Goal: Information Seeking & Learning: Learn about a topic

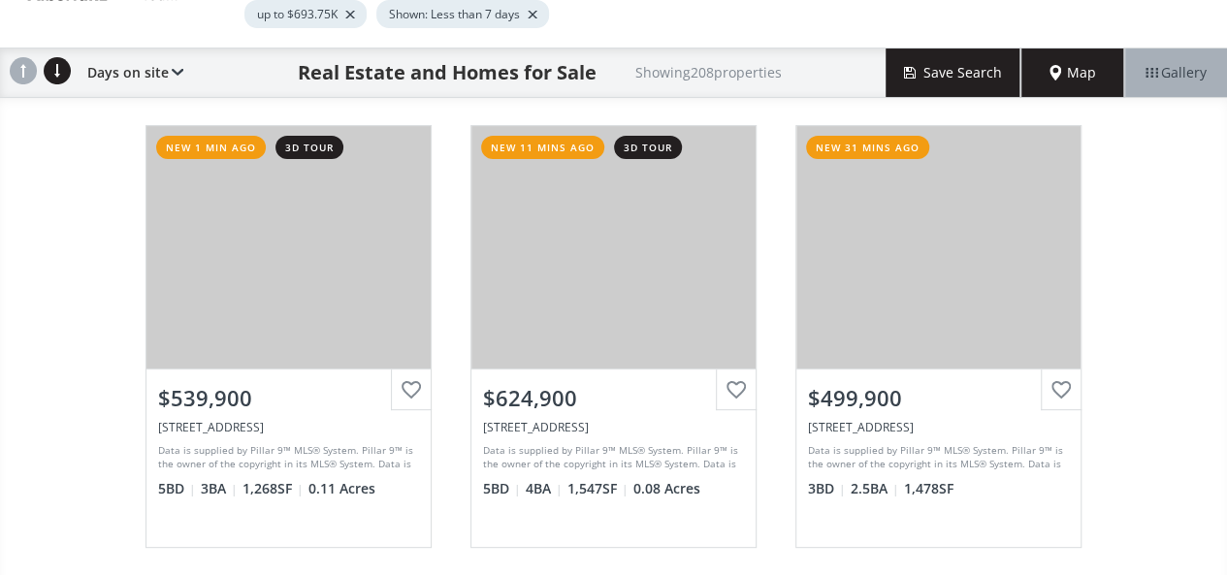
scroll to position [161, 0]
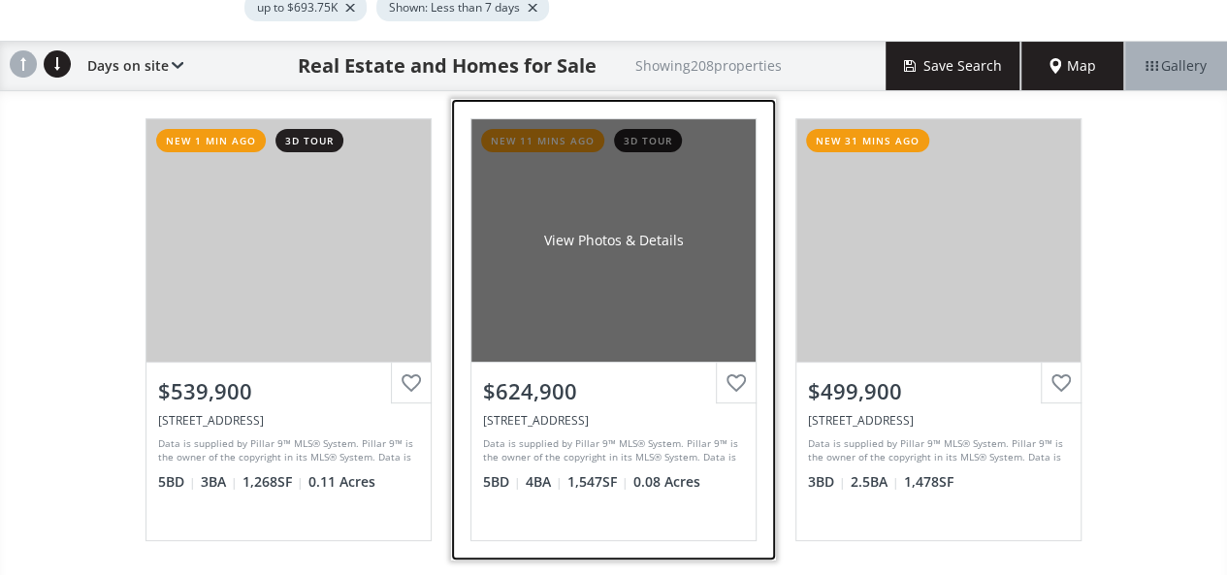
click at [615, 220] on div "View Photos & Details" at bounding box center [613, 240] width 284 height 243
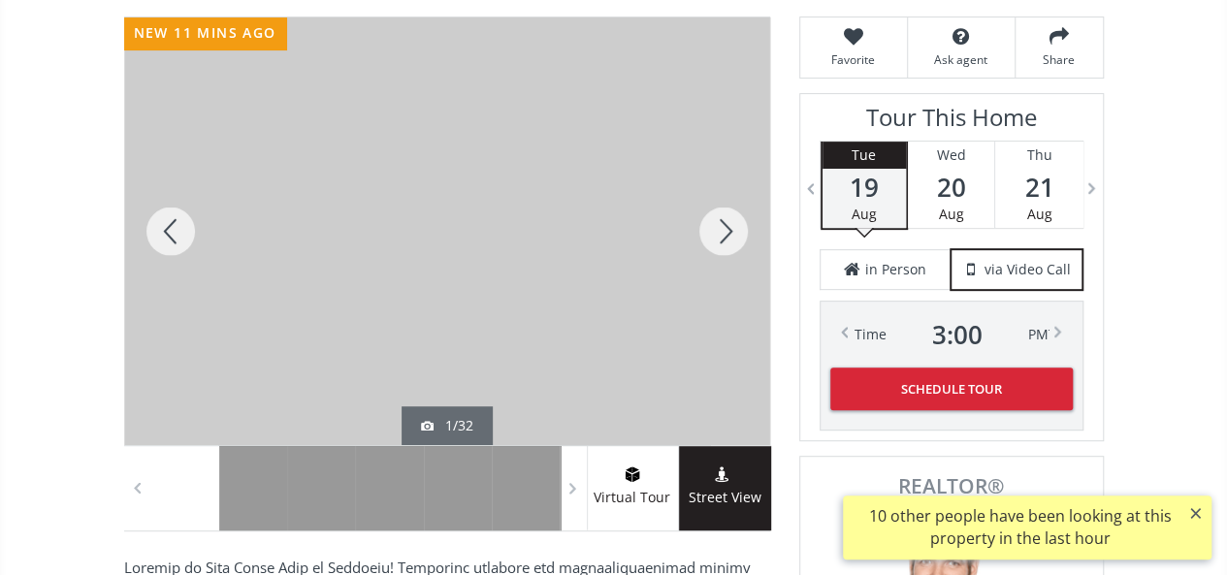
scroll to position [399, 0]
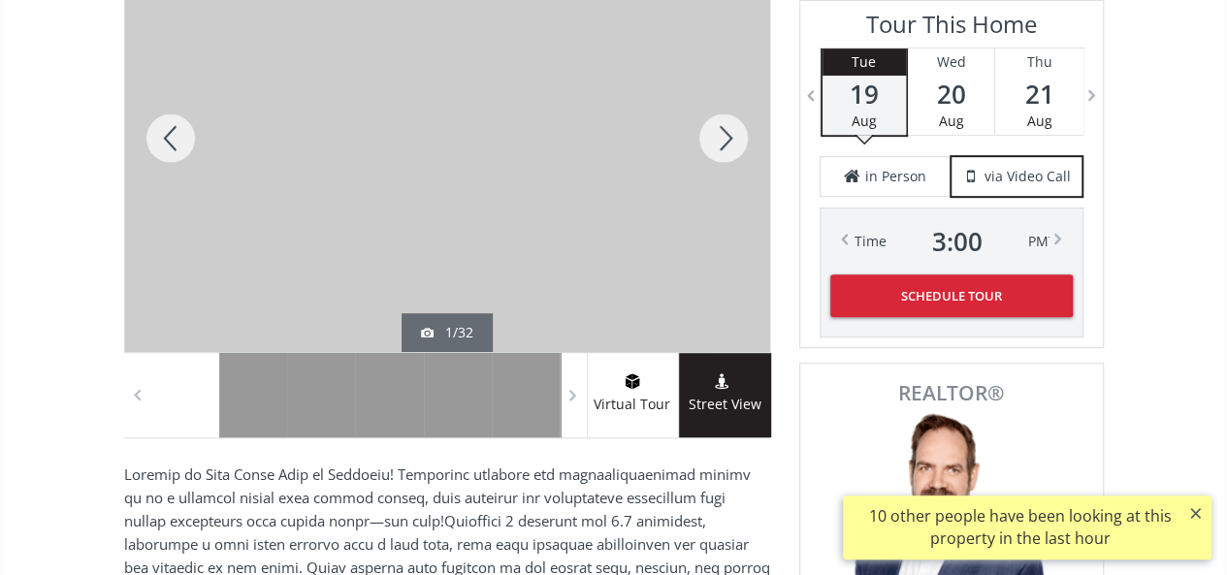
click at [724, 133] on div at bounding box center [723, 138] width 93 height 428
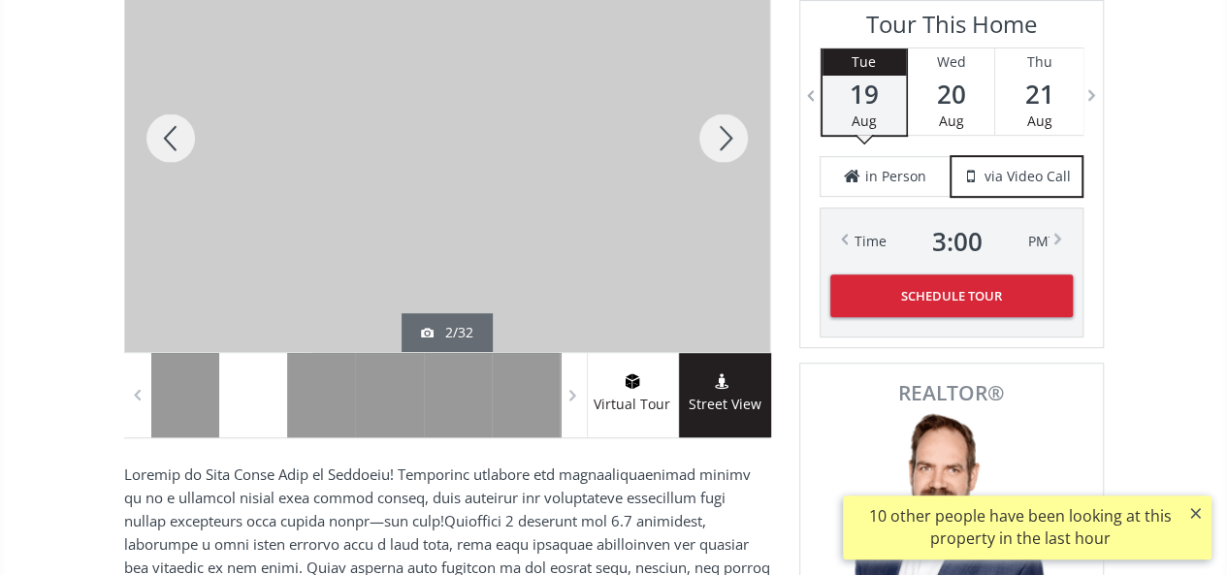
click at [724, 133] on div at bounding box center [723, 138] width 93 height 428
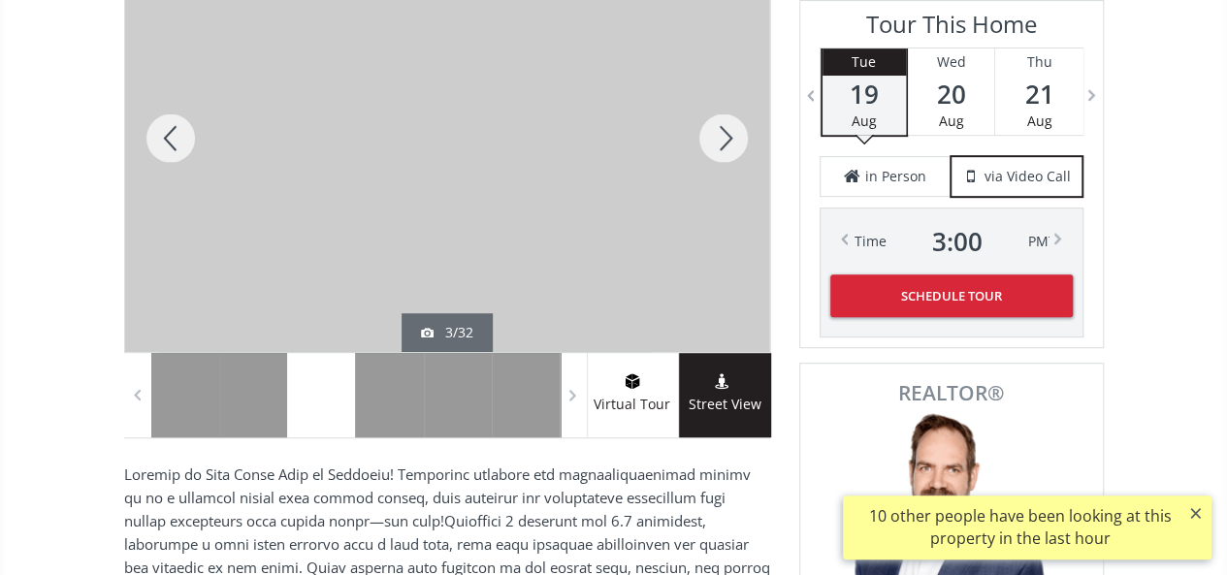
click at [724, 133] on div at bounding box center [723, 138] width 93 height 428
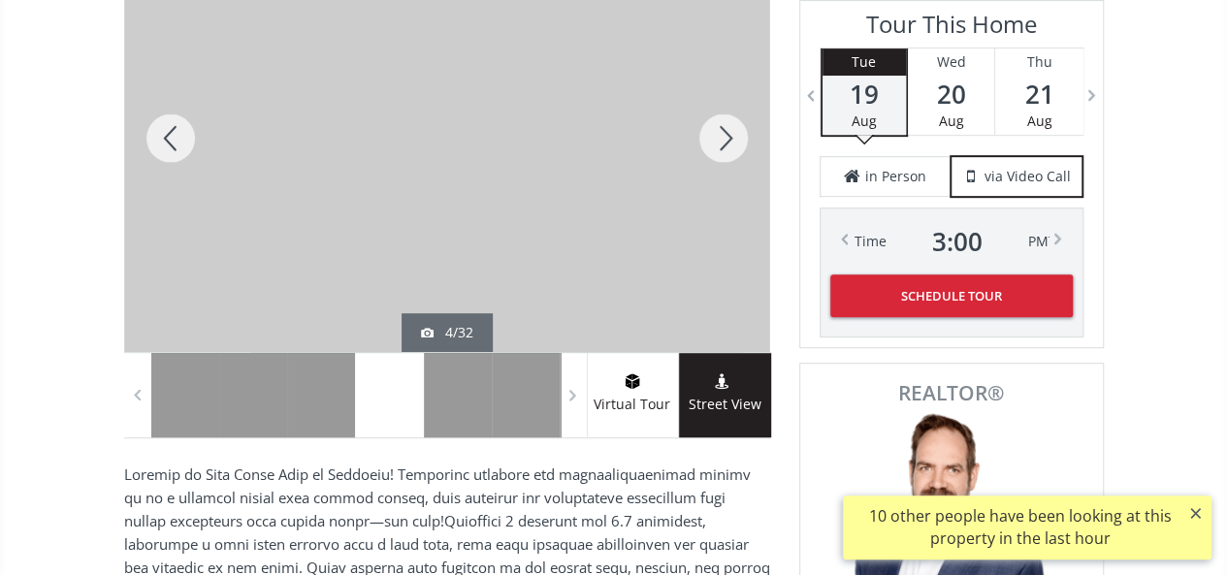
click at [165, 120] on div at bounding box center [170, 138] width 93 height 428
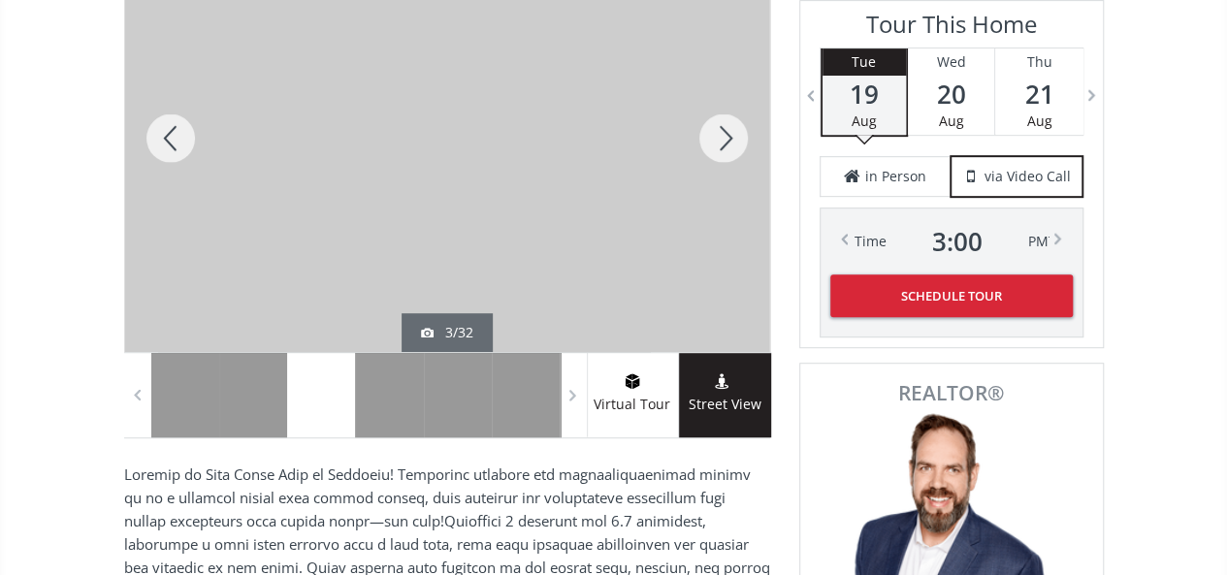
click at [722, 134] on div at bounding box center [723, 138] width 93 height 428
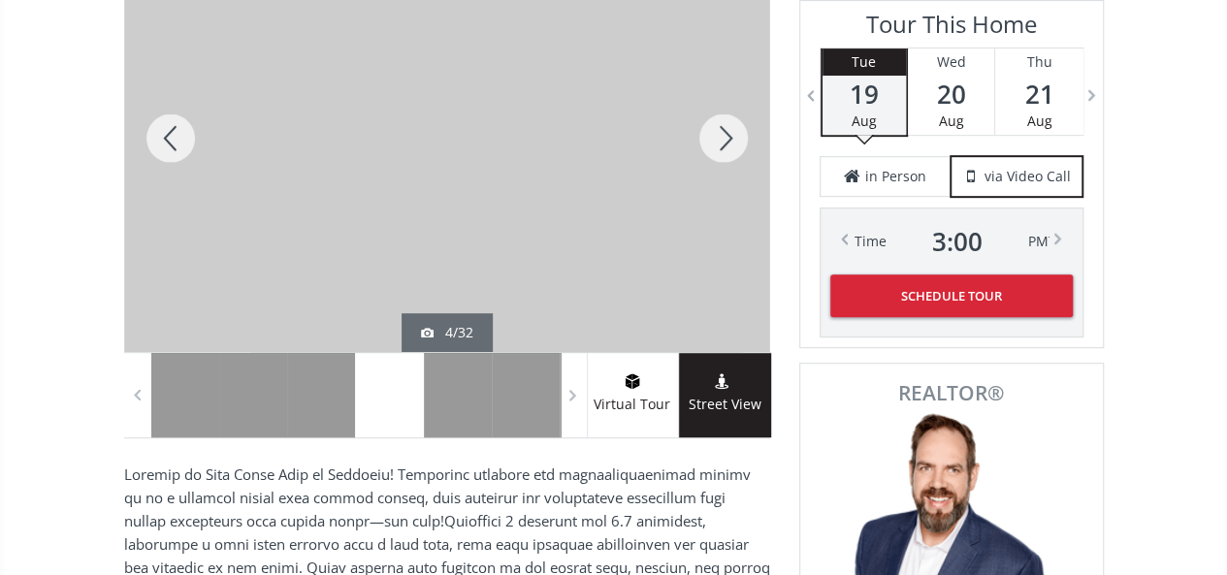
click at [722, 134] on div at bounding box center [723, 138] width 93 height 428
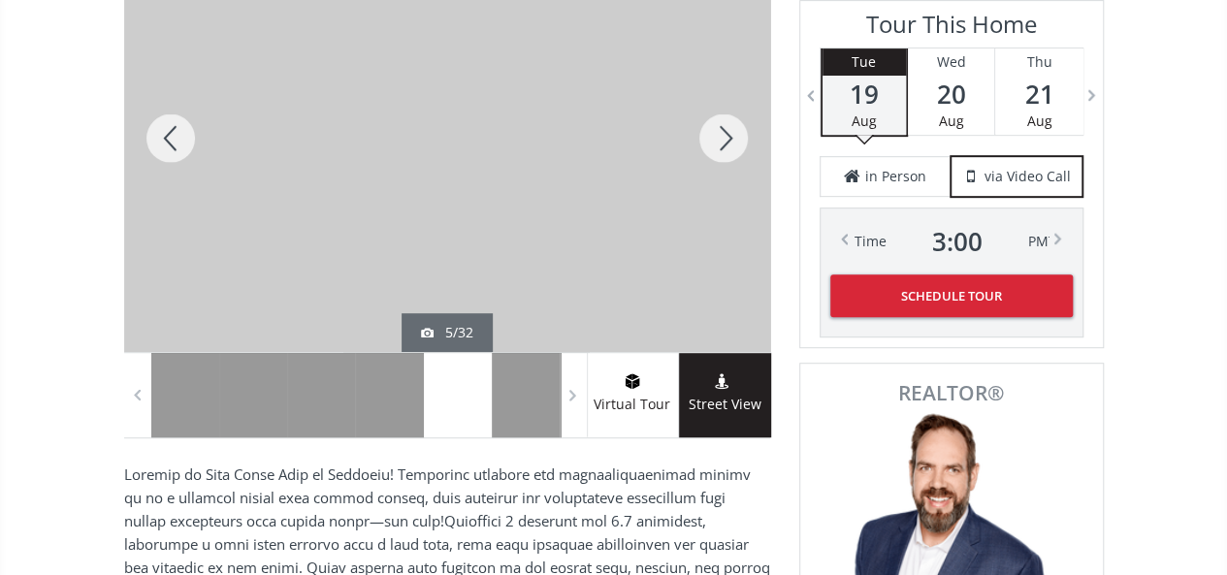
click at [722, 134] on div at bounding box center [723, 138] width 93 height 428
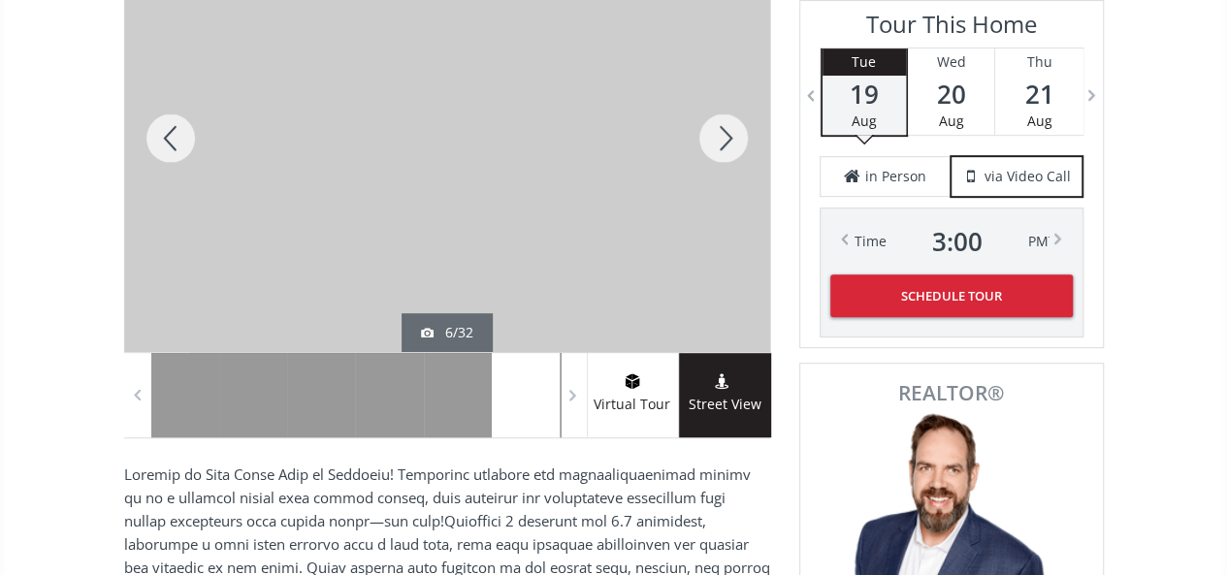
click at [722, 134] on div at bounding box center [723, 138] width 93 height 428
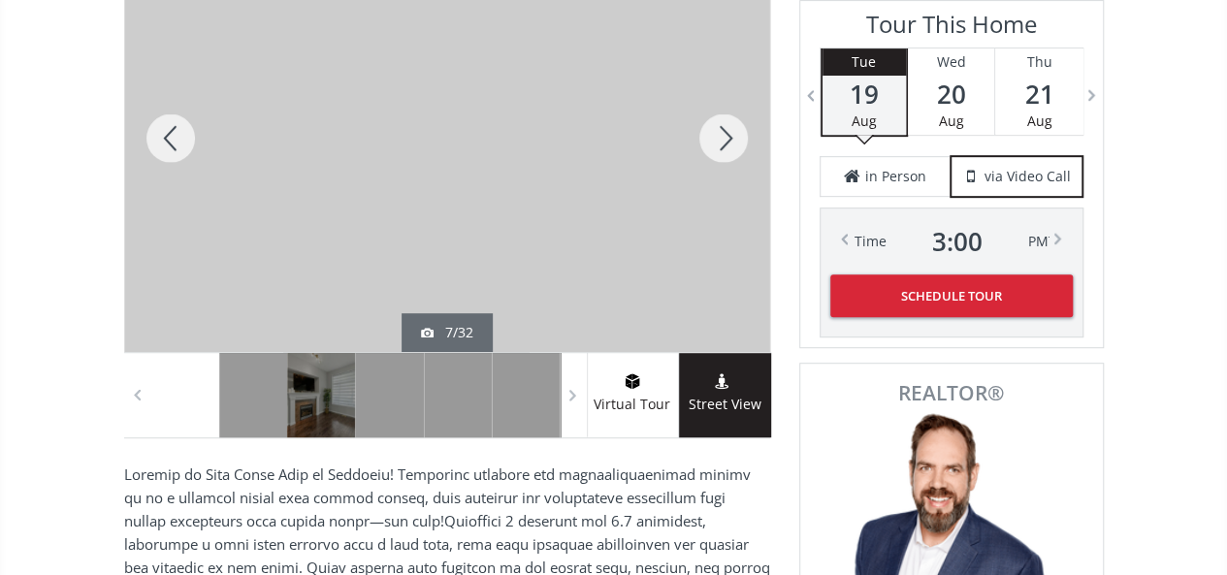
click at [722, 134] on div at bounding box center [723, 138] width 93 height 428
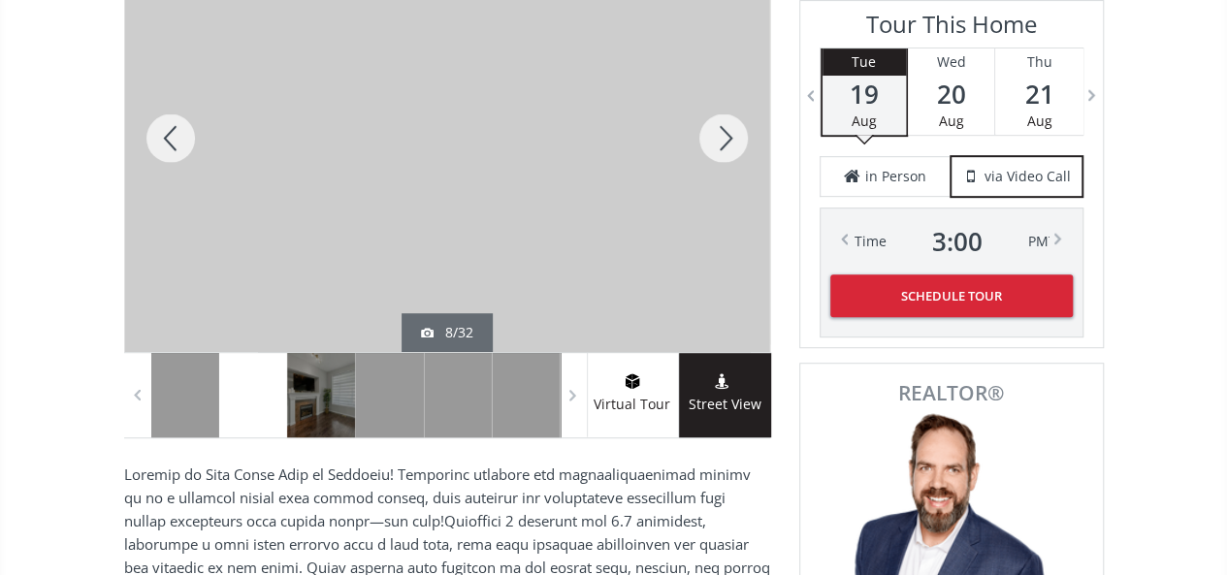
click at [722, 134] on div at bounding box center [723, 138] width 93 height 428
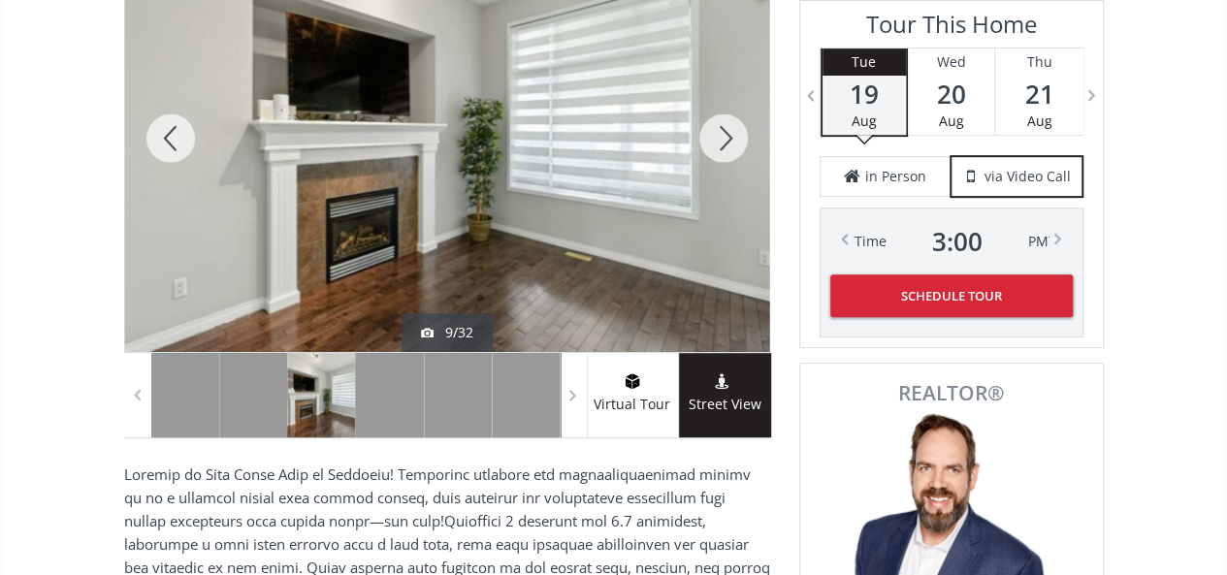
click at [162, 130] on div at bounding box center [170, 138] width 93 height 428
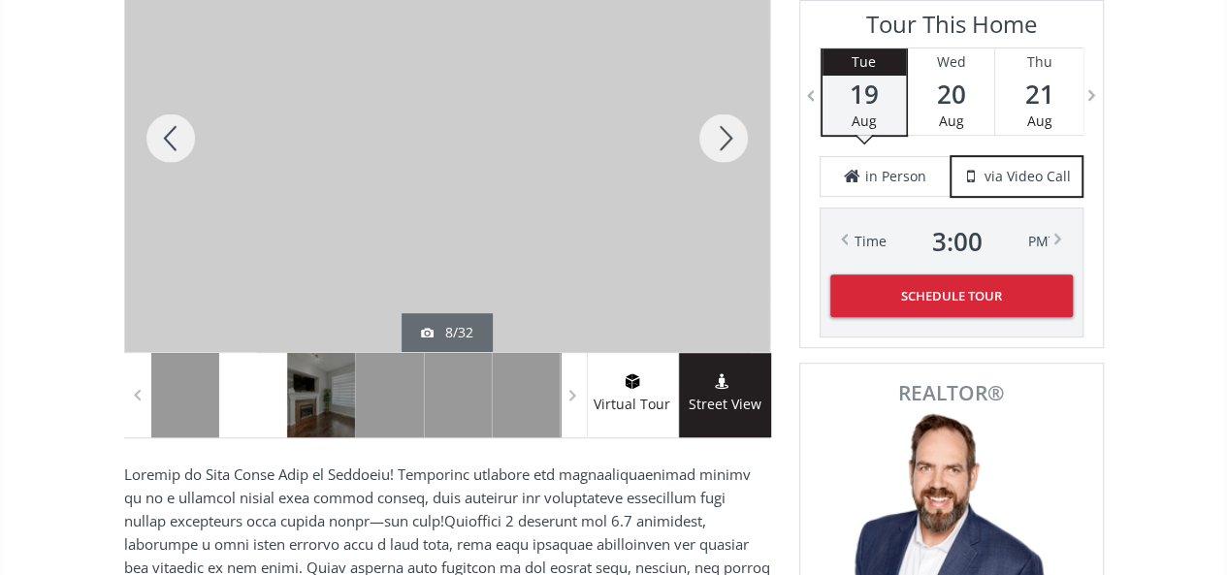
click at [728, 128] on div at bounding box center [723, 138] width 93 height 428
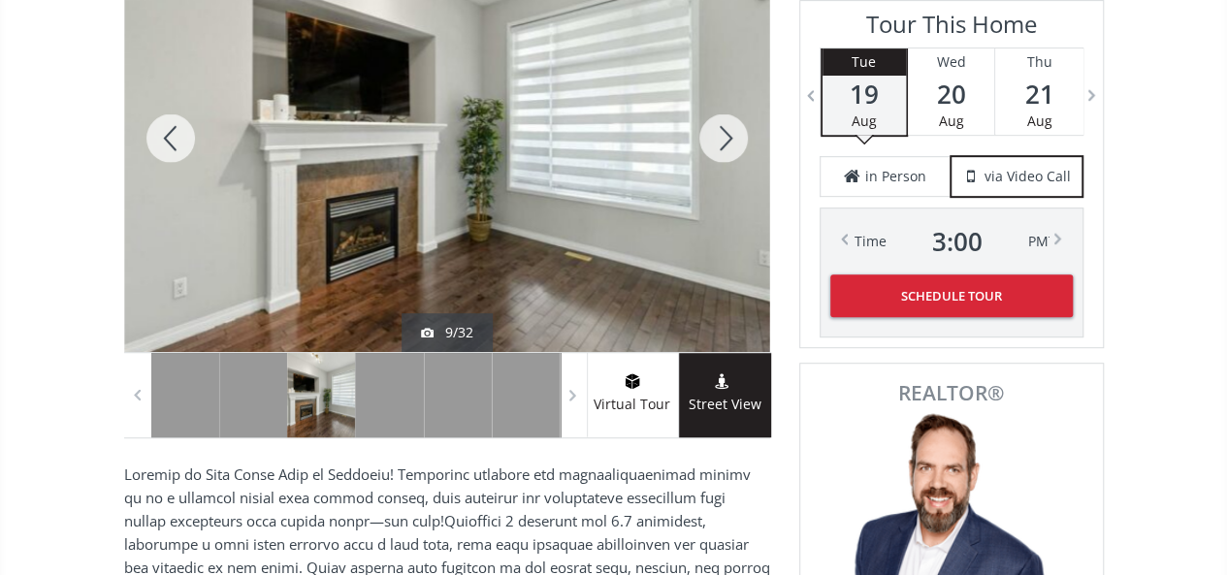
click at [728, 128] on div at bounding box center [723, 138] width 93 height 428
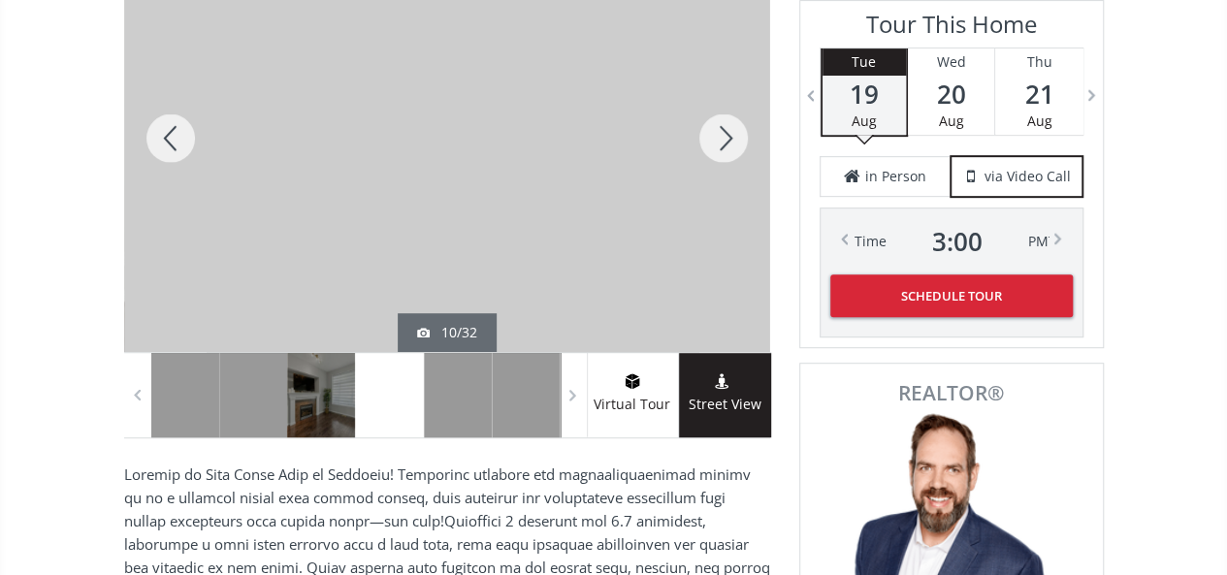
click at [728, 128] on div at bounding box center [723, 138] width 93 height 428
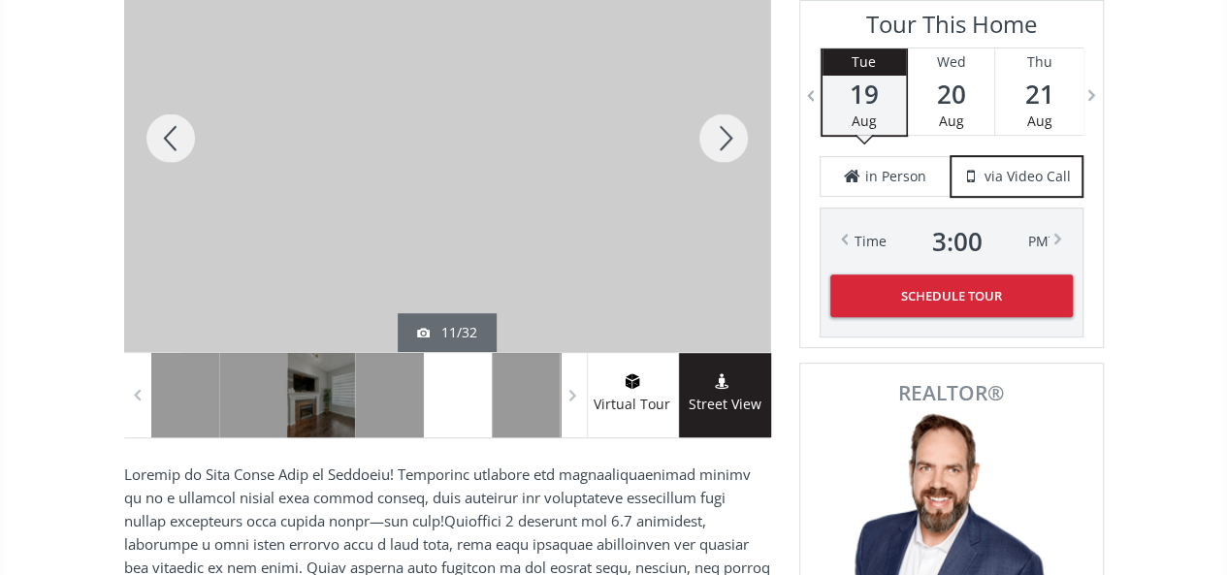
click at [728, 128] on div at bounding box center [723, 138] width 93 height 428
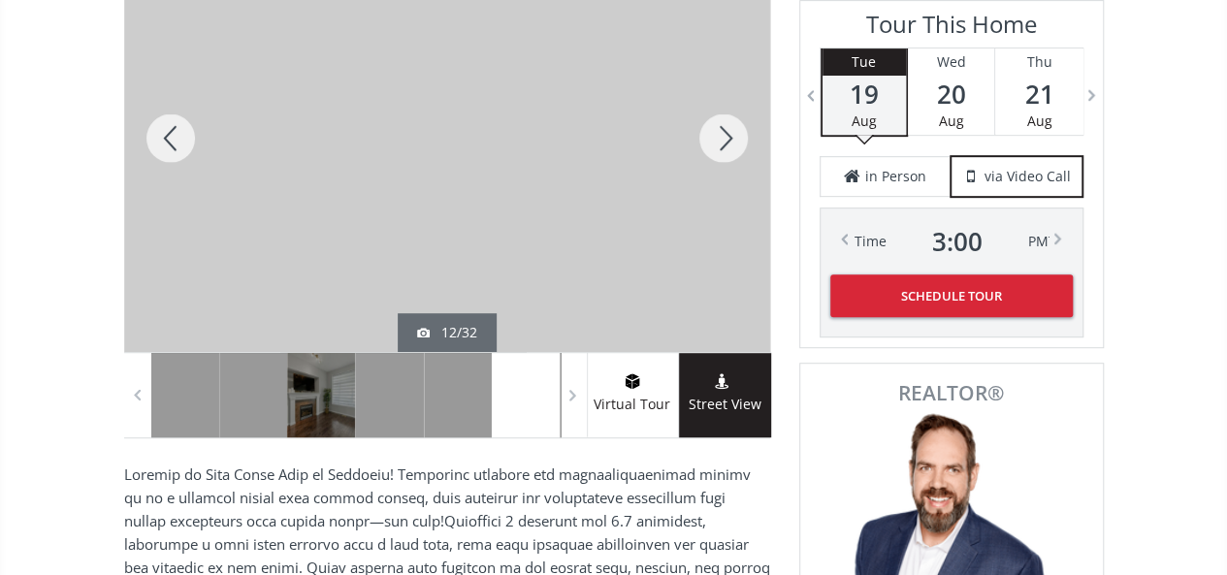
click at [728, 128] on div at bounding box center [723, 138] width 93 height 428
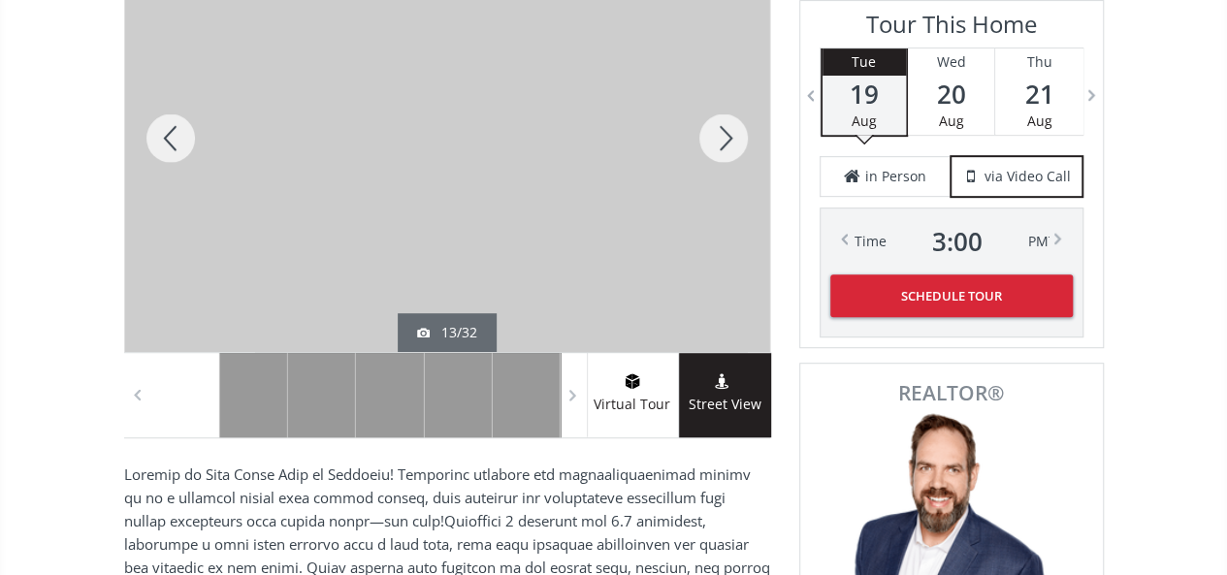
click at [728, 128] on div at bounding box center [723, 138] width 93 height 428
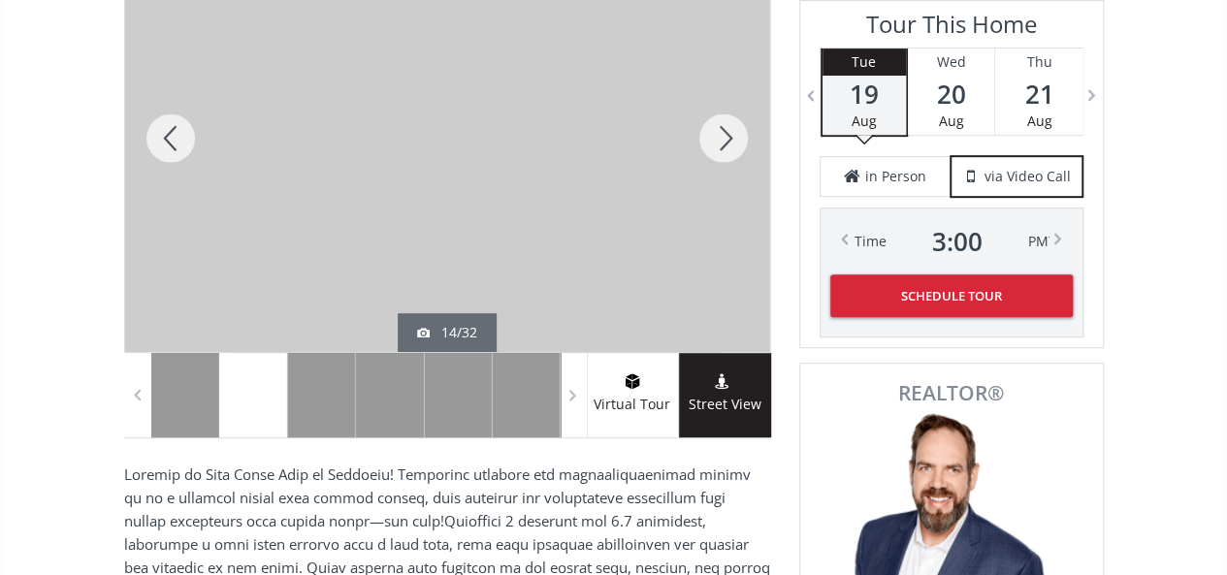
click at [728, 128] on div at bounding box center [723, 138] width 93 height 428
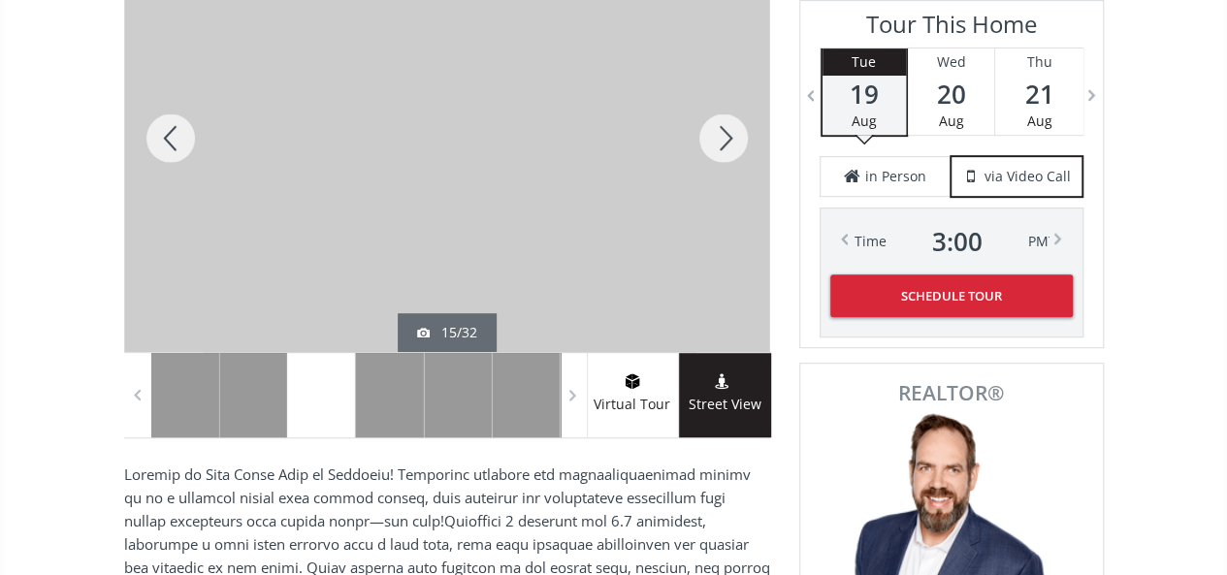
click at [171, 125] on div at bounding box center [170, 138] width 93 height 428
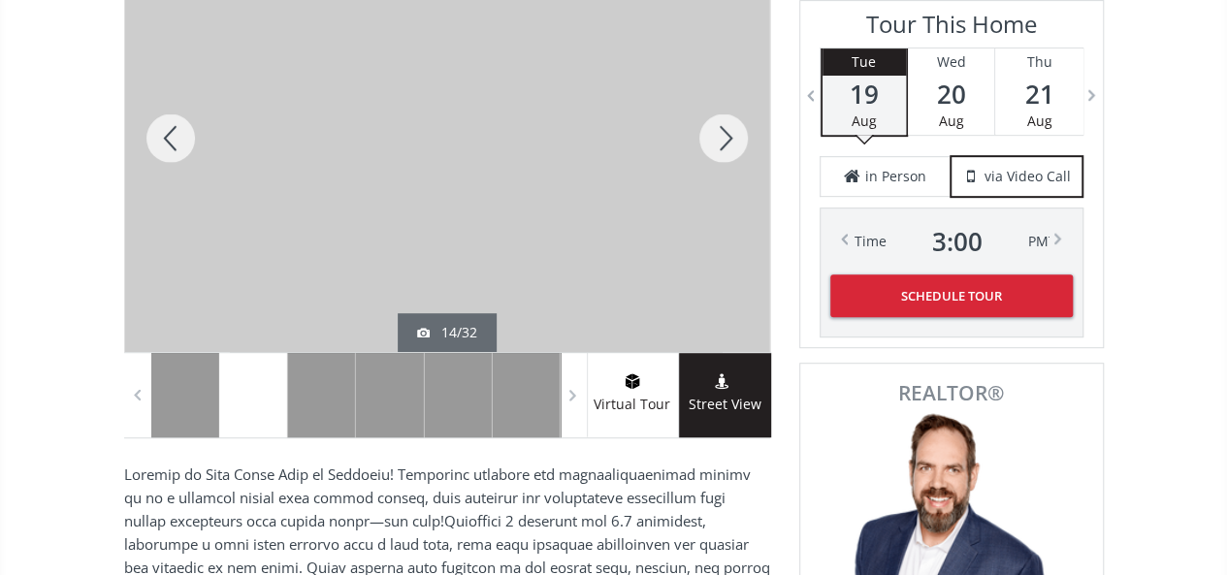
click at [171, 125] on div at bounding box center [170, 138] width 93 height 428
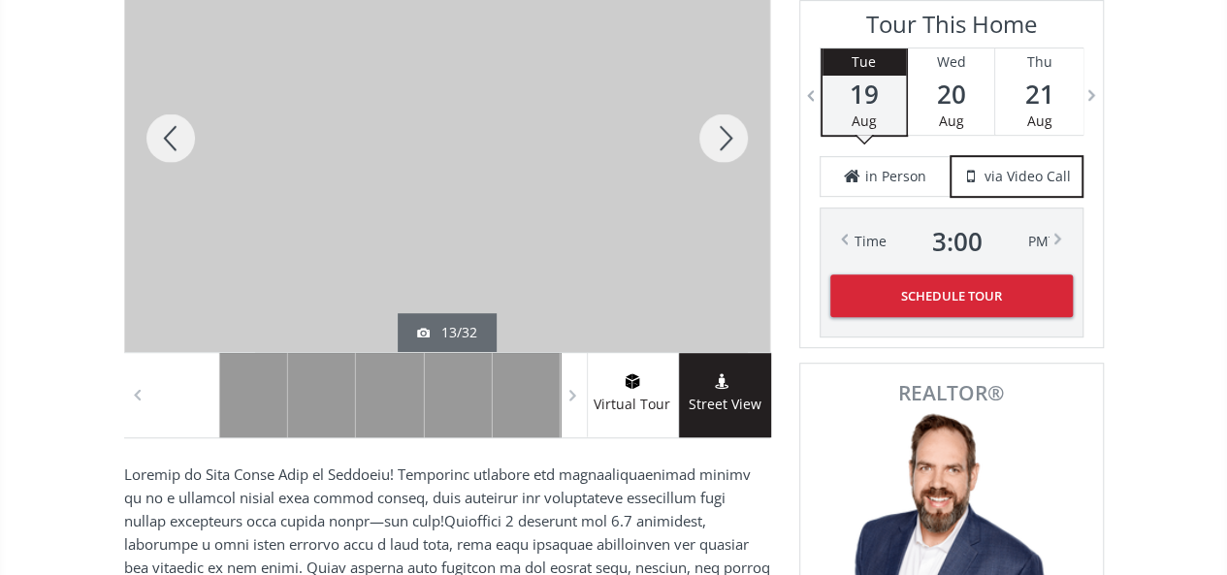
click at [171, 125] on div at bounding box center [170, 138] width 93 height 428
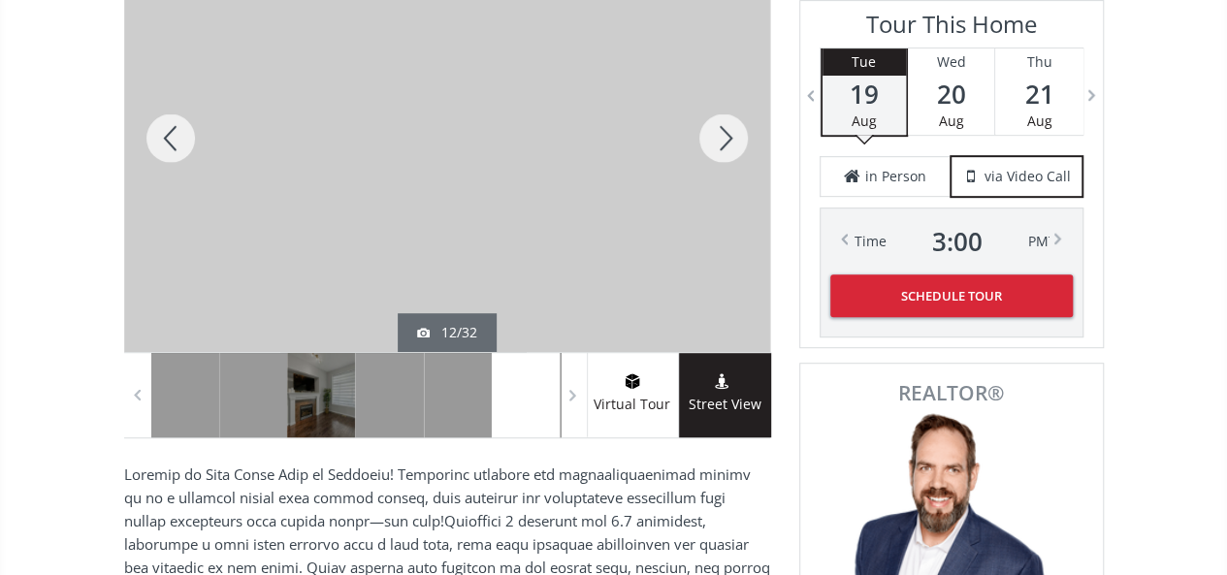
click at [171, 125] on div at bounding box center [170, 138] width 93 height 428
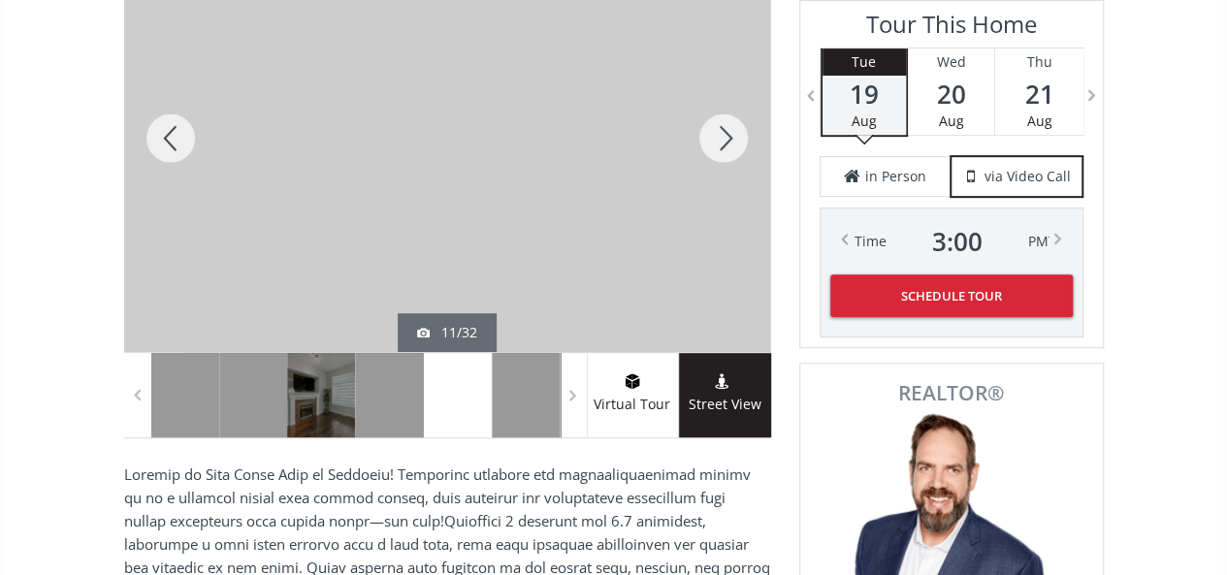
click at [723, 127] on div at bounding box center [723, 138] width 93 height 428
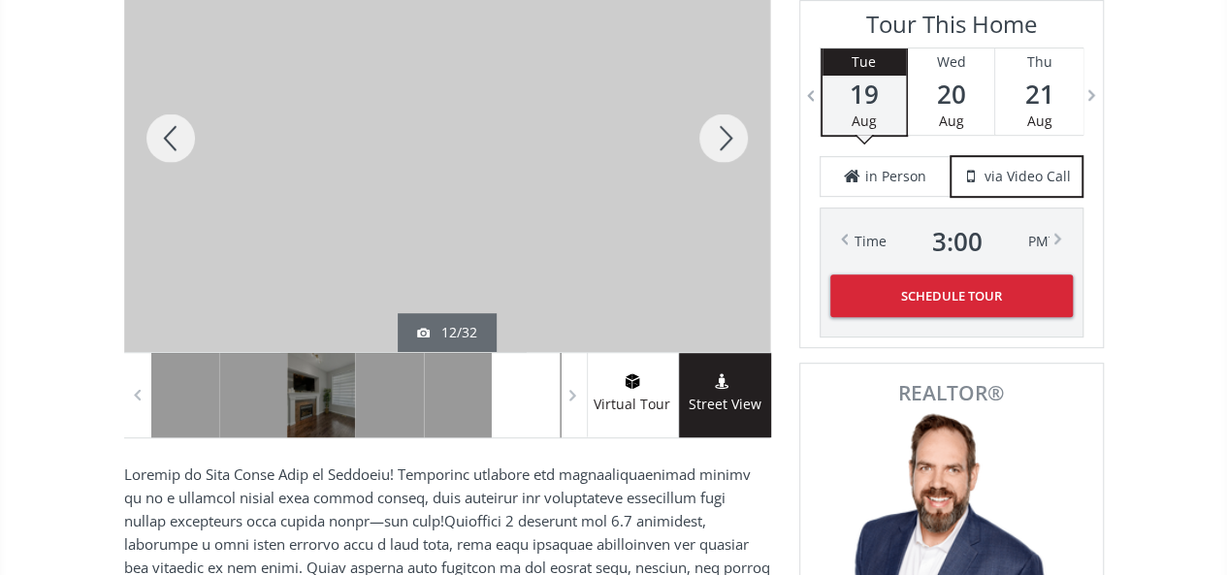
click at [723, 127] on div at bounding box center [723, 138] width 93 height 428
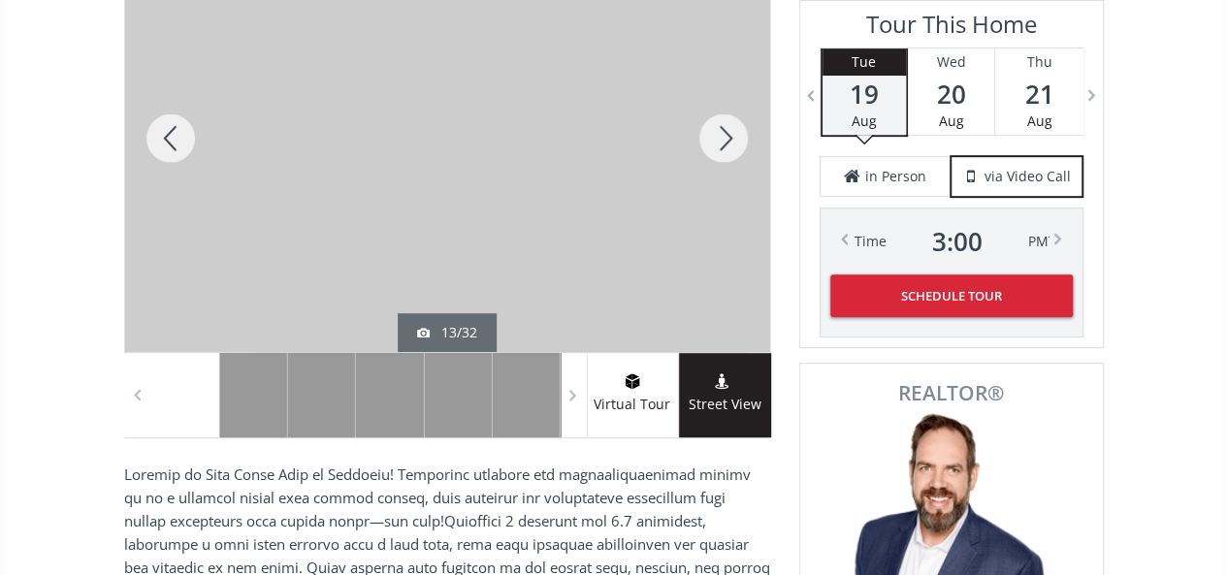
click at [723, 127] on div at bounding box center [723, 138] width 93 height 428
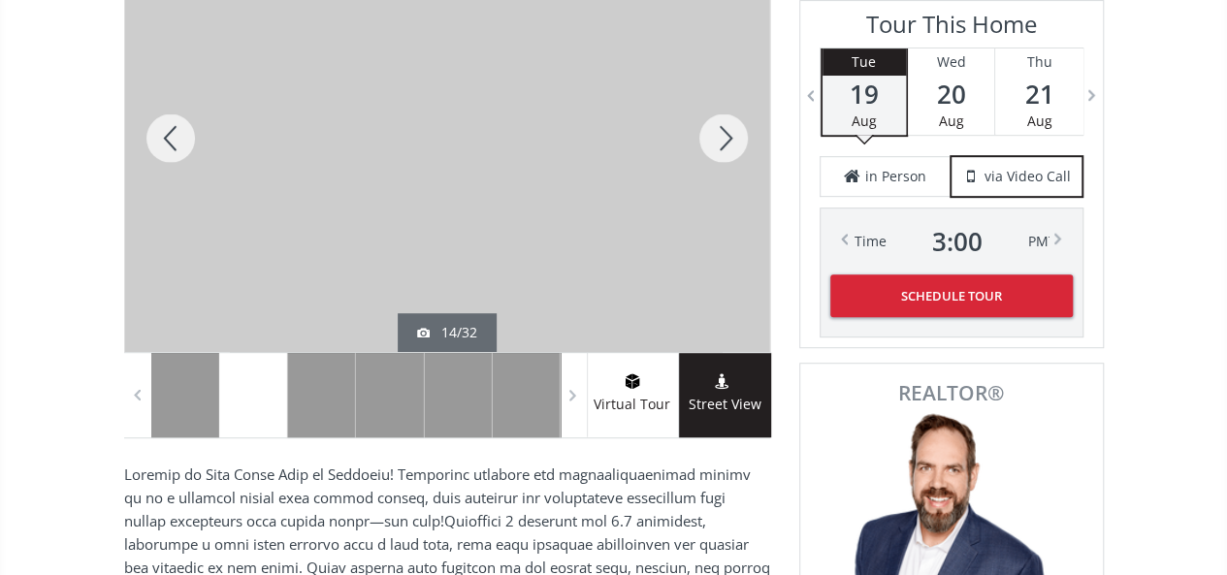
click at [723, 127] on div at bounding box center [723, 138] width 93 height 428
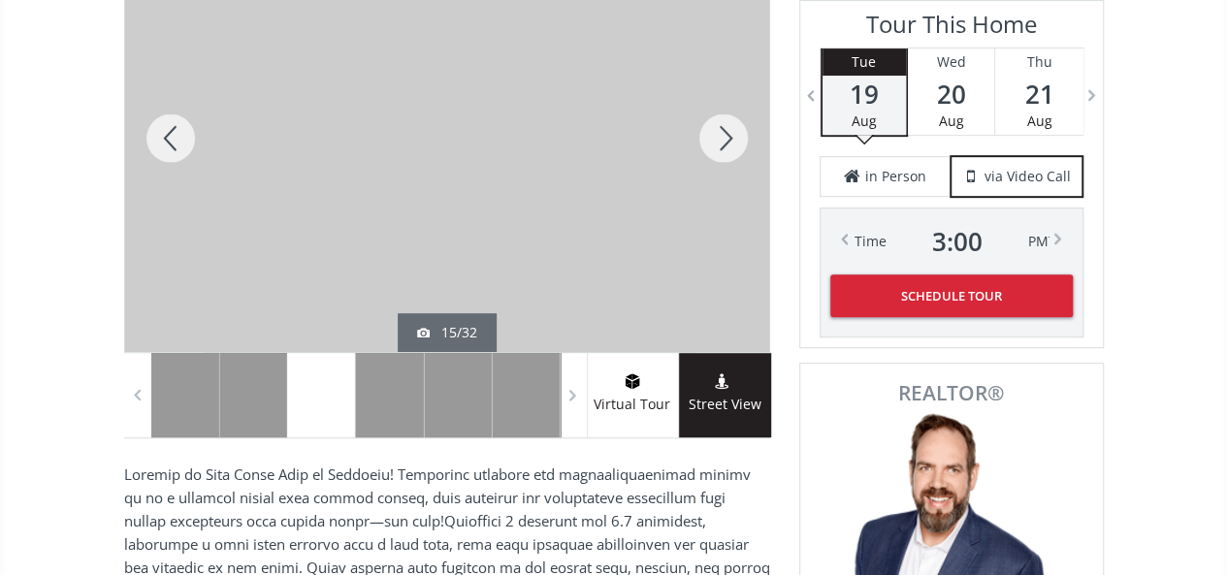
click at [723, 127] on div at bounding box center [723, 138] width 93 height 428
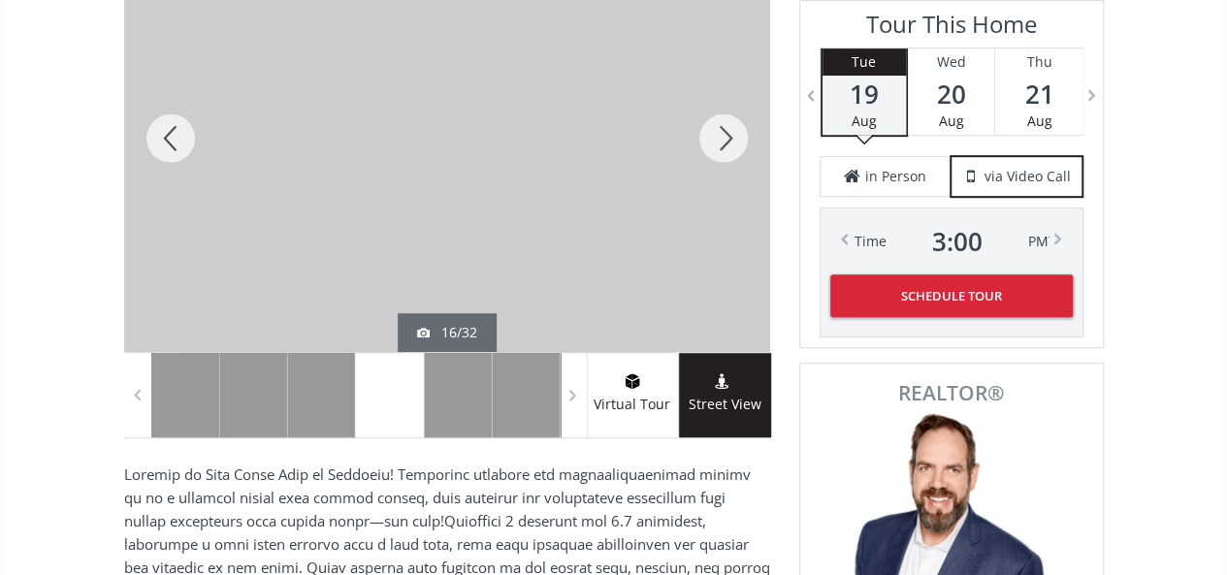
click at [723, 127] on div at bounding box center [723, 138] width 93 height 428
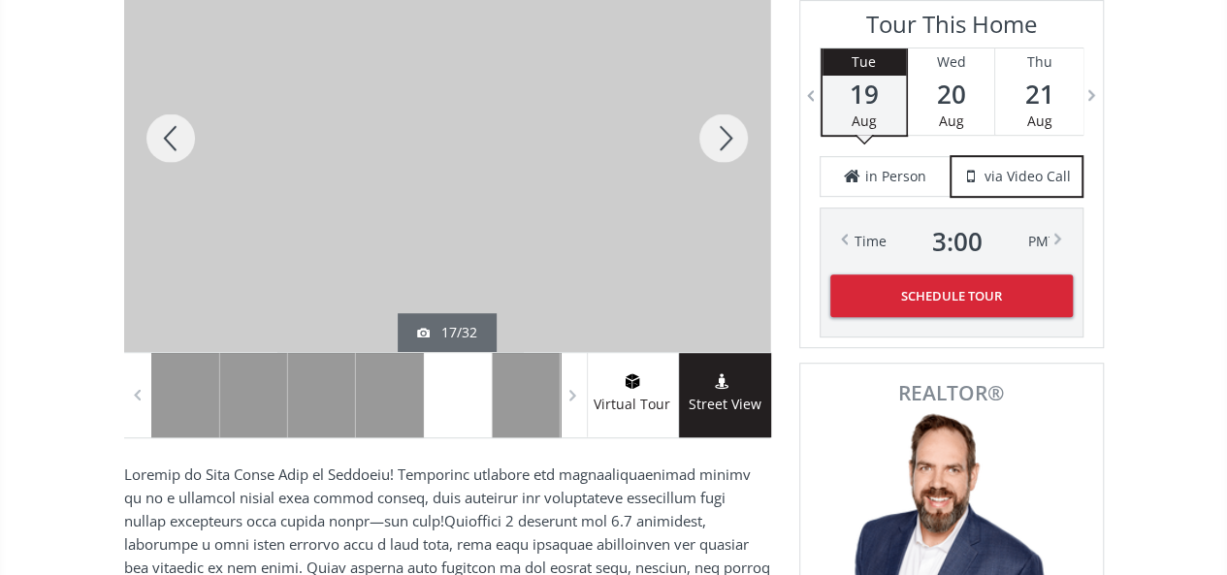
click at [170, 125] on div at bounding box center [170, 138] width 93 height 428
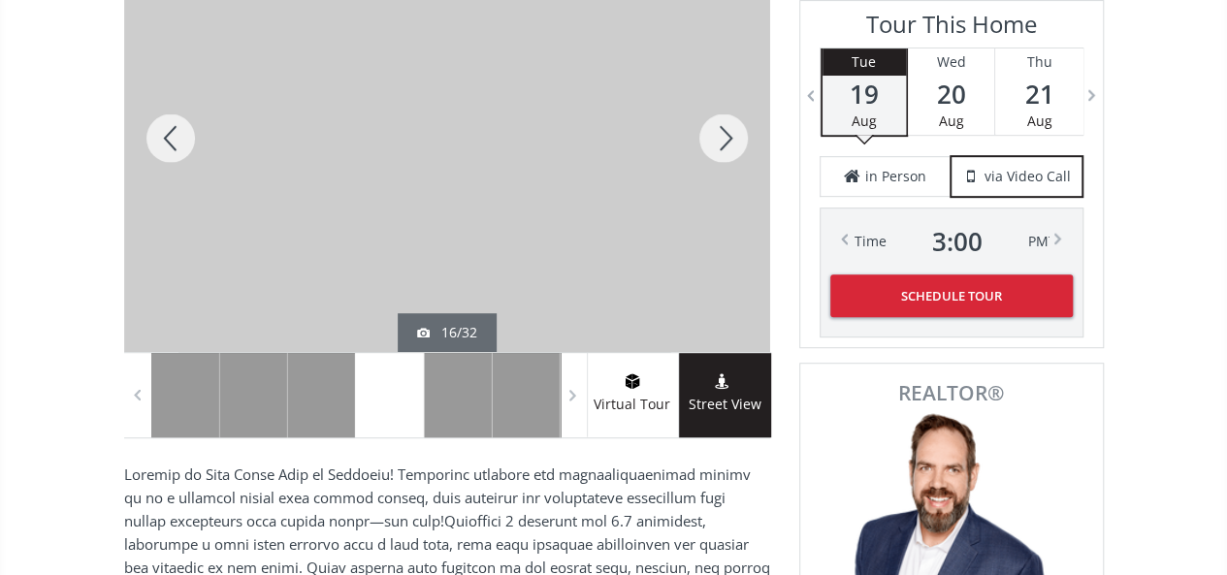
click at [728, 125] on div at bounding box center [723, 138] width 93 height 428
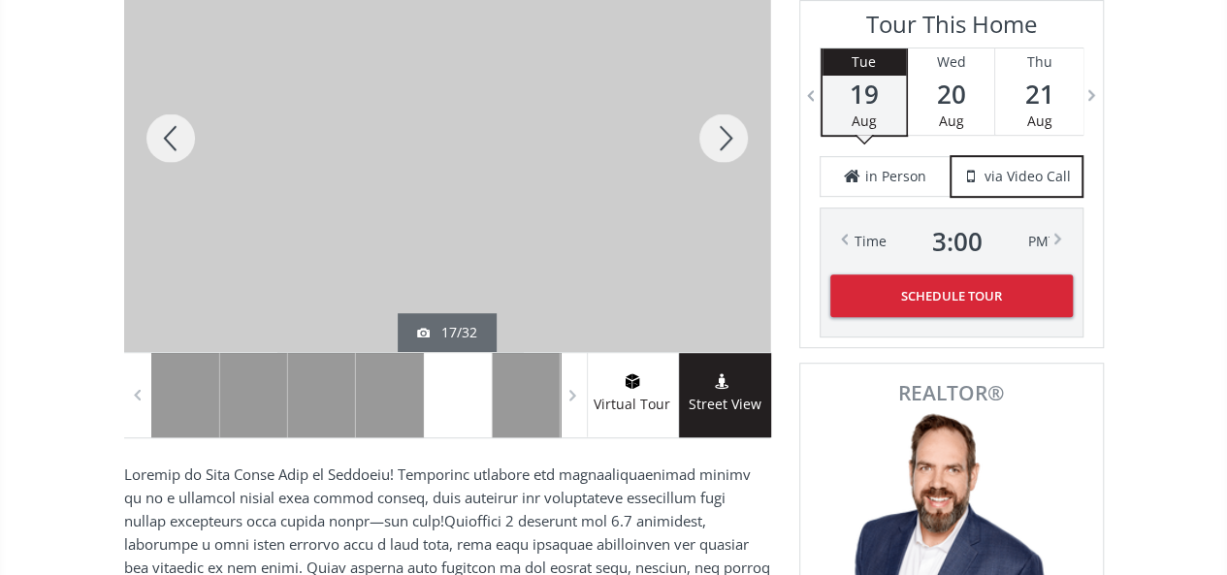
click at [728, 125] on div at bounding box center [723, 138] width 93 height 428
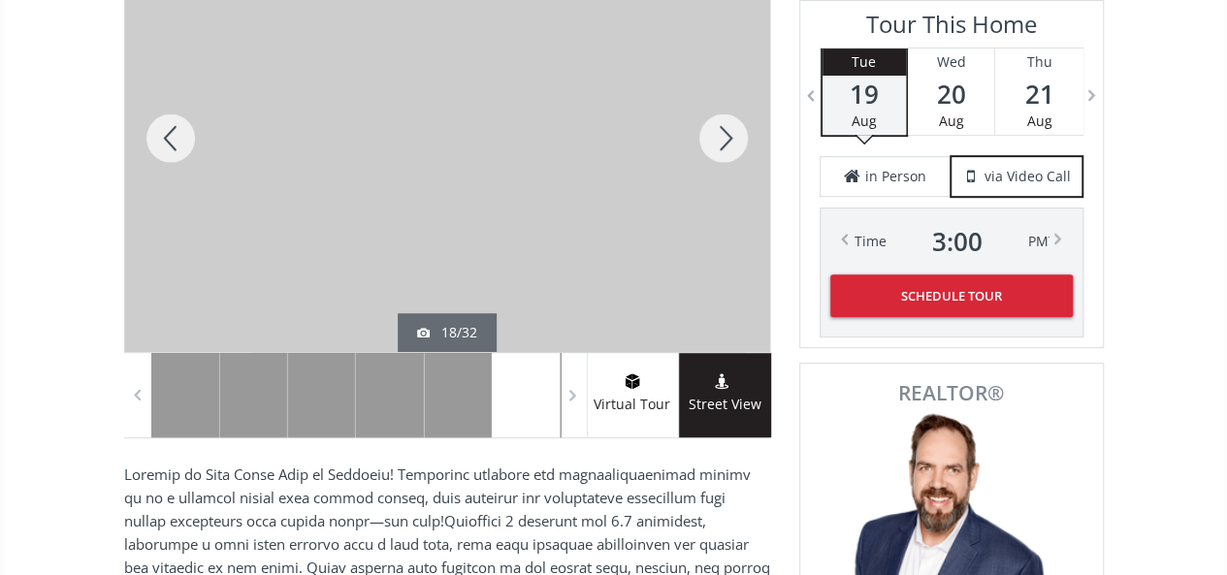
click at [728, 125] on div at bounding box center [723, 138] width 93 height 428
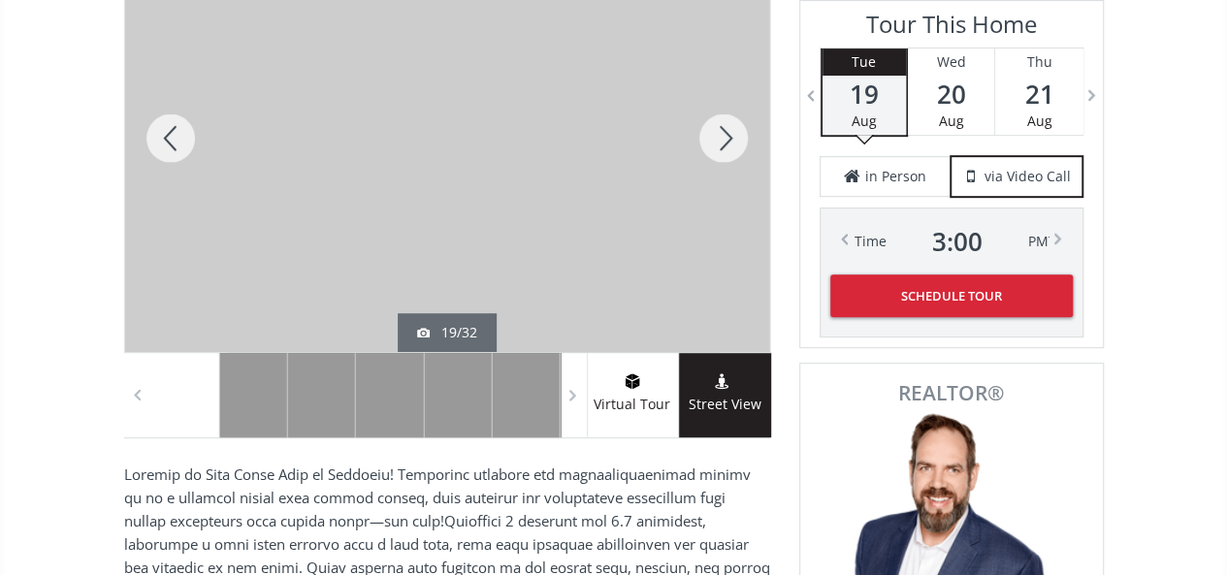
click at [728, 125] on div at bounding box center [723, 138] width 93 height 428
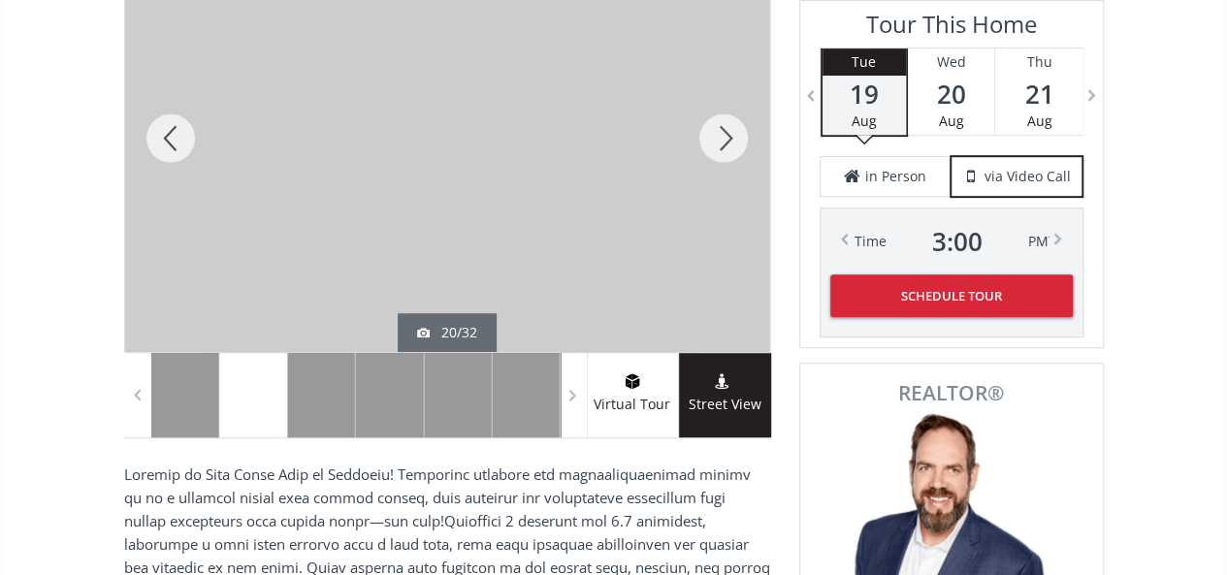
click at [728, 125] on div at bounding box center [723, 138] width 93 height 428
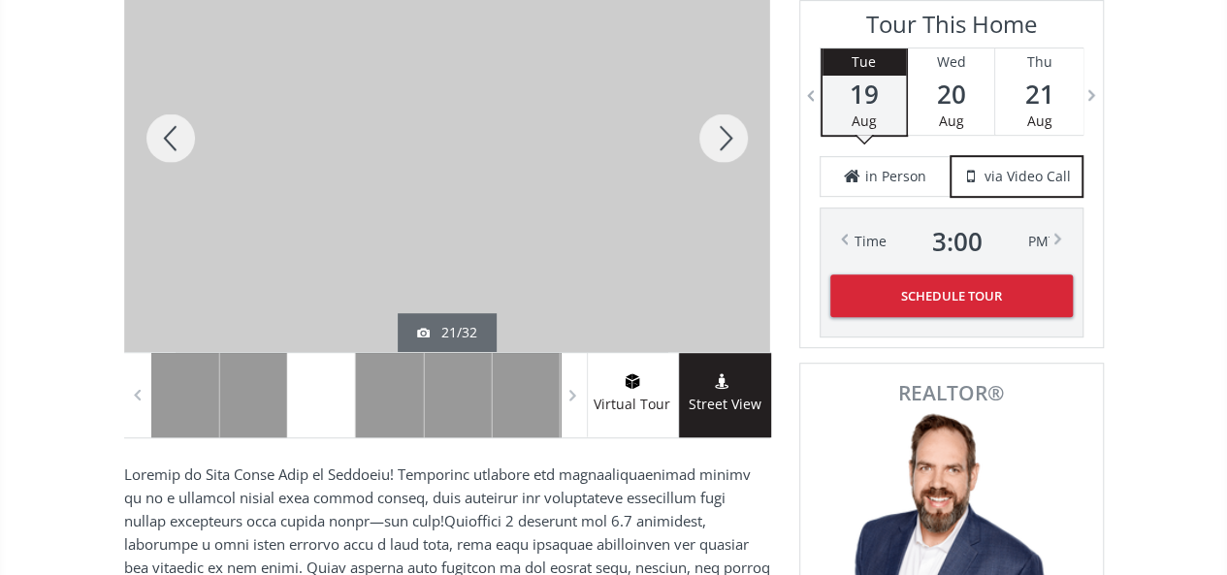
click at [728, 125] on div at bounding box center [723, 138] width 93 height 428
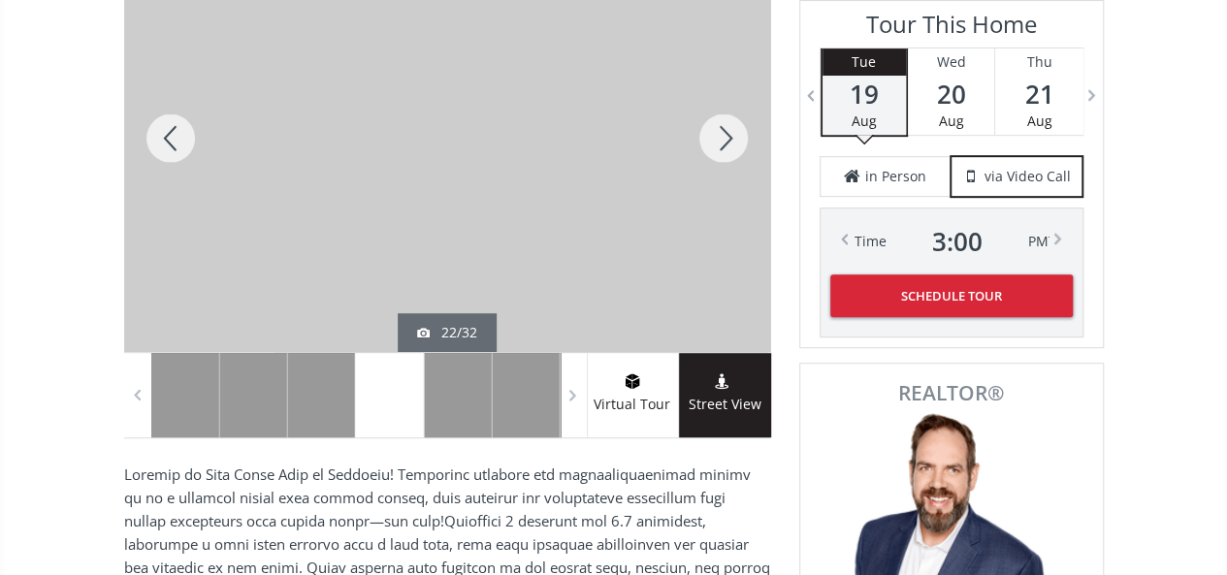
click at [728, 125] on div at bounding box center [723, 138] width 93 height 428
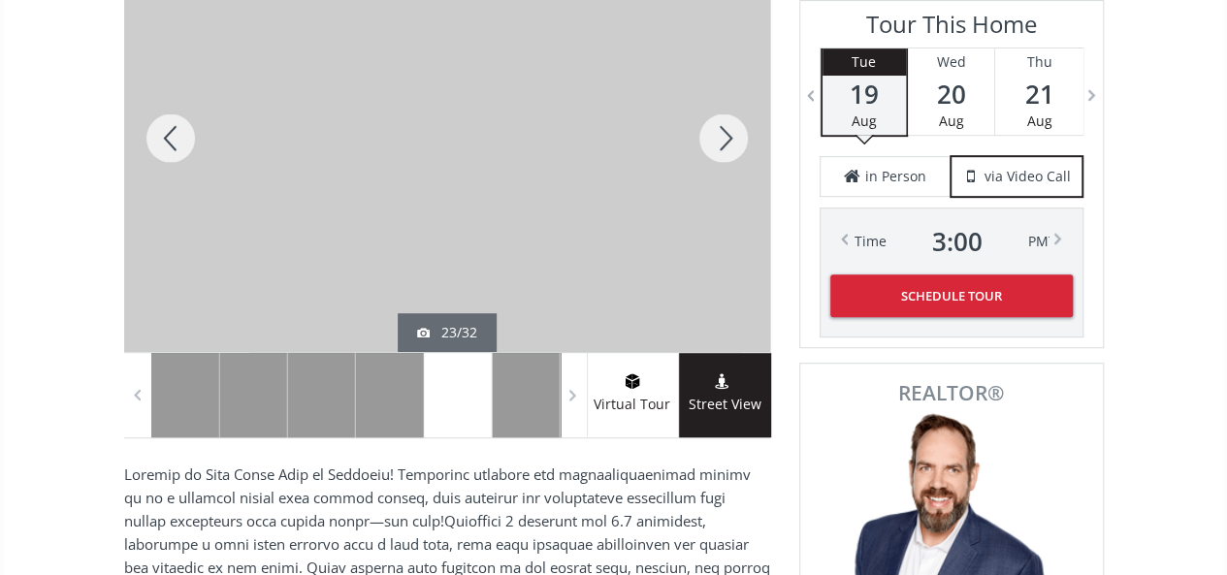
click at [728, 125] on div at bounding box center [723, 138] width 93 height 428
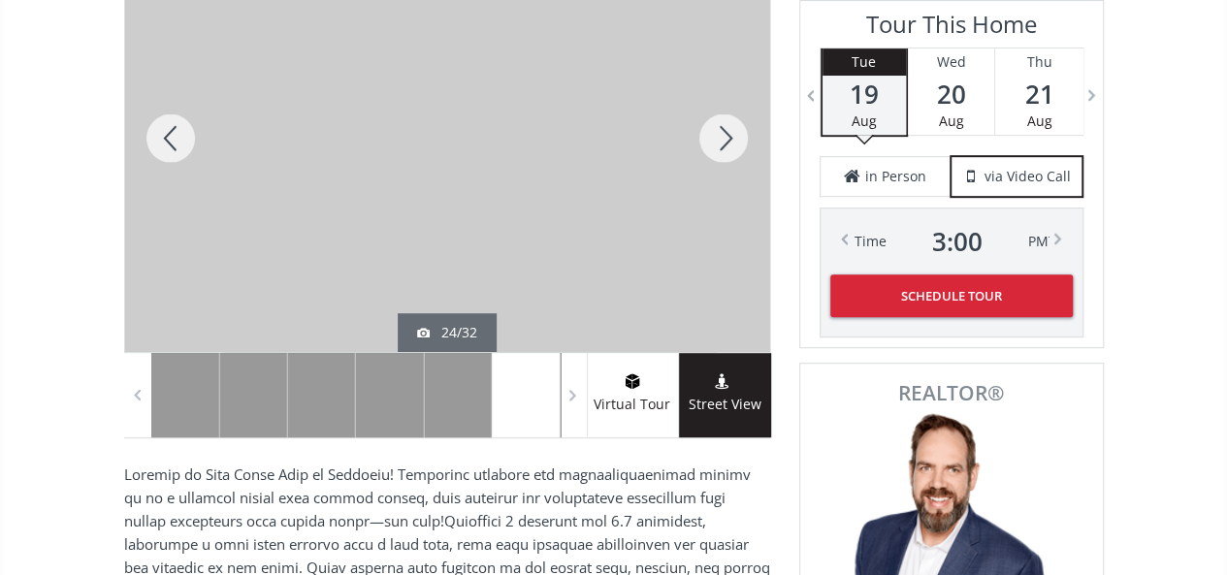
click at [728, 125] on div at bounding box center [723, 138] width 93 height 428
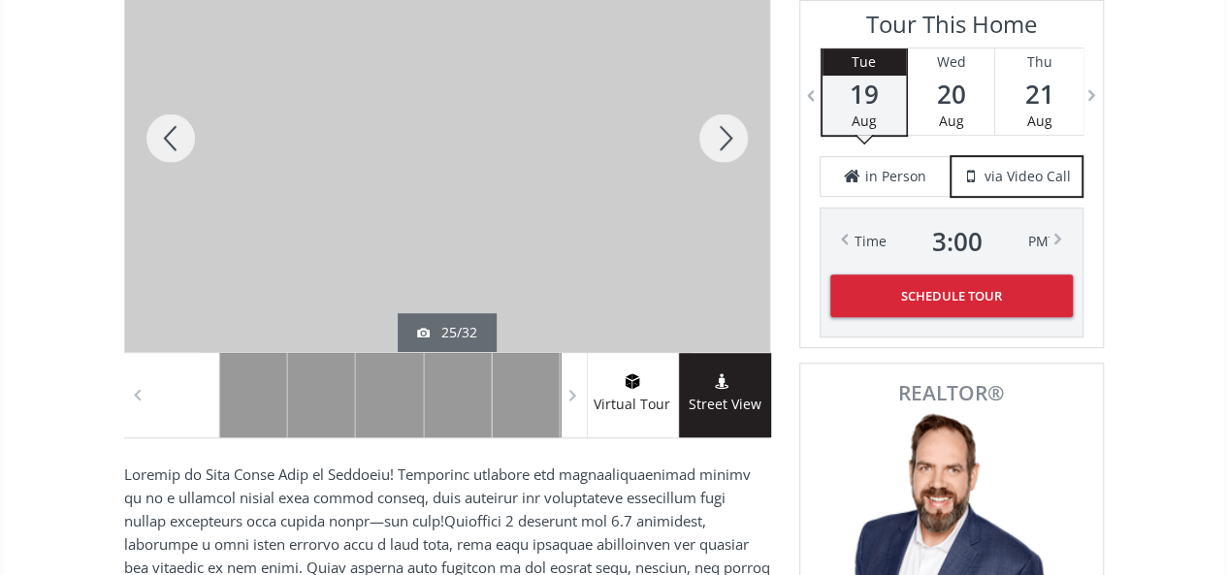
click at [728, 125] on div at bounding box center [723, 138] width 93 height 428
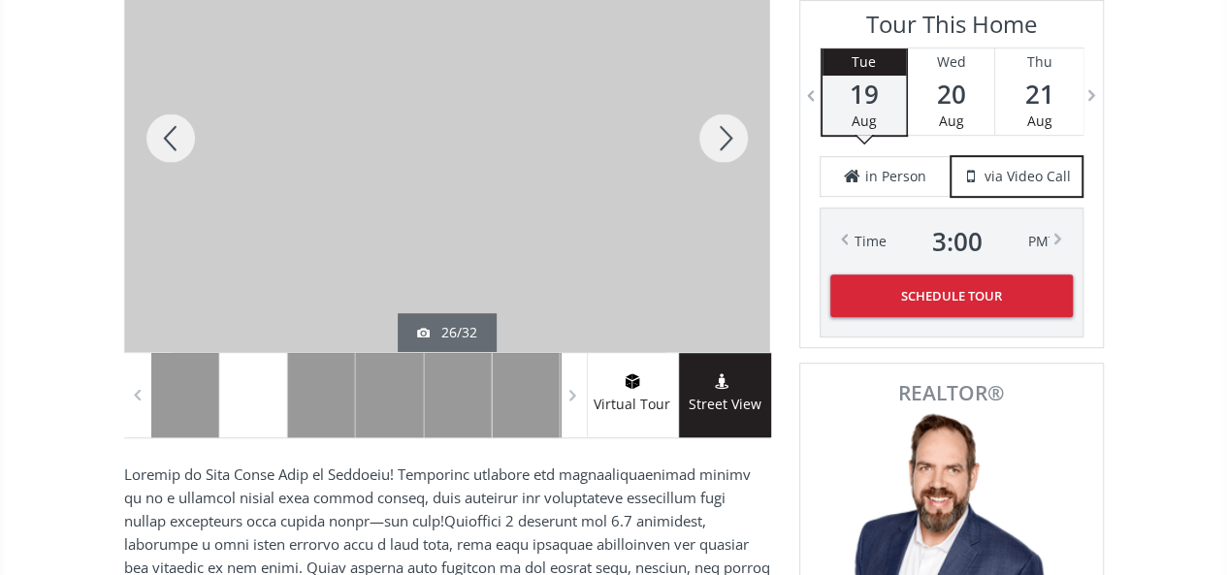
click at [728, 125] on div at bounding box center [723, 138] width 93 height 428
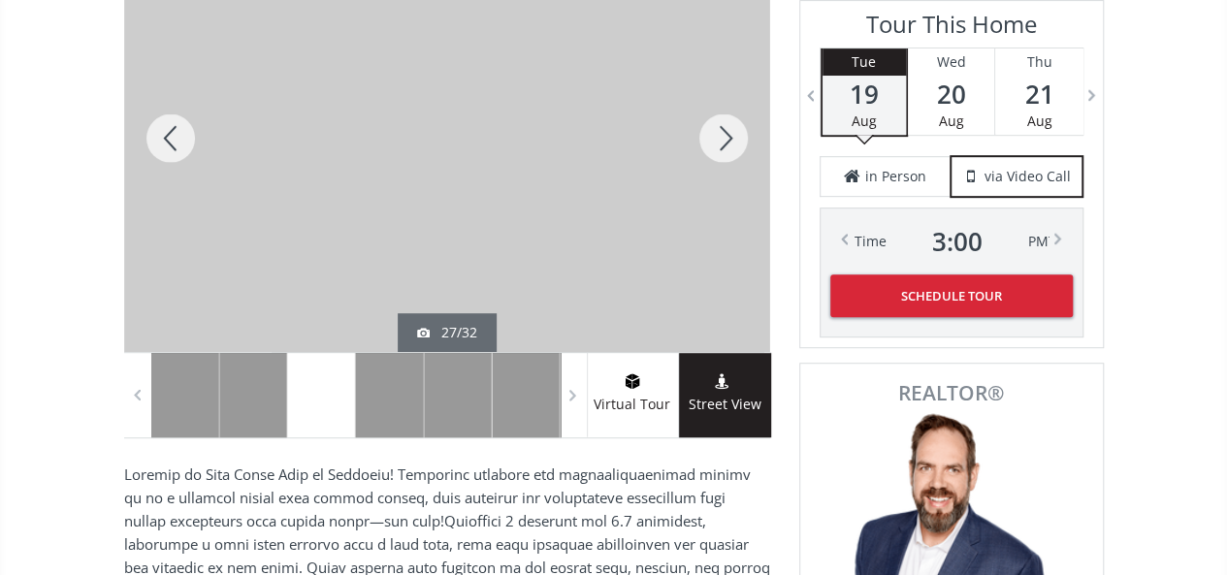
click at [728, 125] on div at bounding box center [723, 138] width 93 height 428
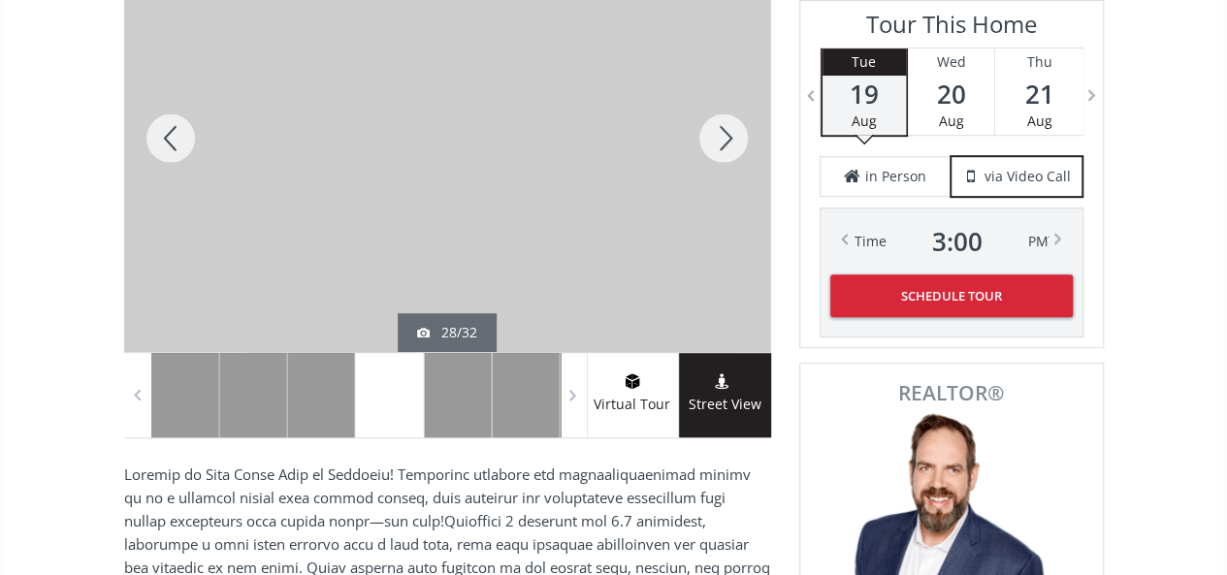
click at [728, 125] on div at bounding box center [723, 138] width 93 height 428
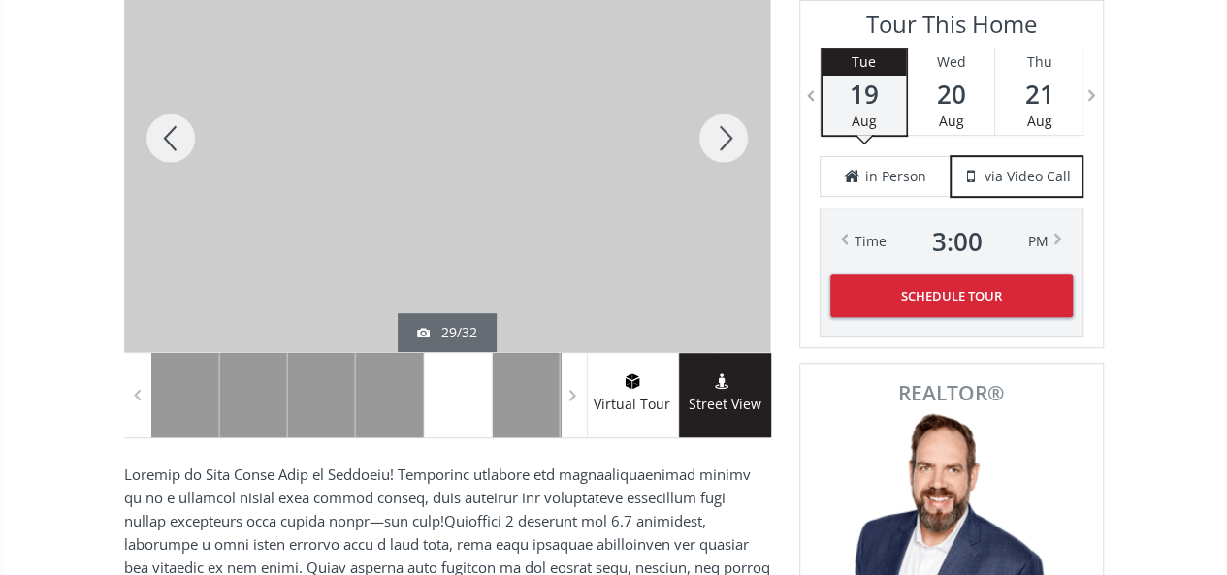
click at [728, 125] on div at bounding box center [723, 138] width 93 height 428
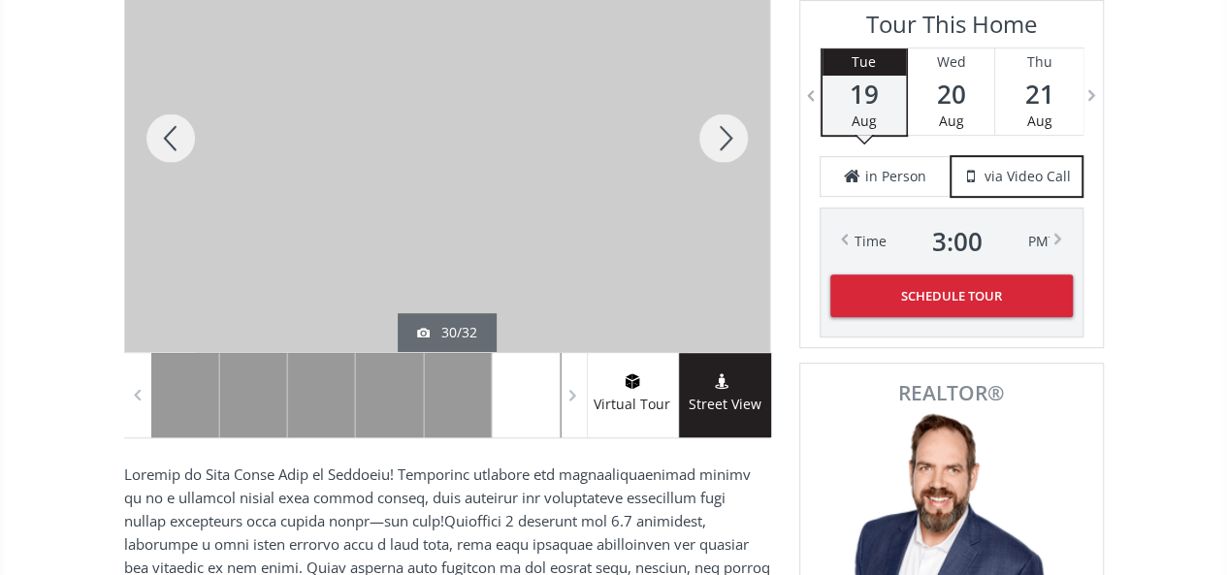
click at [728, 125] on div at bounding box center [723, 138] width 93 height 428
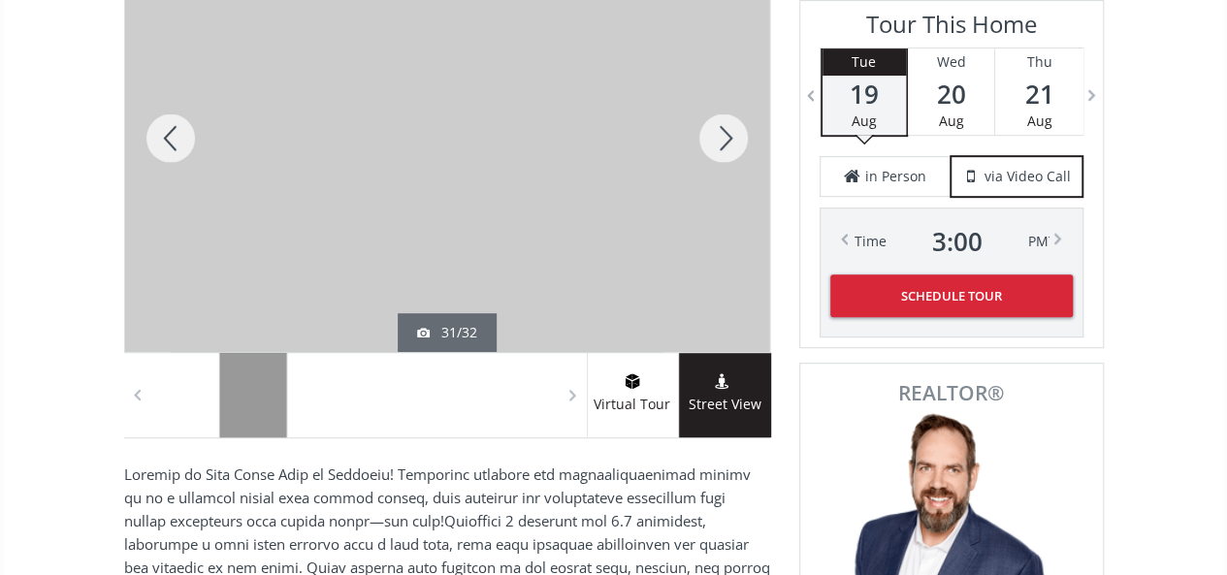
click at [728, 125] on div at bounding box center [723, 138] width 93 height 428
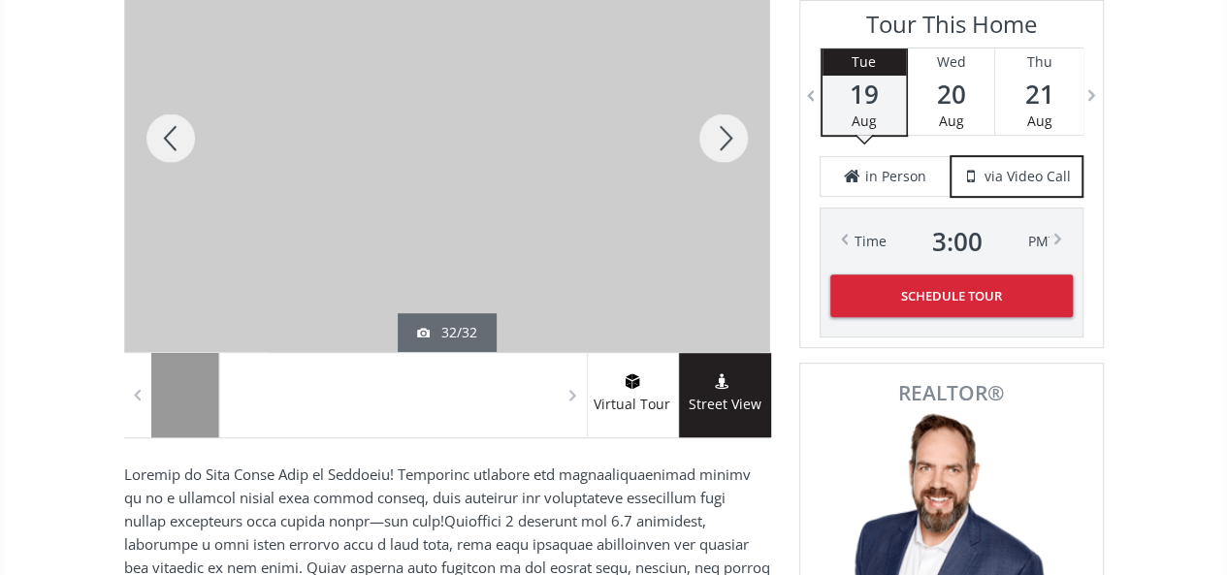
click at [728, 125] on div at bounding box center [723, 138] width 93 height 428
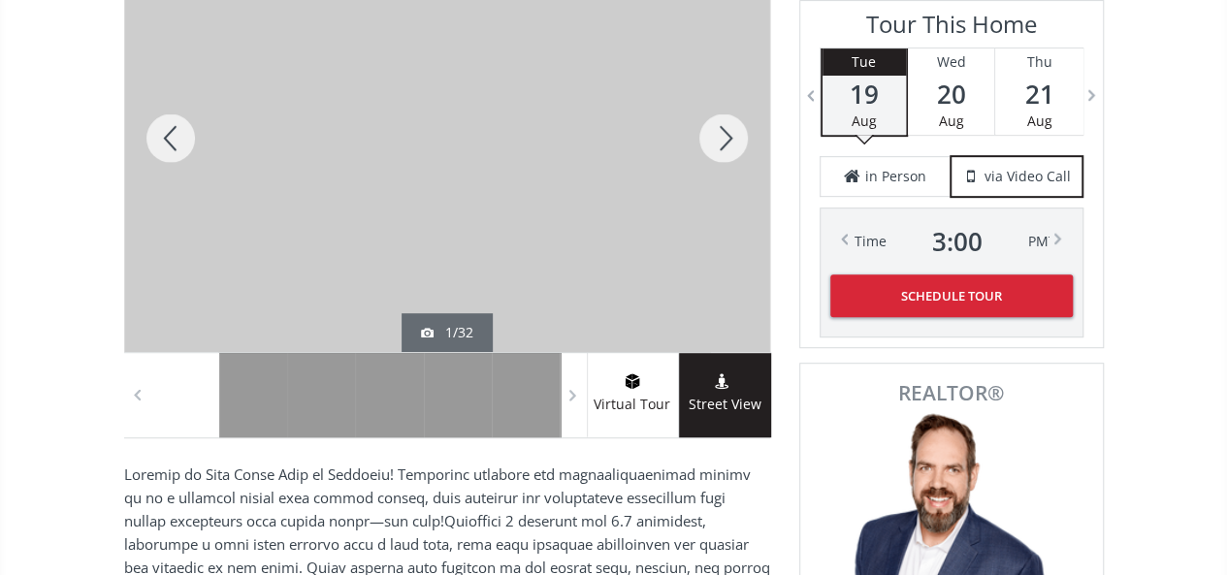
click at [728, 125] on div at bounding box center [723, 138] width 93 height 428
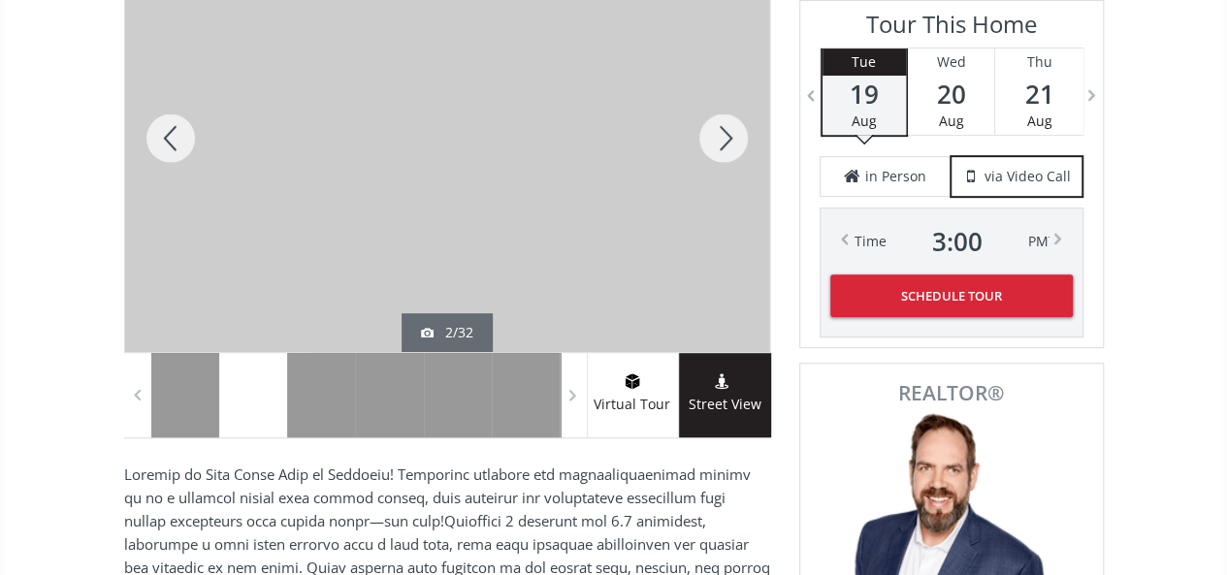
click at [728, 125] on div at bounding box center [723, 138] width 93 height 428
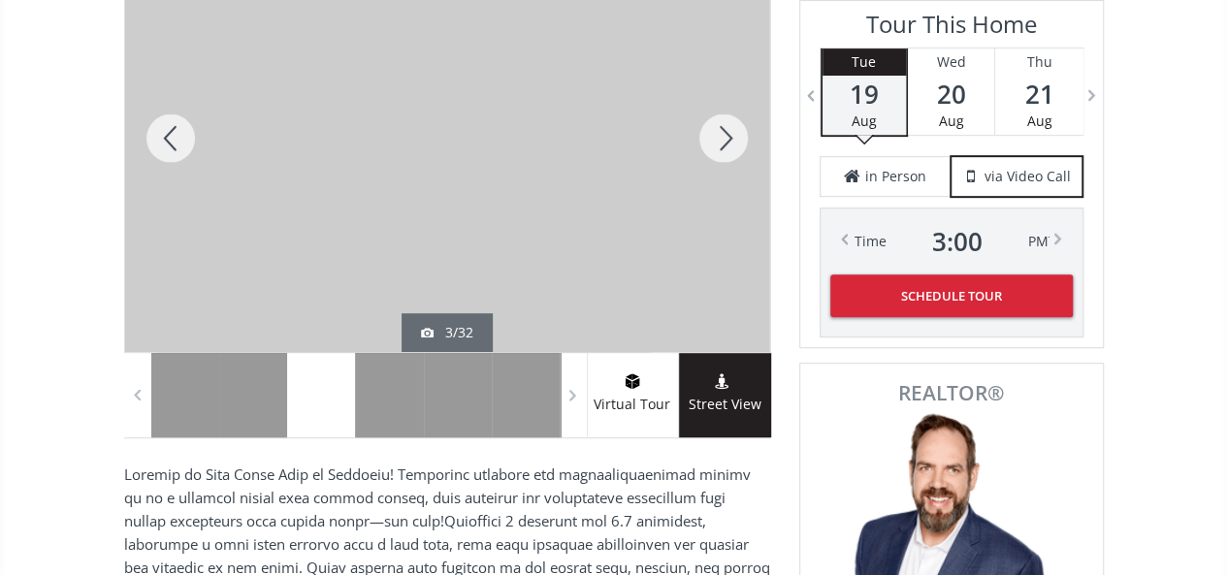
scroll to position [161, 0]
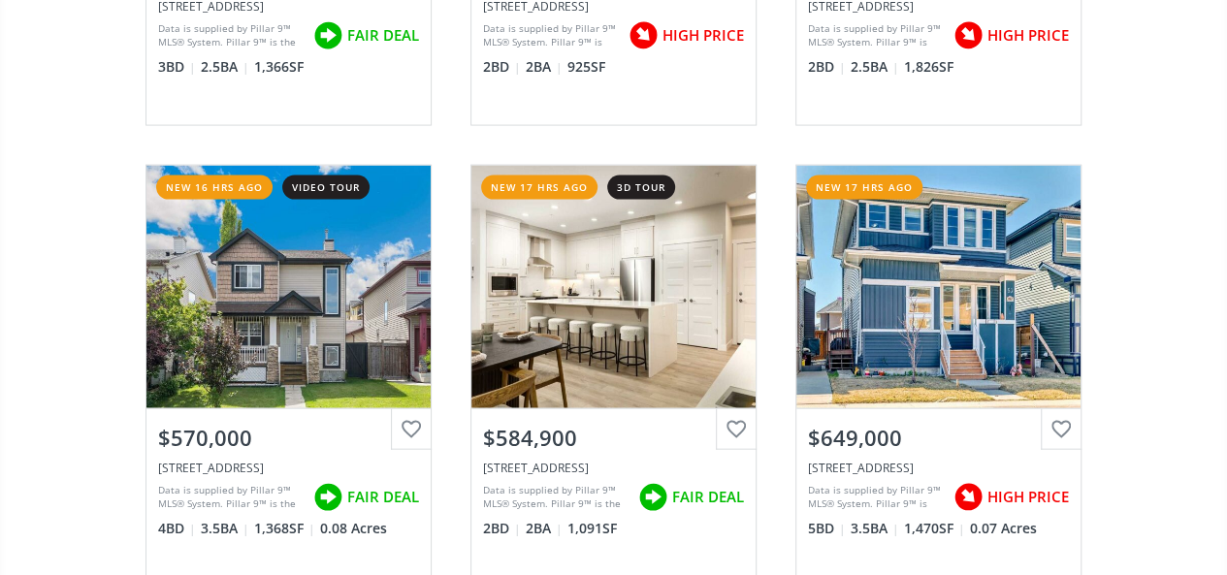
scroll to position [1973, 0]
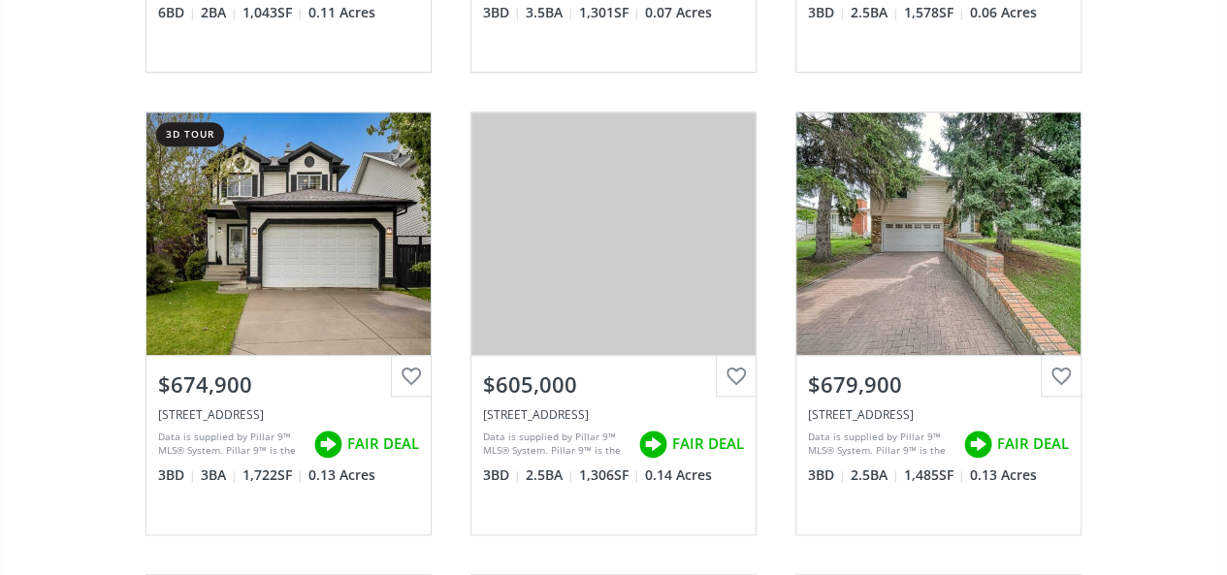
scroll to position [4336, 0]
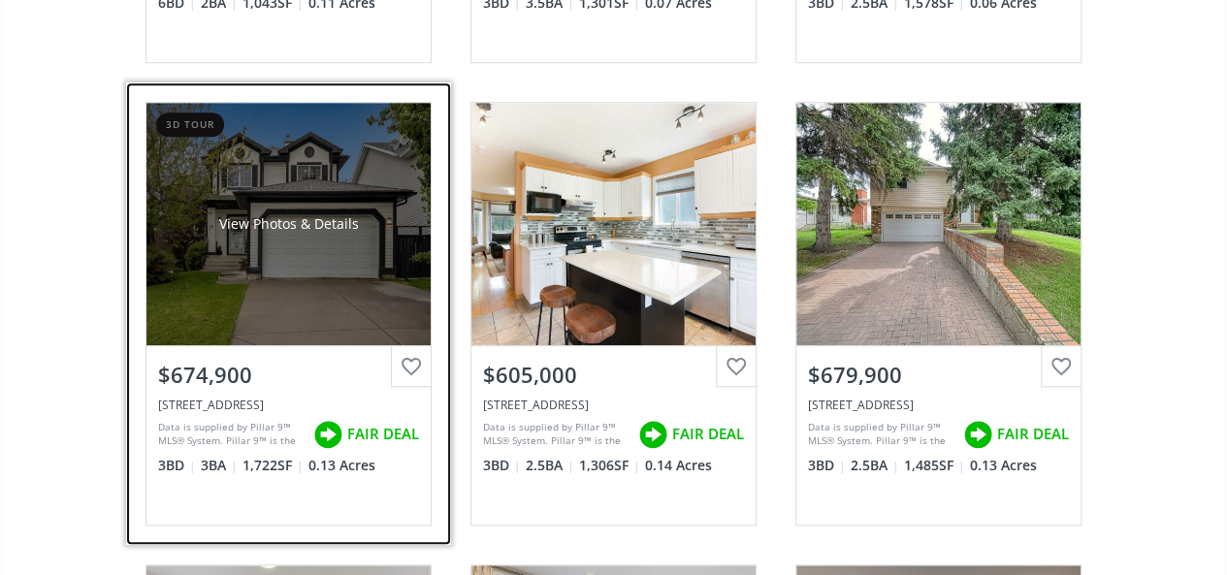
click at [394, 298] on div "View Photos & Details" at bounding box center [288, 224] width 284 height 243
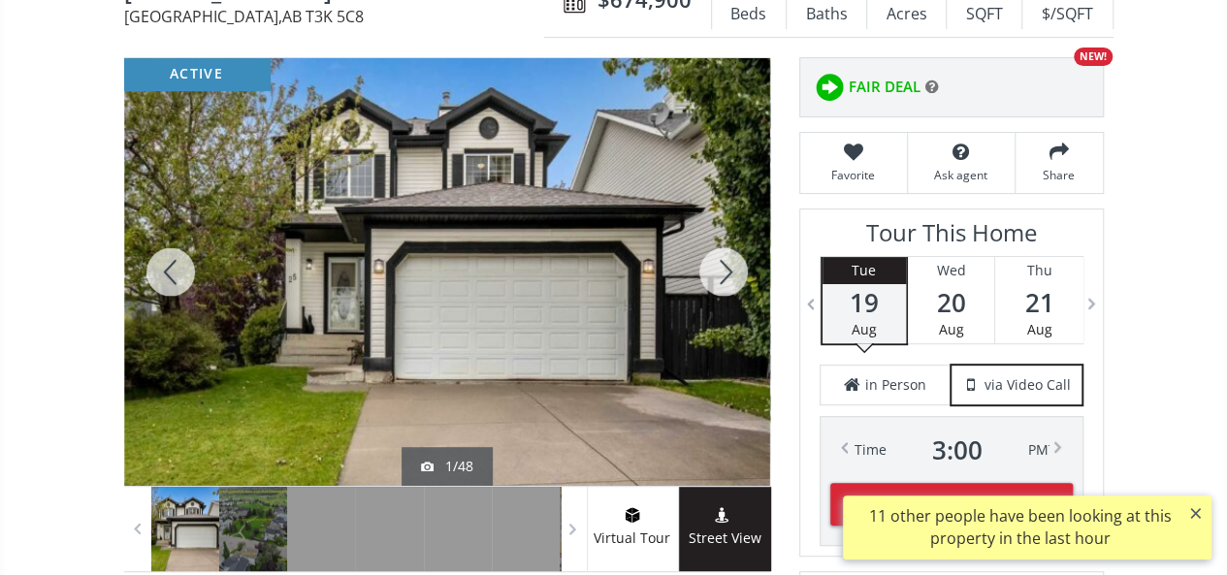
scroll to position [285, 0]
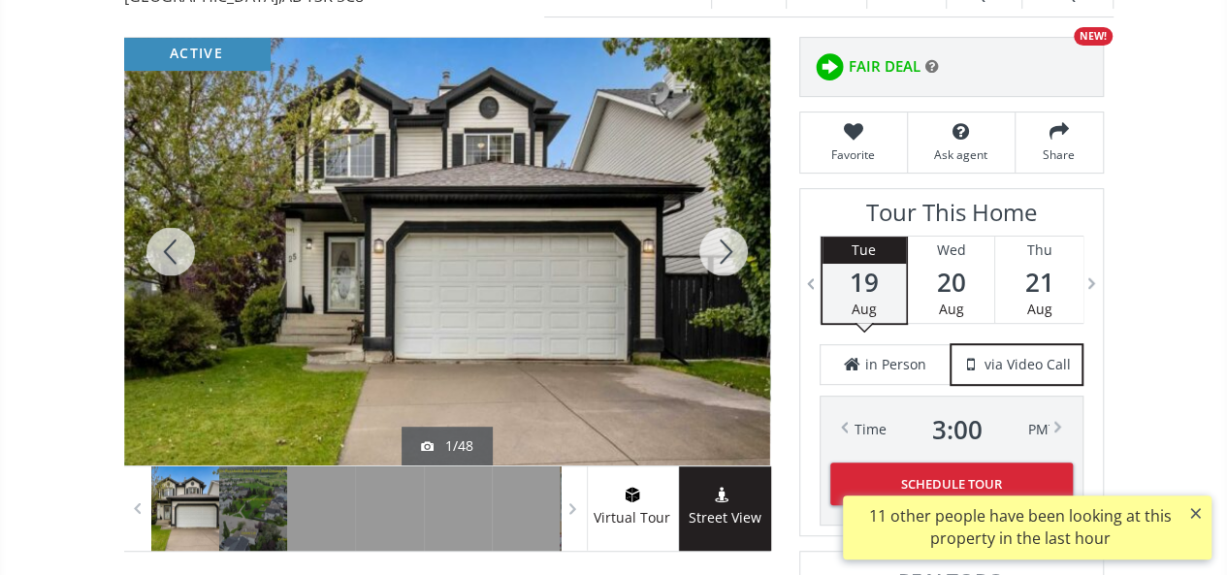
click at [720, 243] on div at bounding box center [723, 252] width 93 height 428
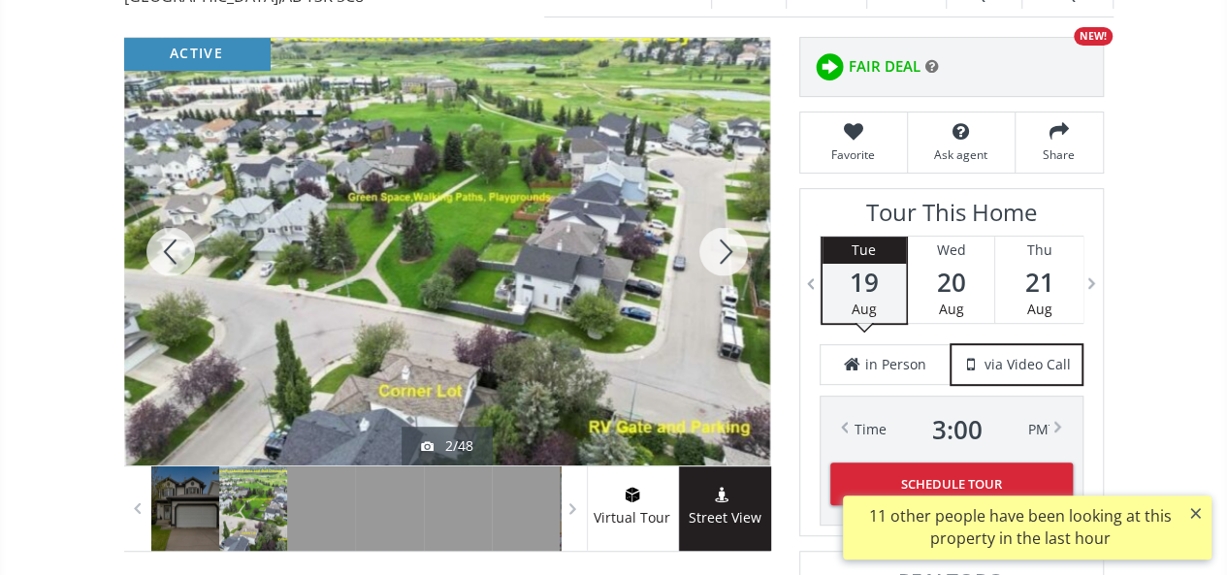
click at [720, 243] on div at bounding box center [723, 252] width 93 height 428
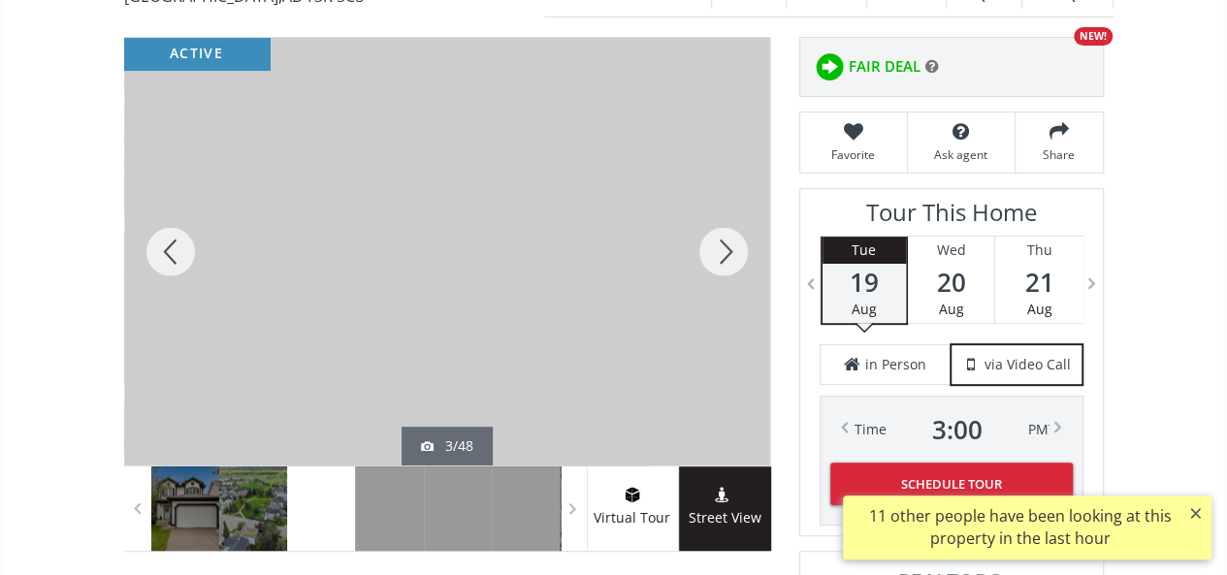
click at [720, 243] on div at bounding box center [723, 252] width 93 height 428
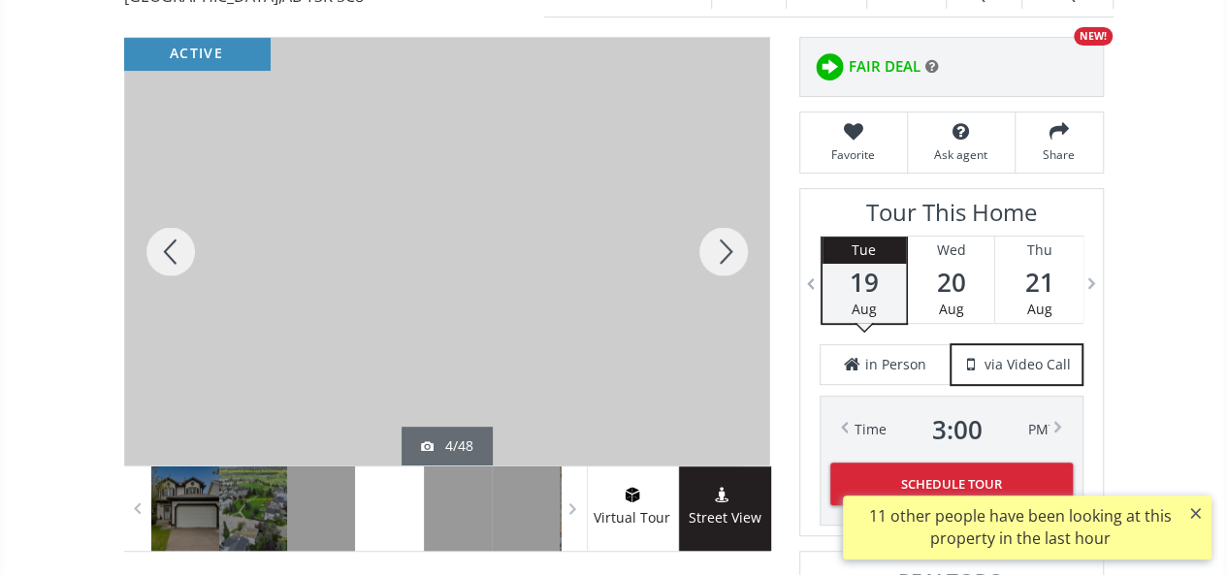
click at [720, 243] on div at bounding box center [723, 252] width 93 height 428
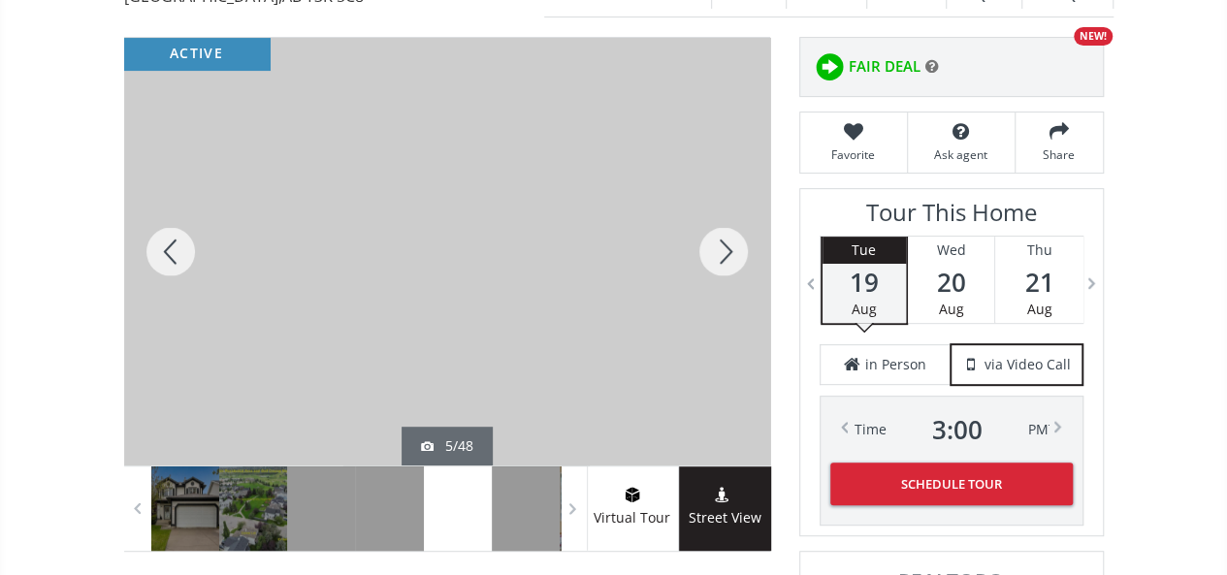
click at [720, 243] on div at bounding box center [723, 252] width 93 height 428
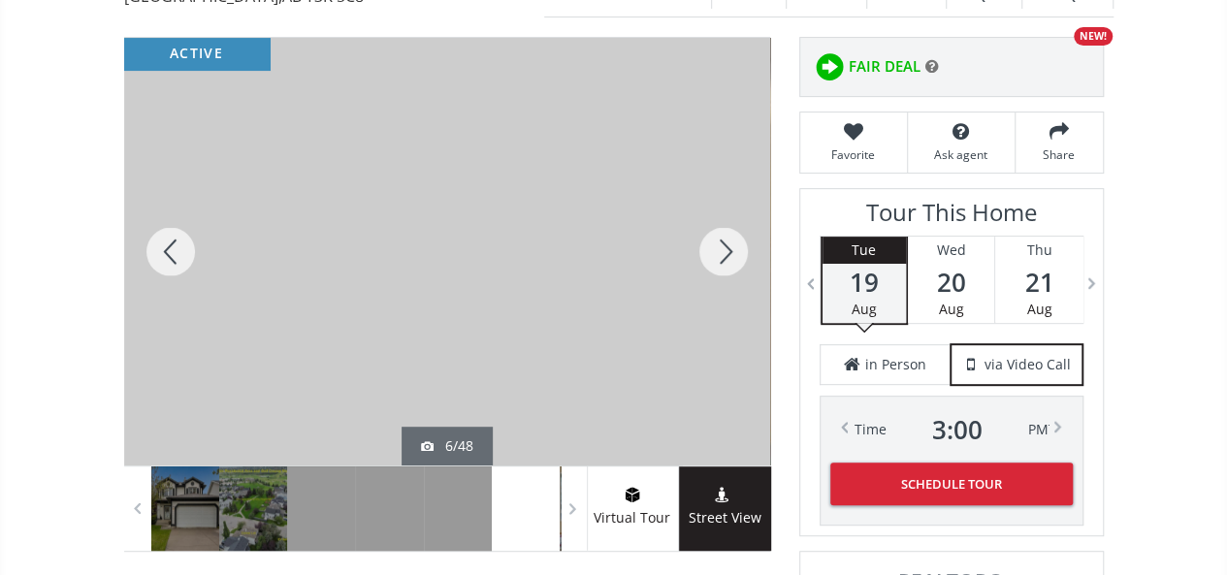
click at [720, 243] on div at bounding box center [723, 252] width 93 height 428
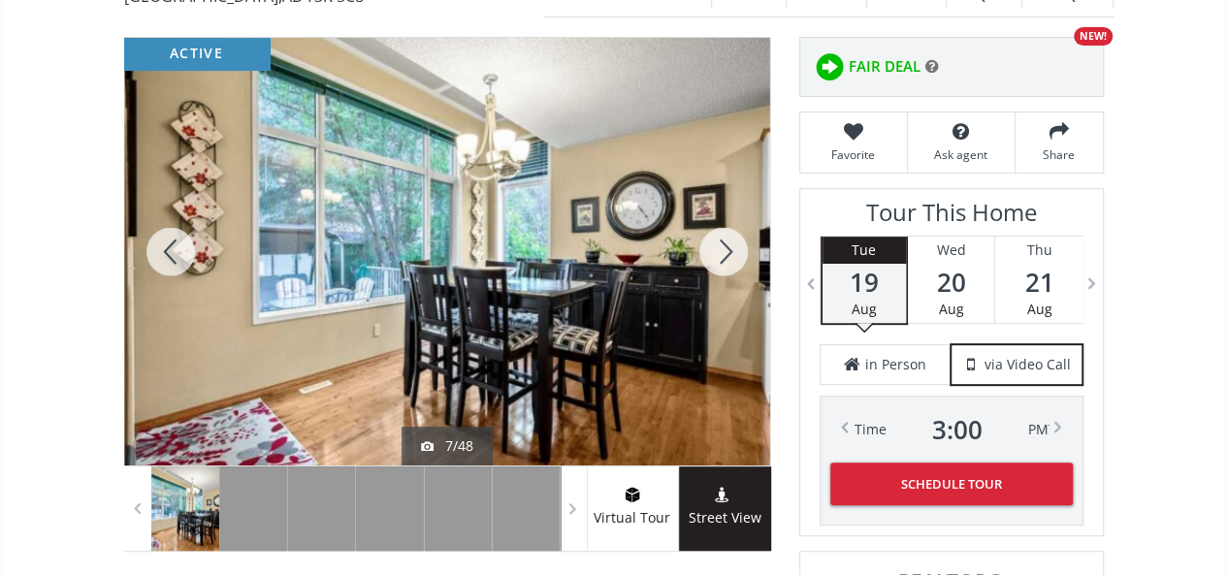
click at [720, 243] on div at bounding box center [723, 252] width 93 height 428
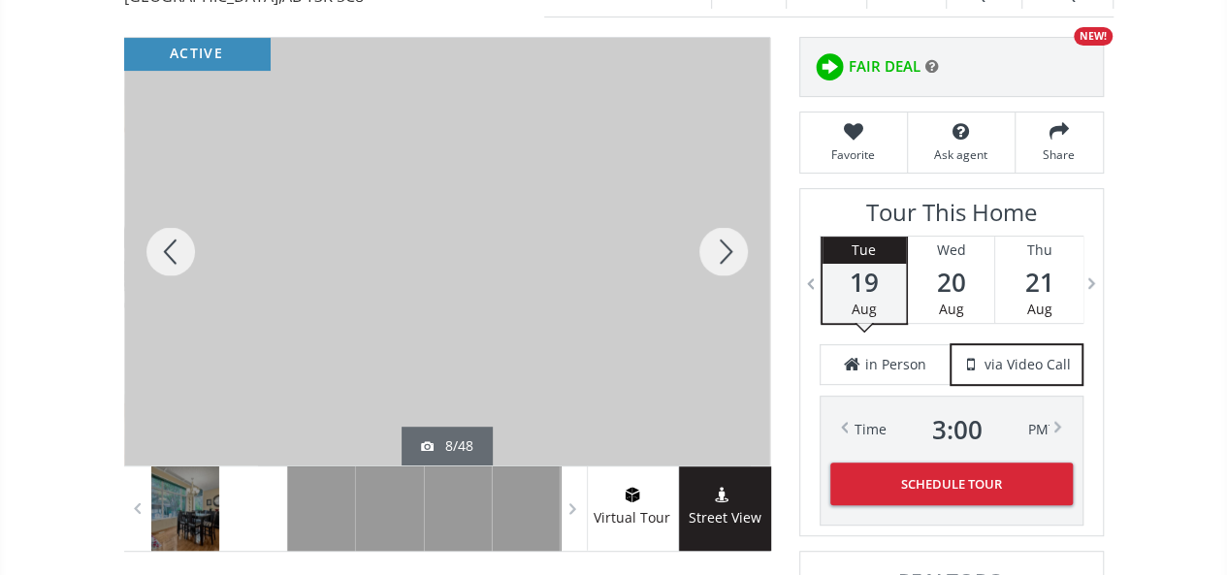
click at [720, 243] on div at bounding box center [723, 252] width 93 height 428
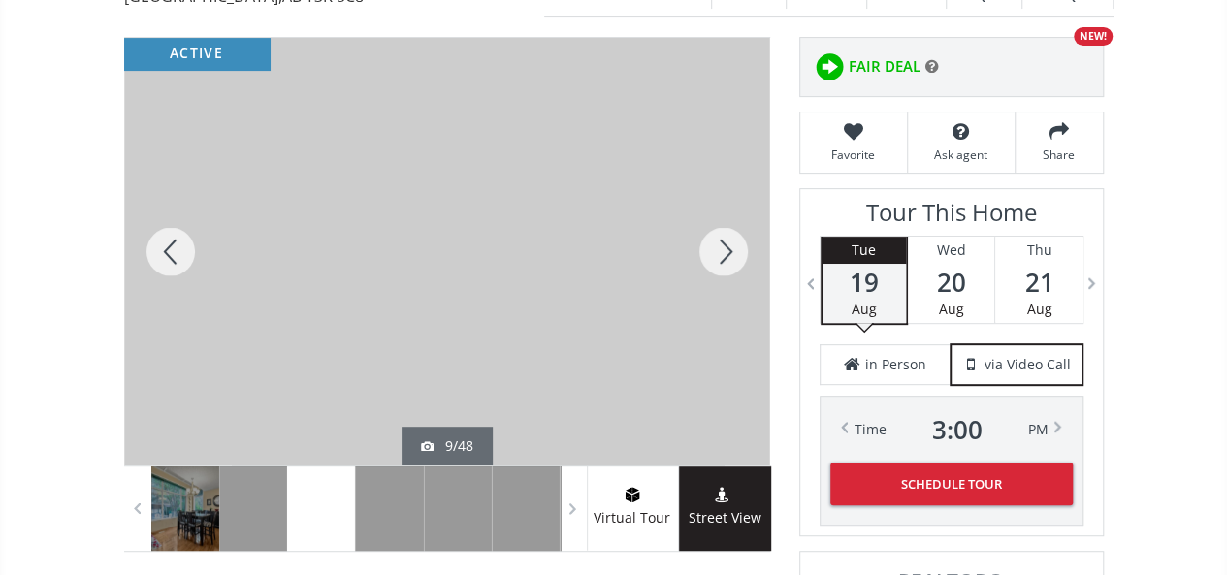
click at [720, 243] on div at bounding box center [723, 252] width 93 height 428
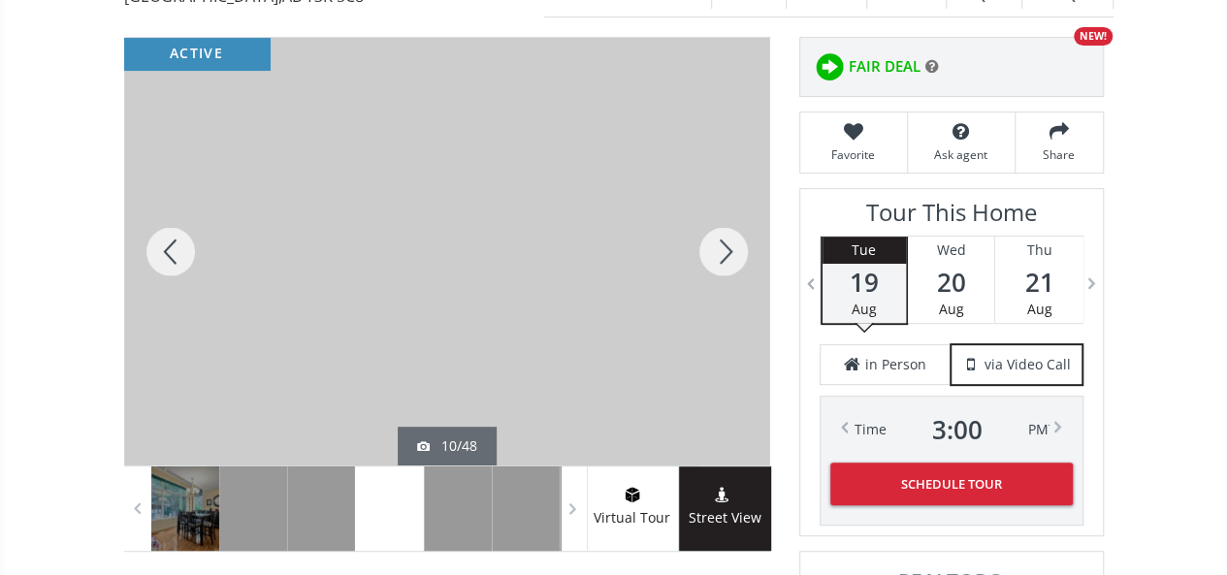
click at [720, 243] on div at bounding box center [723, 252] width 93 height 428
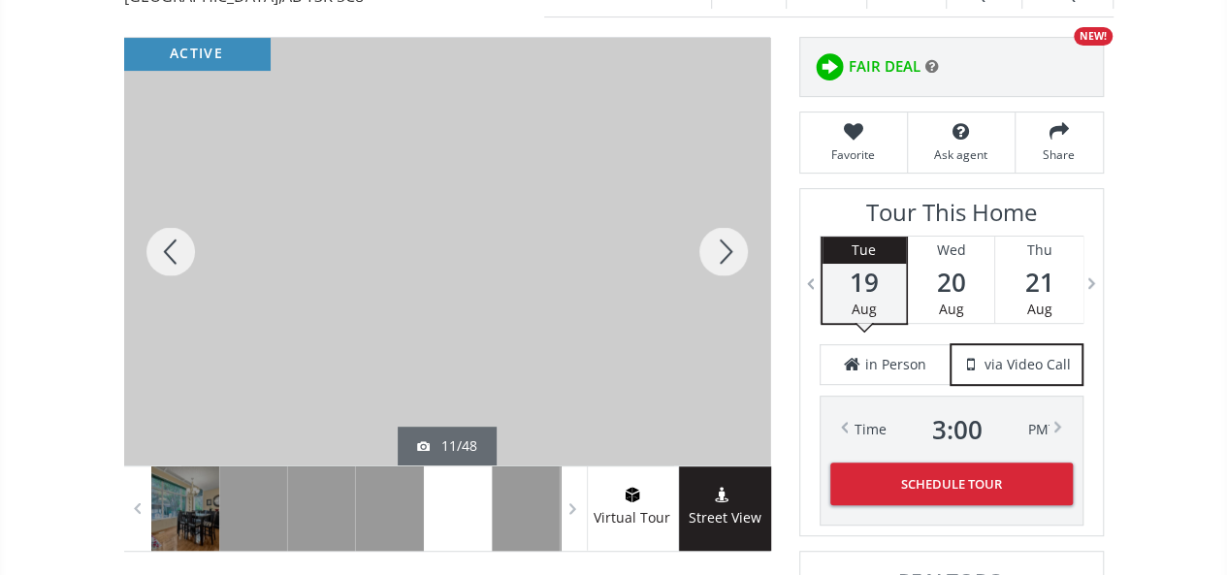
click at [720, 243] on div at bounding box center [723, 252] width 93 height 428
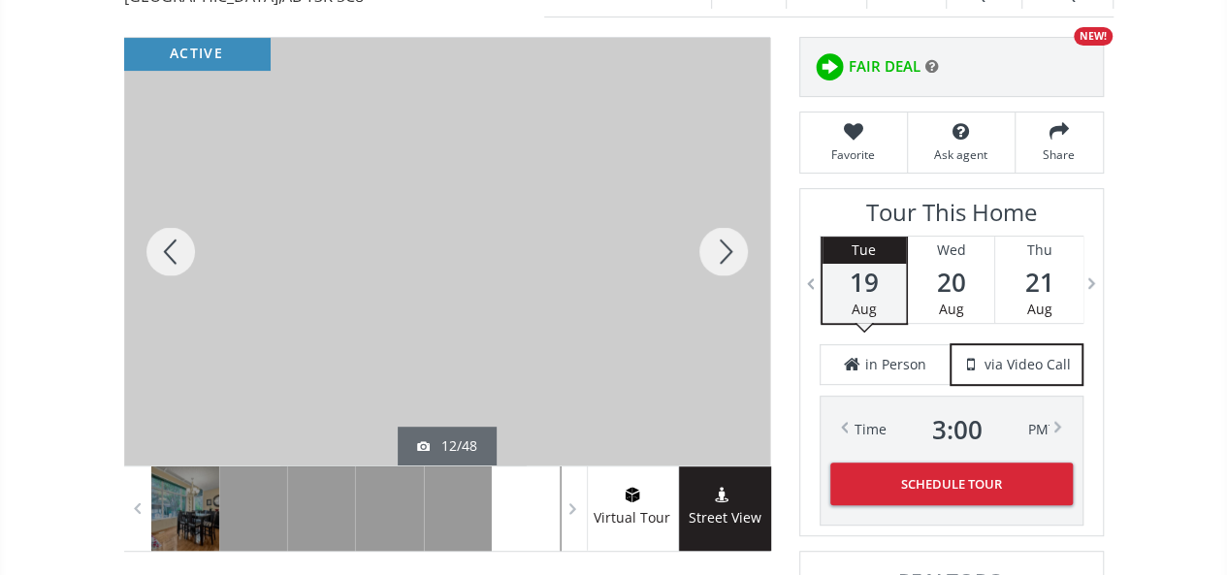
click at [720, 243] on div at bounding box center [723, 252] width 93 height 428
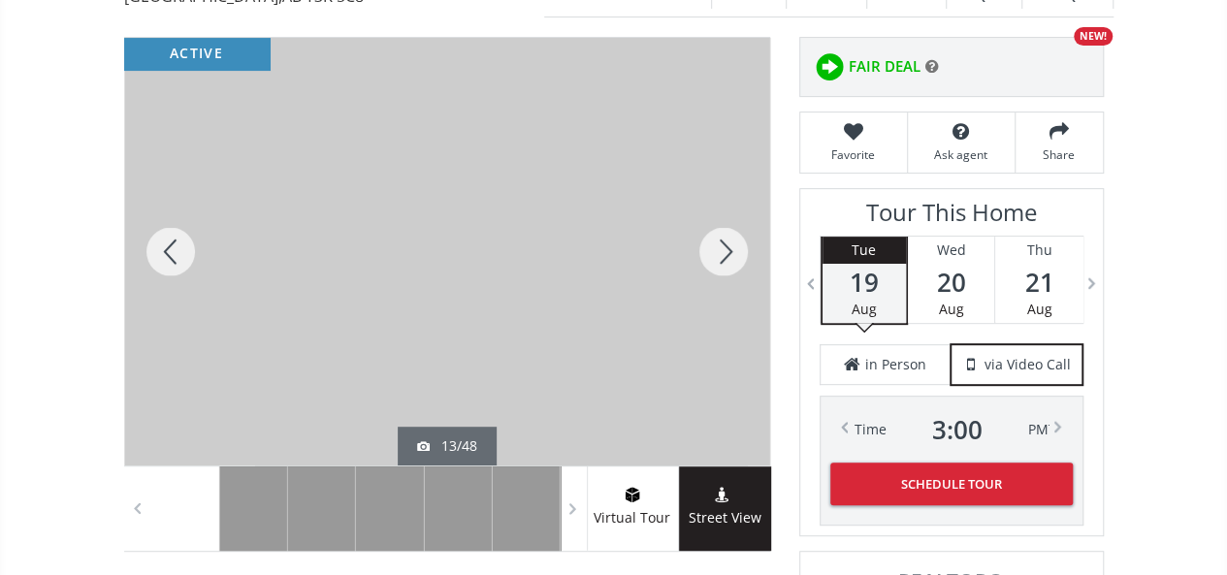
click at [720, 243] on div at bounding box center [723, 252] width 93 height 428
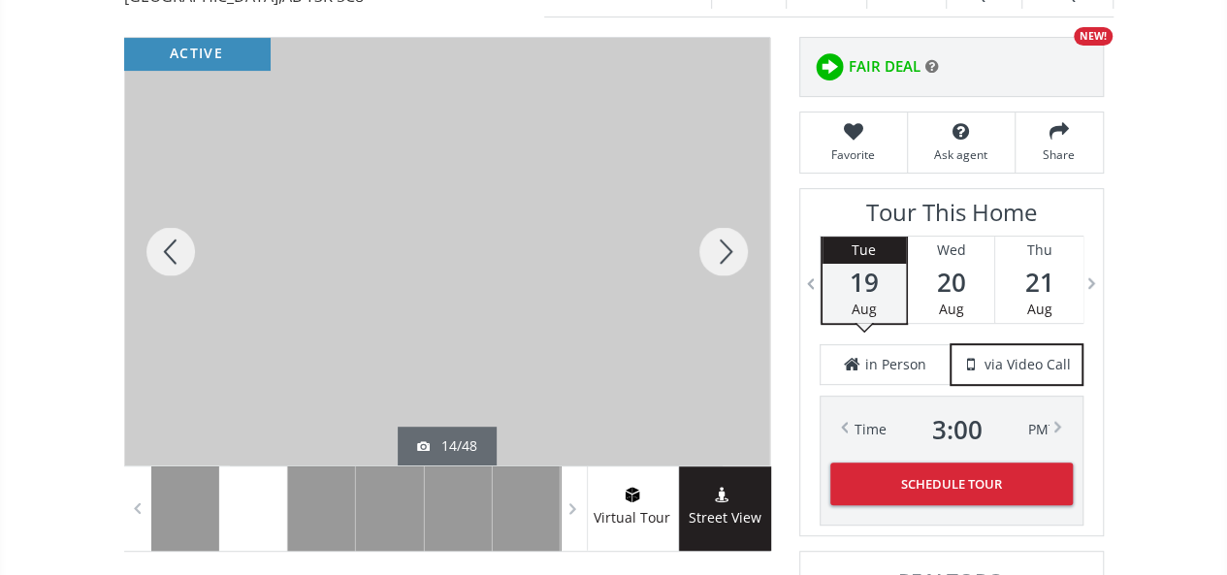
click at [720, 243] on div at bounding box center [723, 252] width 93 height 428
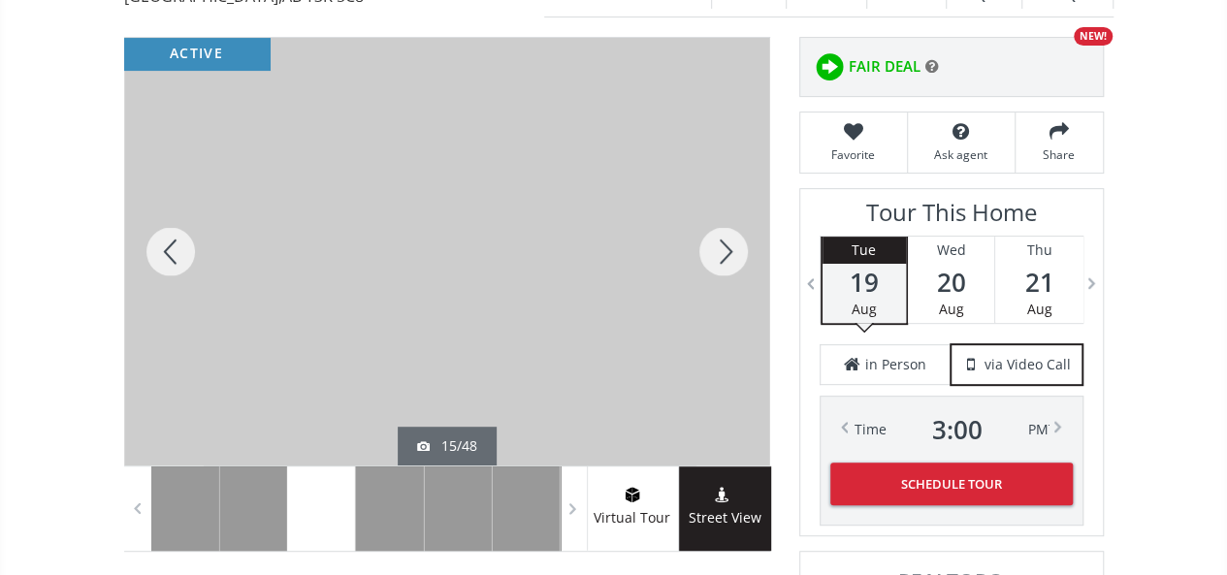
click at [720, 243] on div at bounding box center [723, 252] width 93 height 428
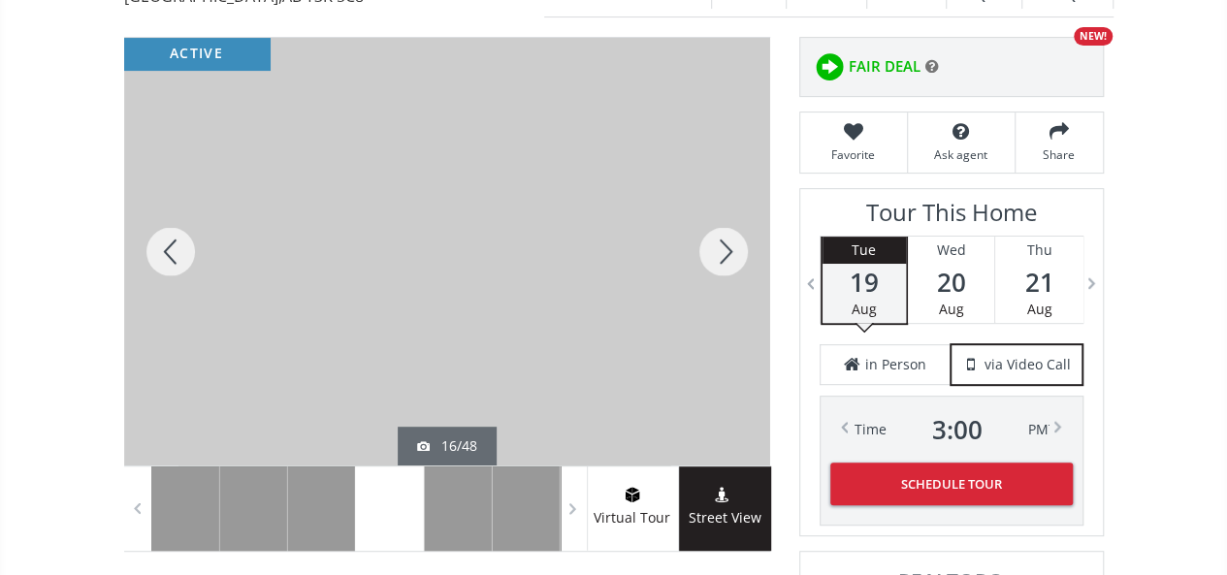
click at [720, 243] on div at bounding box center [723, 252] width 93 height 428
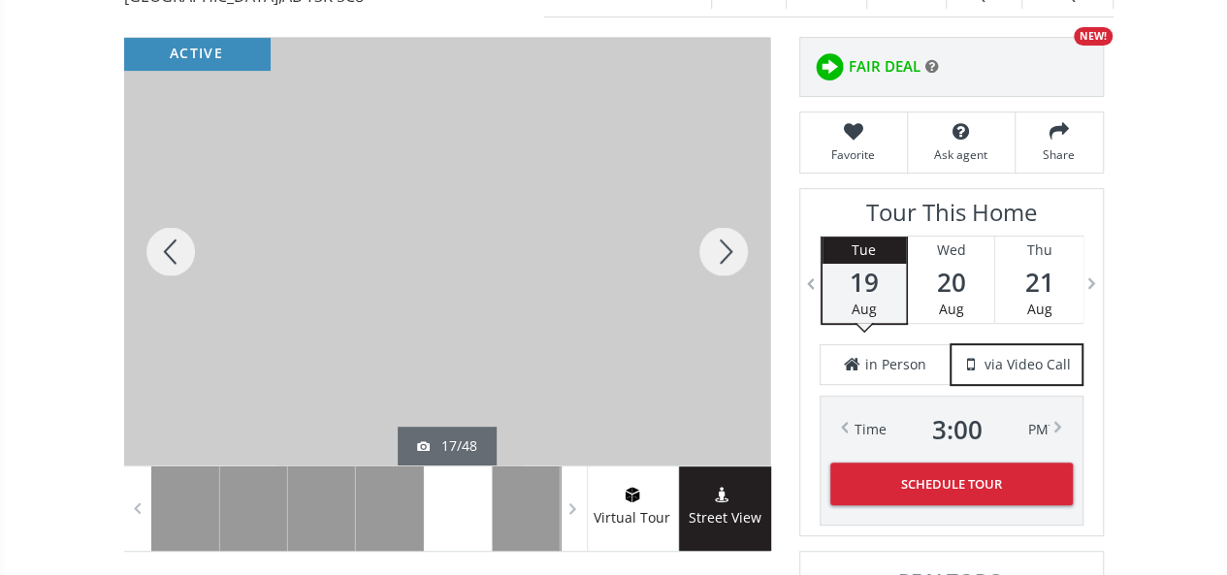
click at [720, 243] on div at bounding box center [723, 252] width 93 height 428
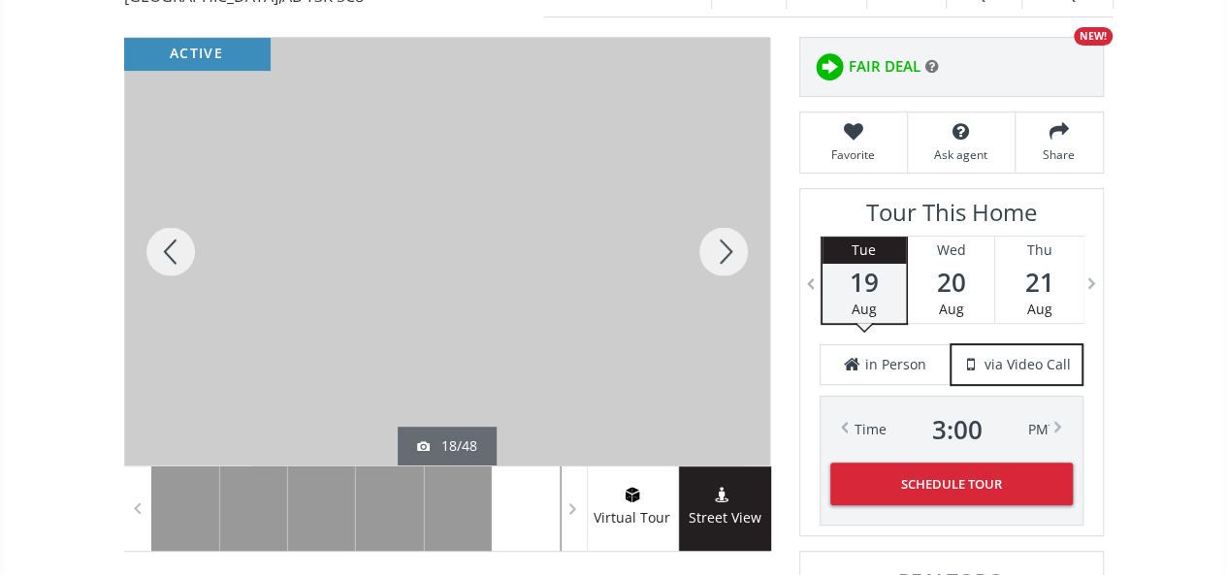
click at [720, 243] on div at bounding box center [723, 252] width 93 height 428
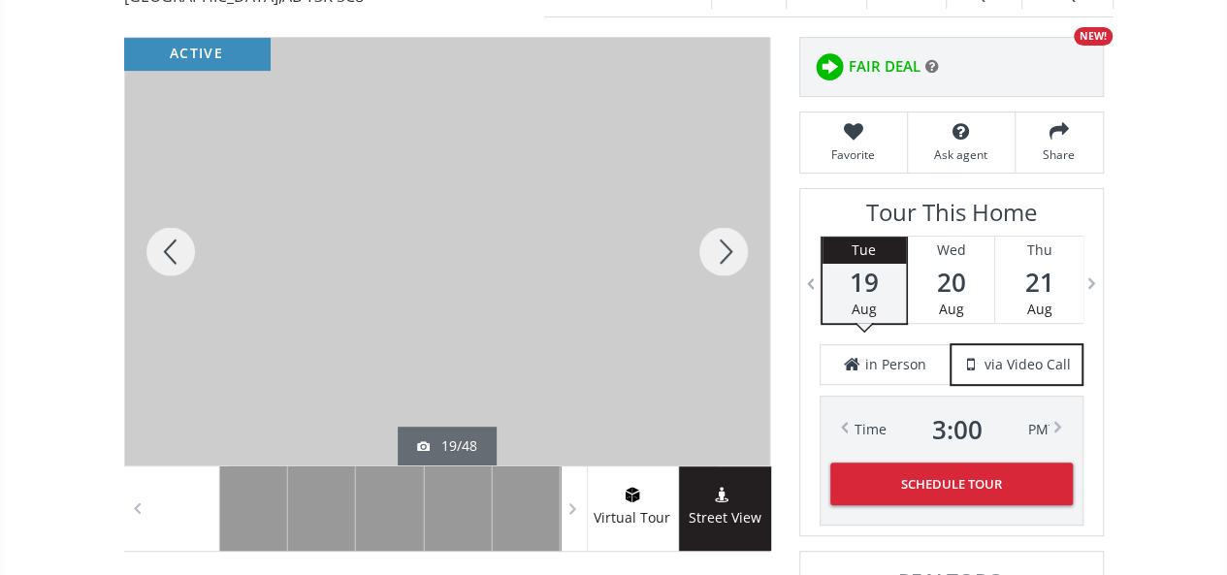
click at [720, 243] on div at bounding box center [723, 252] width 93 height 428
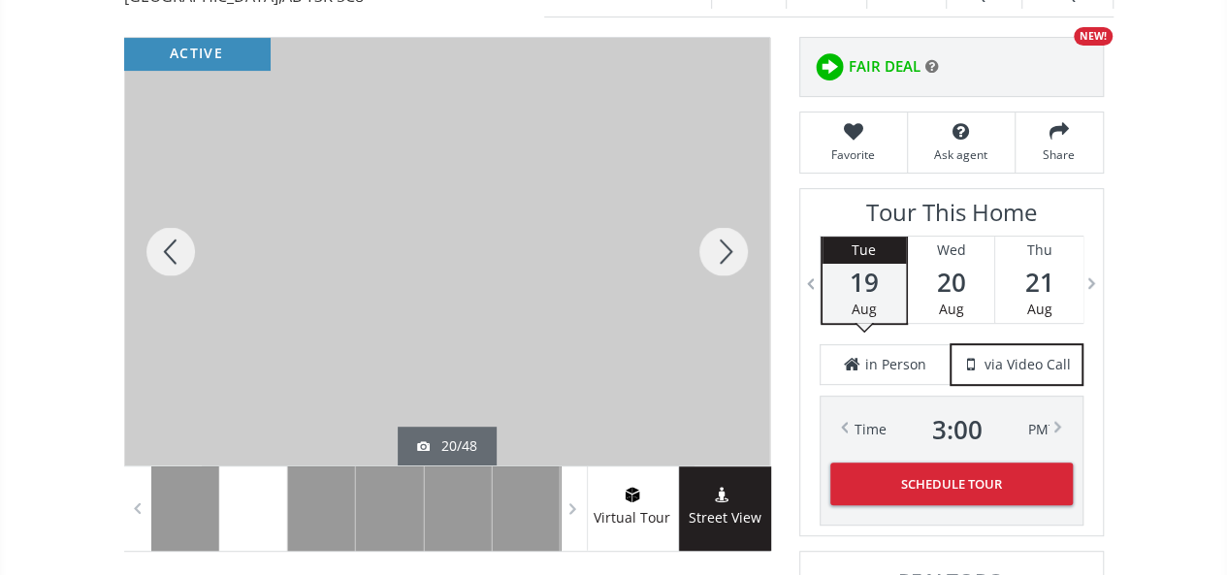
click at [720, 243] on div at bounding box center [723, 252] width 93 height 428
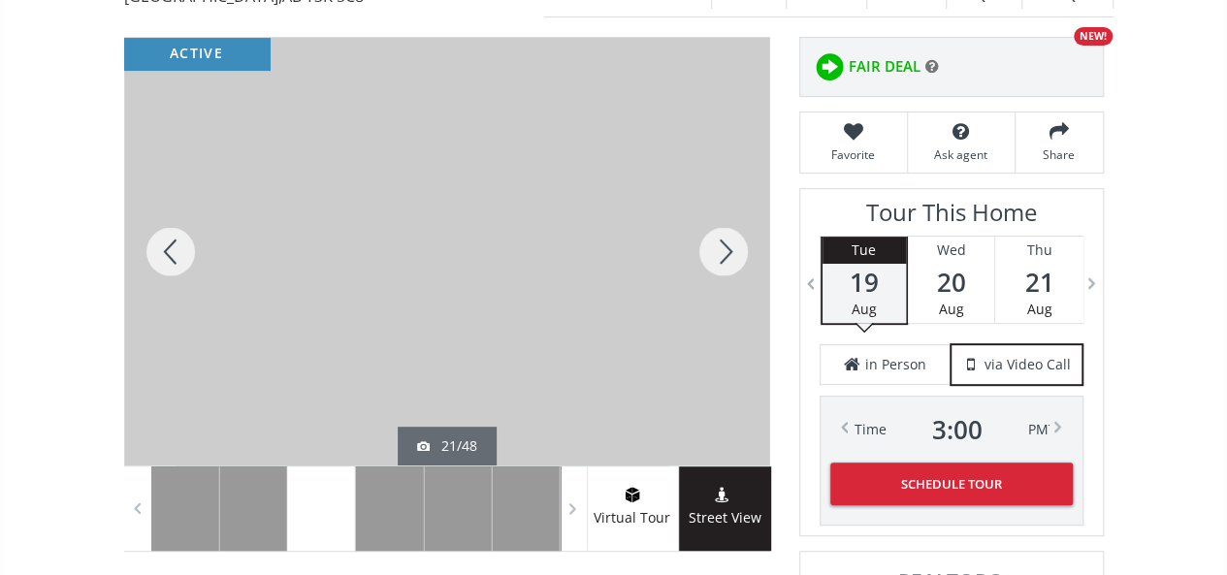
click at [720, 243] on div at bounding box center [723, 252] width 93 height 428
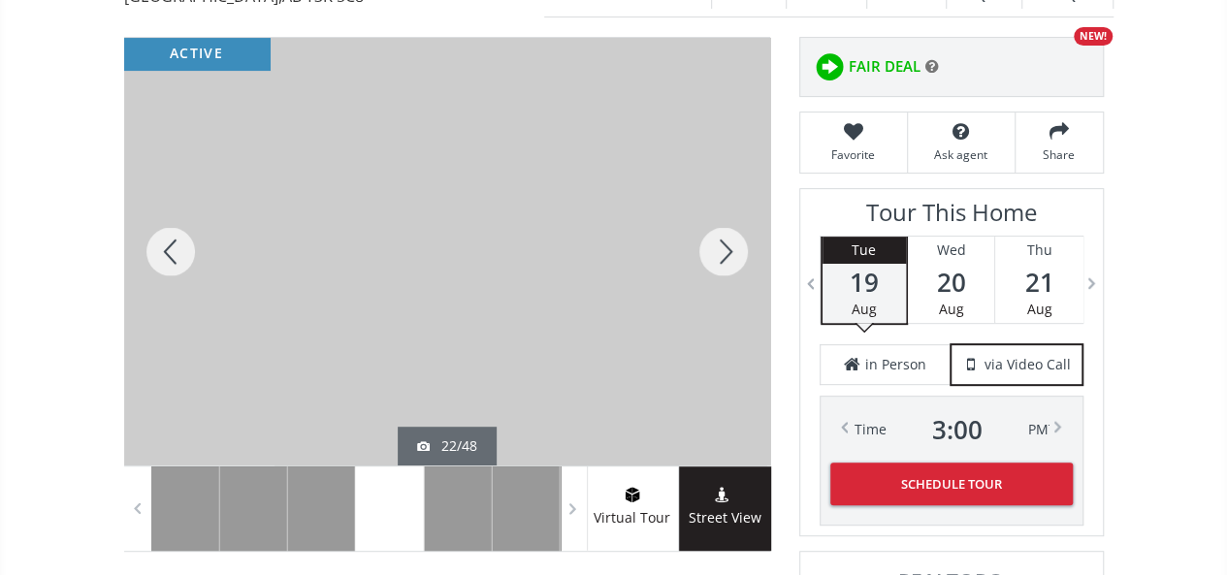
click at [720, 243] on div at bounding box center [723, 252] width 93 height 428
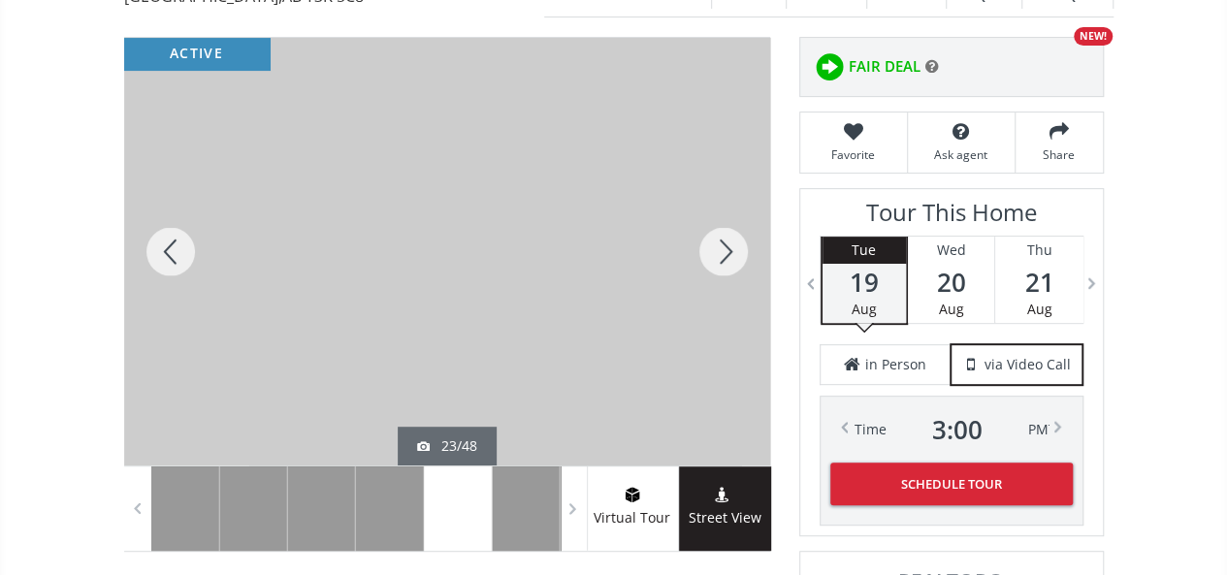
click at [720, 243] on div at bounding box center [723, 252] width 93 height 428
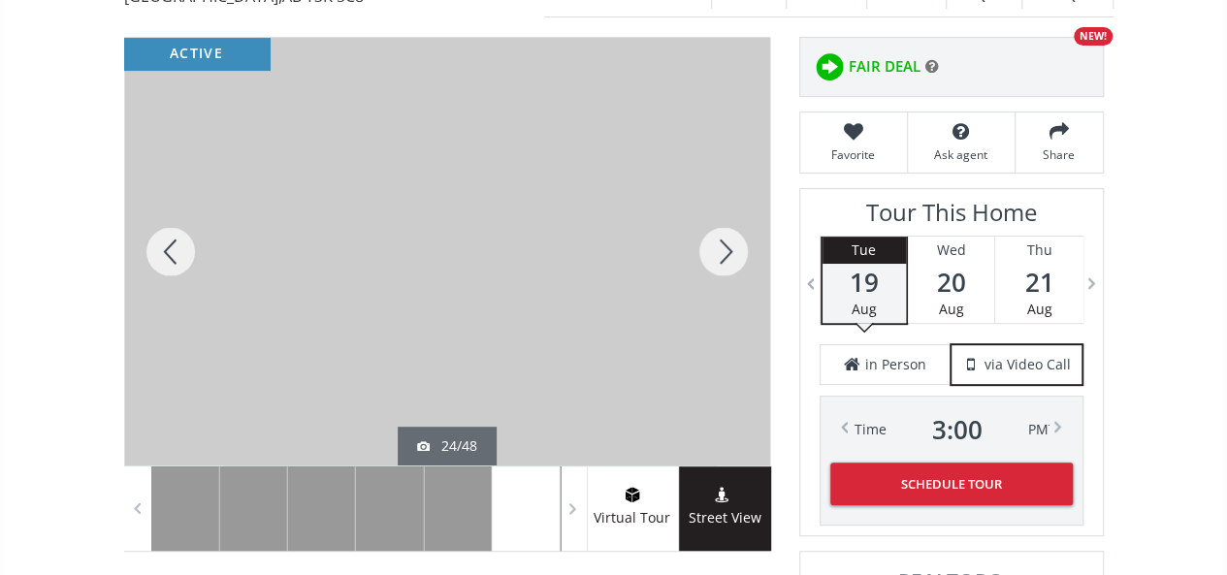
click at [720, 243] on div at bounding box center [723, 252] width 93 height 428
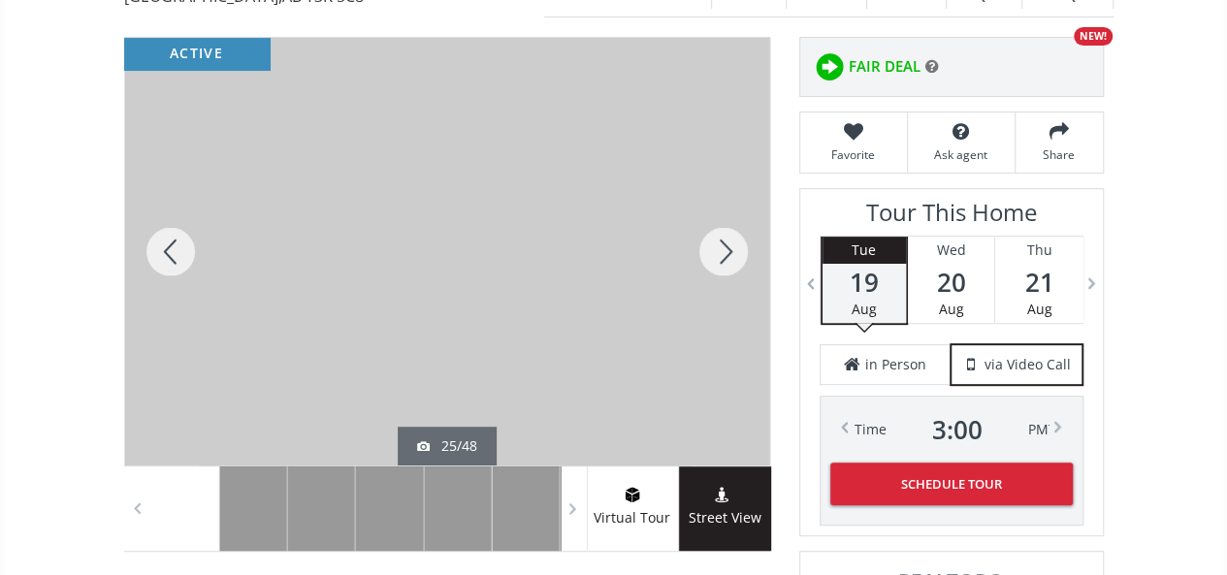
click at [720, 243] on div at bounding box center [723, 252] width 93 height 428
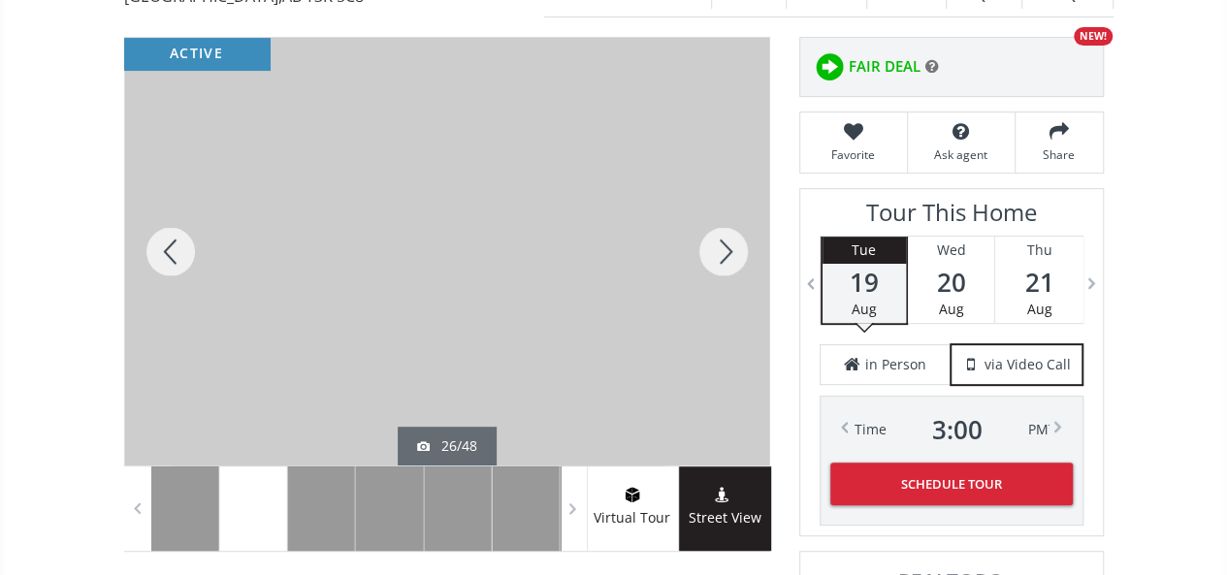
click at [720, 243] on div at bounding box center [723, 252] width 93 height 428
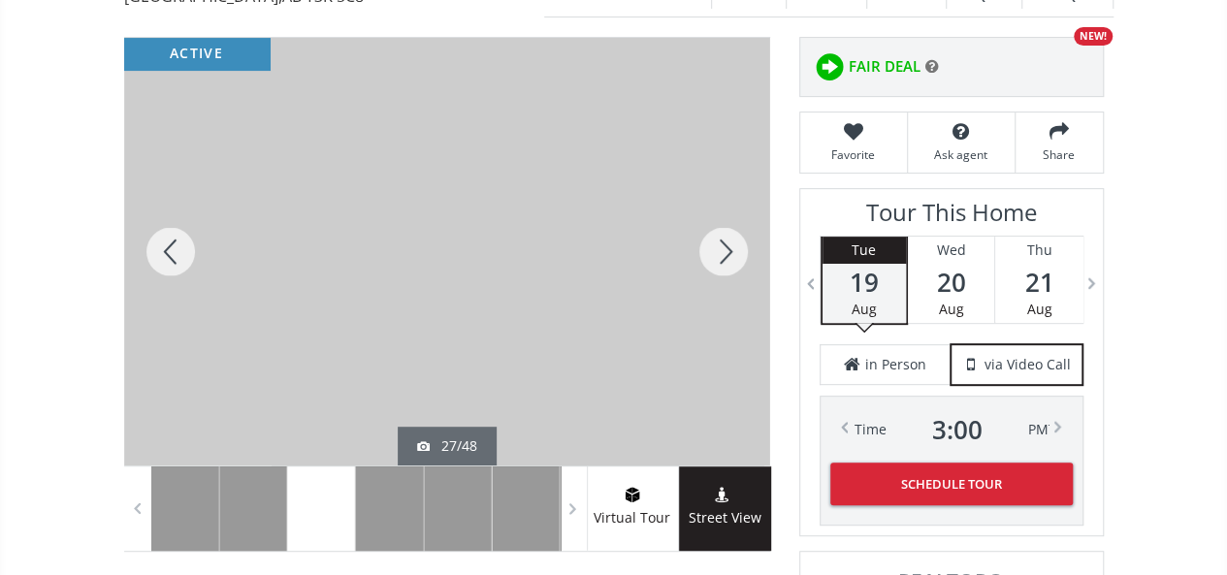
click at [720, 243] on div at bounding box center [723, 252] width 93 height 428
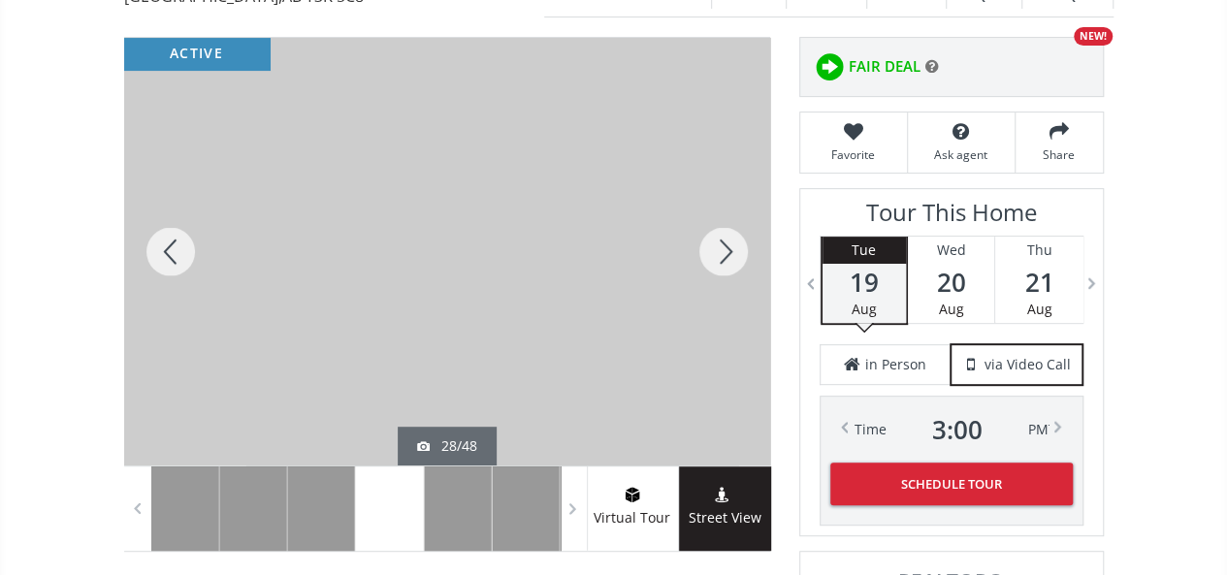
click at [720, 243] on div at bounding box center [723, 252] width 93 height 428
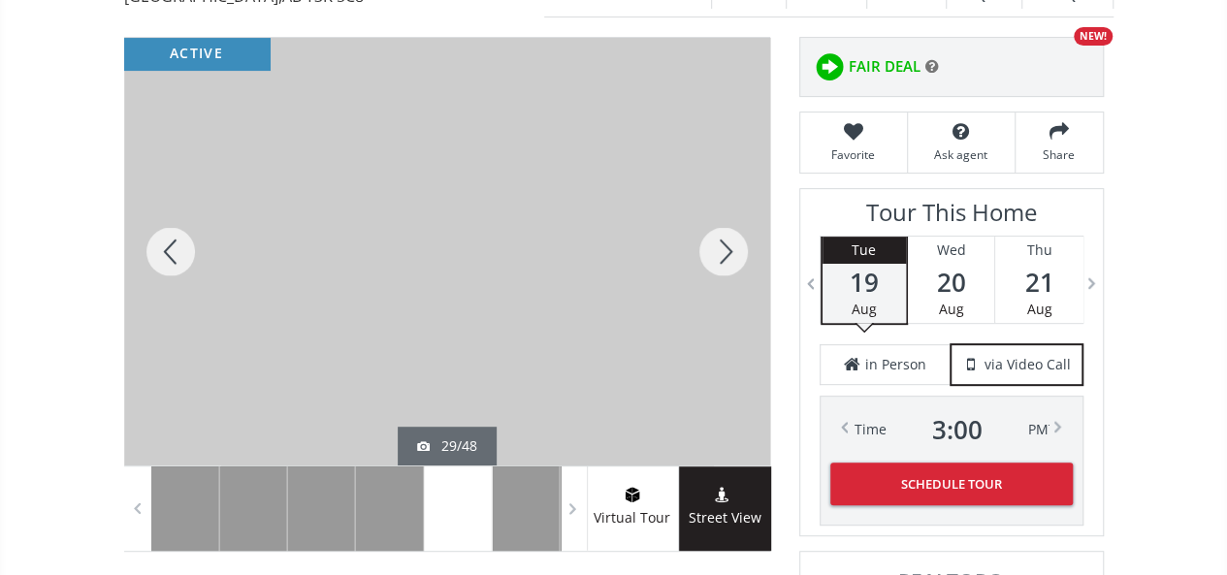
click at [720, 243] on div at bounding box center [723, 252] width 93 height 428
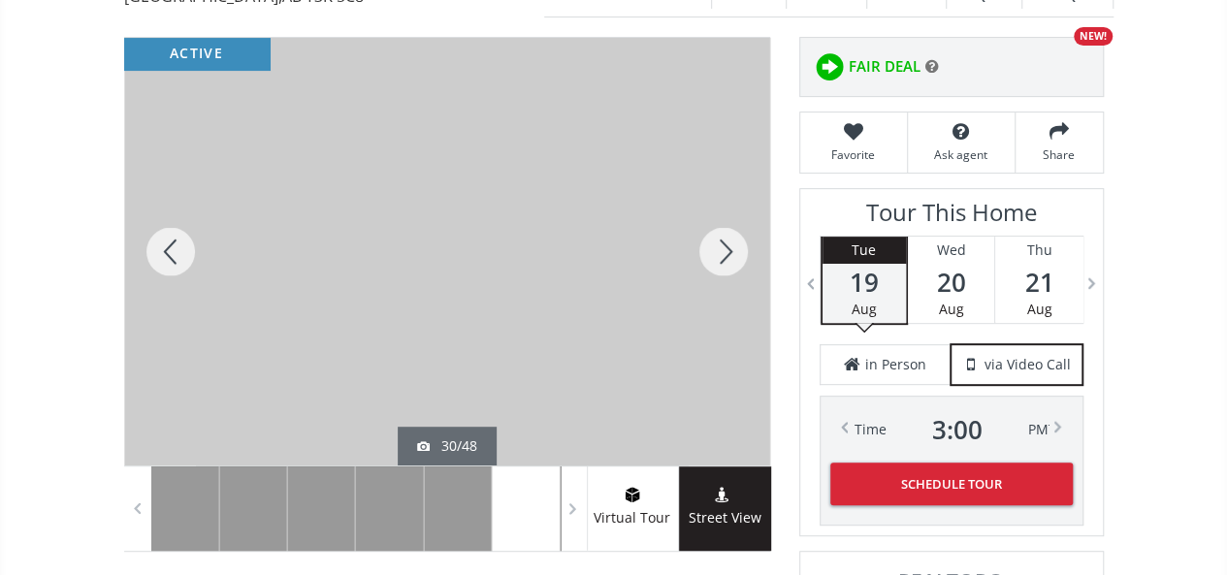
click at [720, 243] on div at bounding box center [723, 252] width 93 height 428
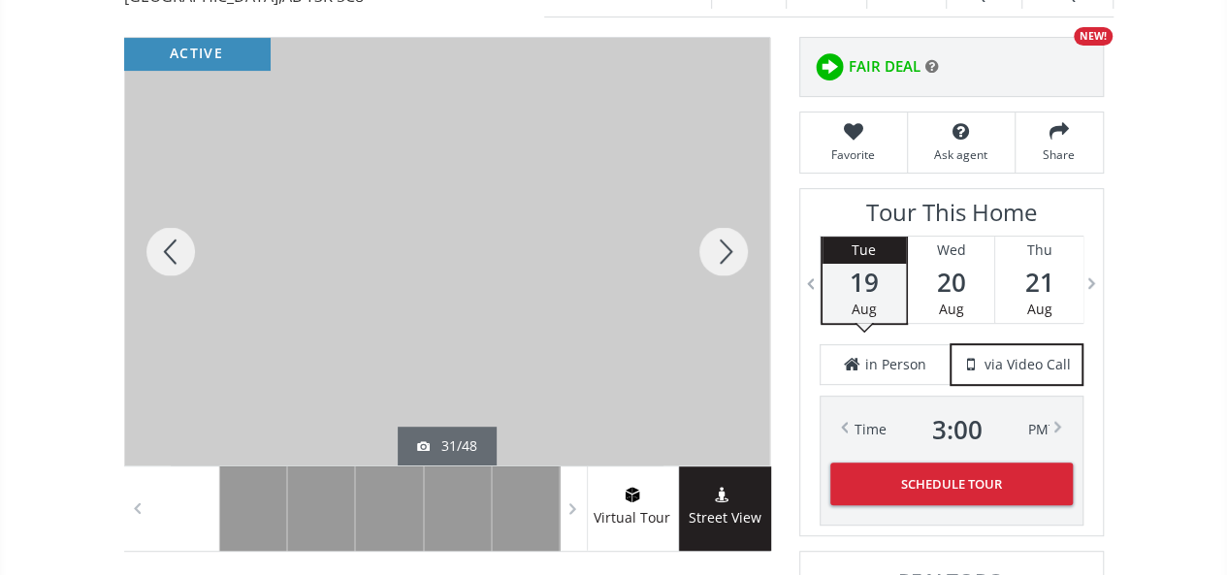
click at [720, 243] on div at bounding box center [723, 252] width 93 height 428
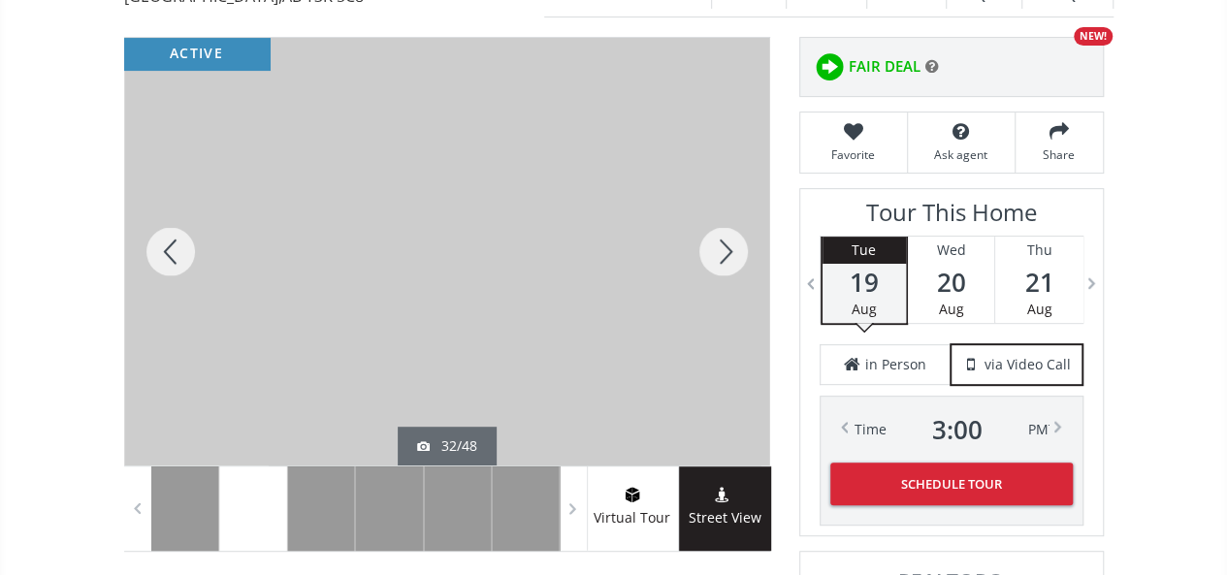
click at [720, 243] on div at bounding box center [723, 252] width 93 height 428
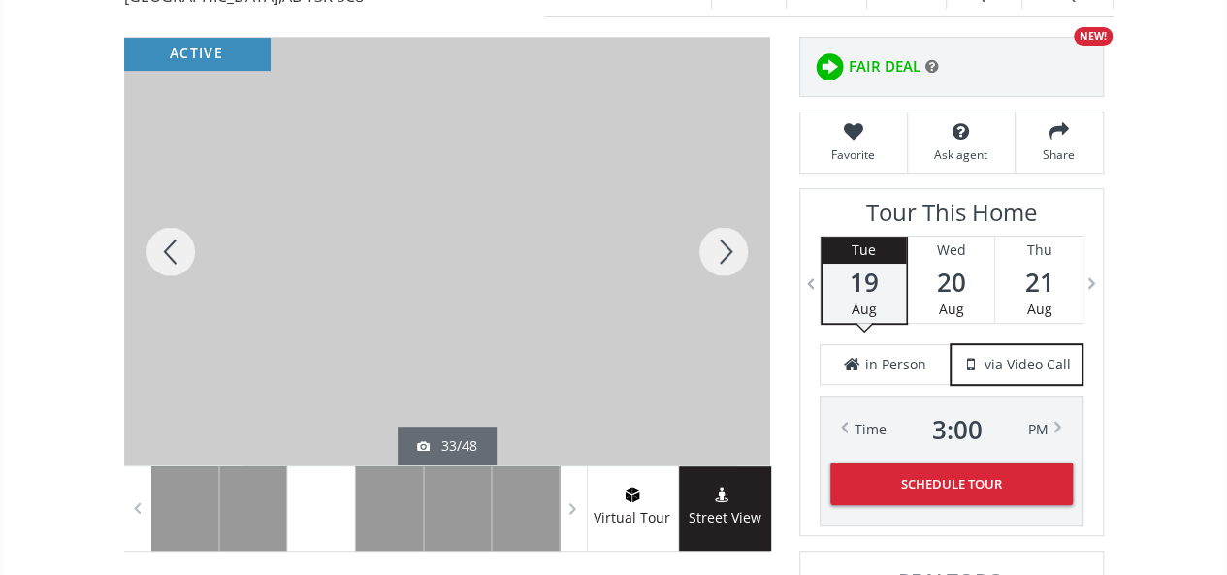
click at [720, 243] on div at bounding box center [723, 252] width 93 height 428
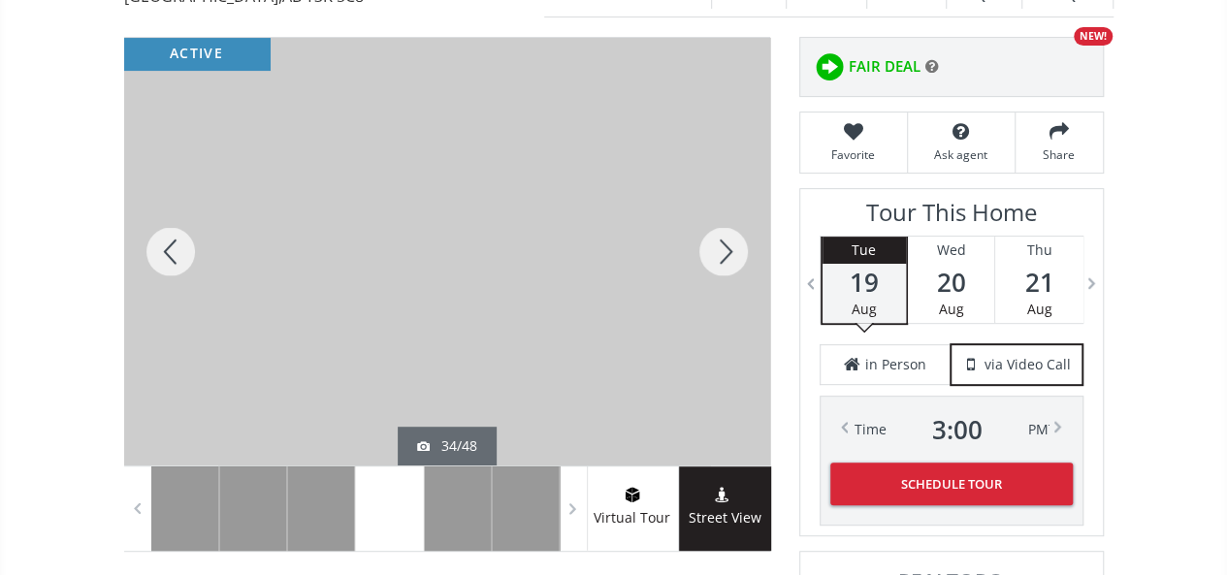
click at [720, 243] on div at bounding box center [723, 252] width 93 height 428
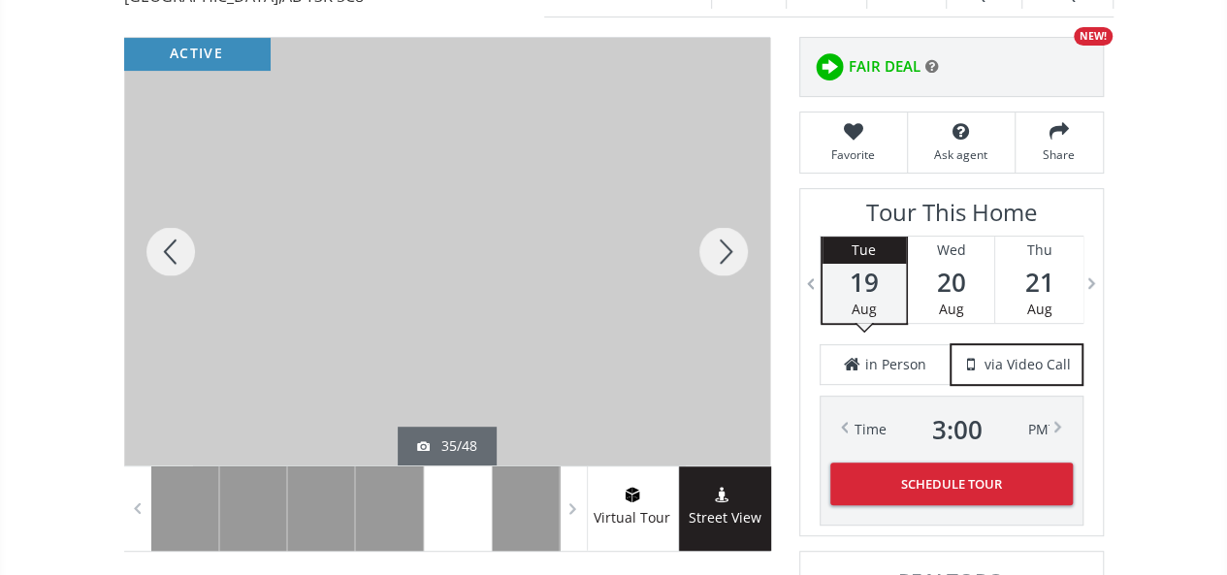
click at [720, 243] on div at bounding box center [723, 252] width 93 height 428
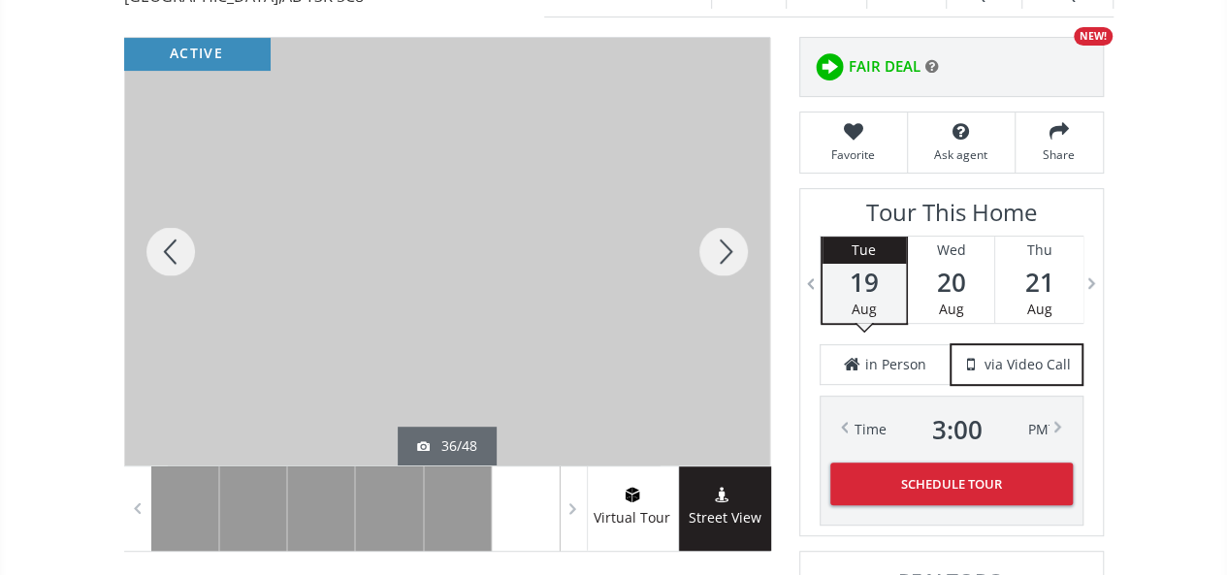
click at [720, 243] on div at bounding box center [723, 252] width 93 height 428
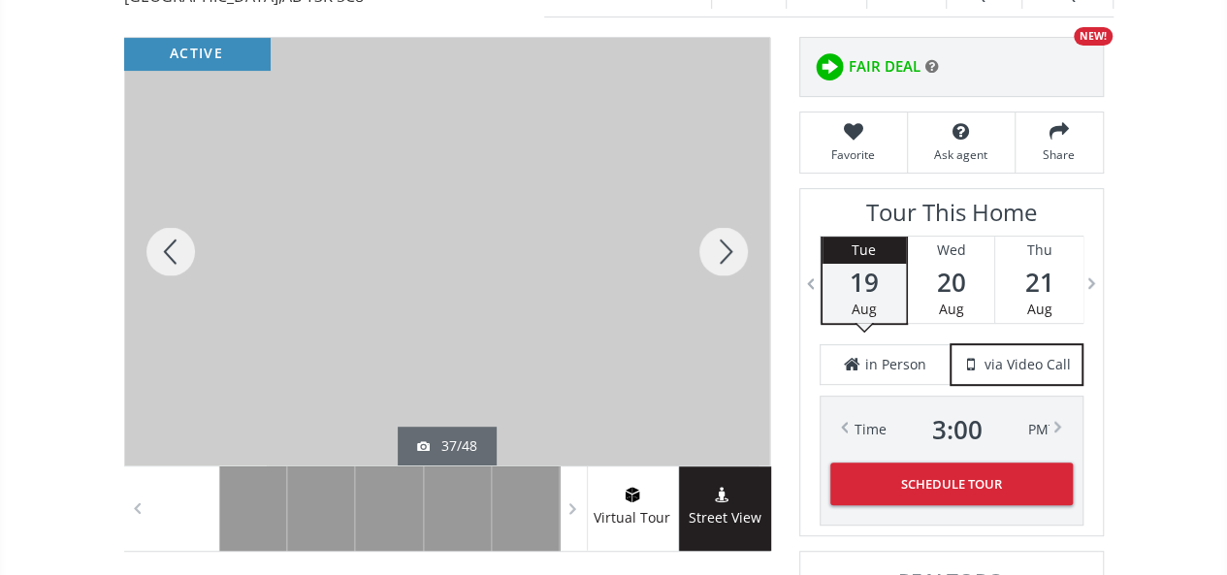
click at [720, 243] on div at bounding box center [723, 252] width 93 height 428
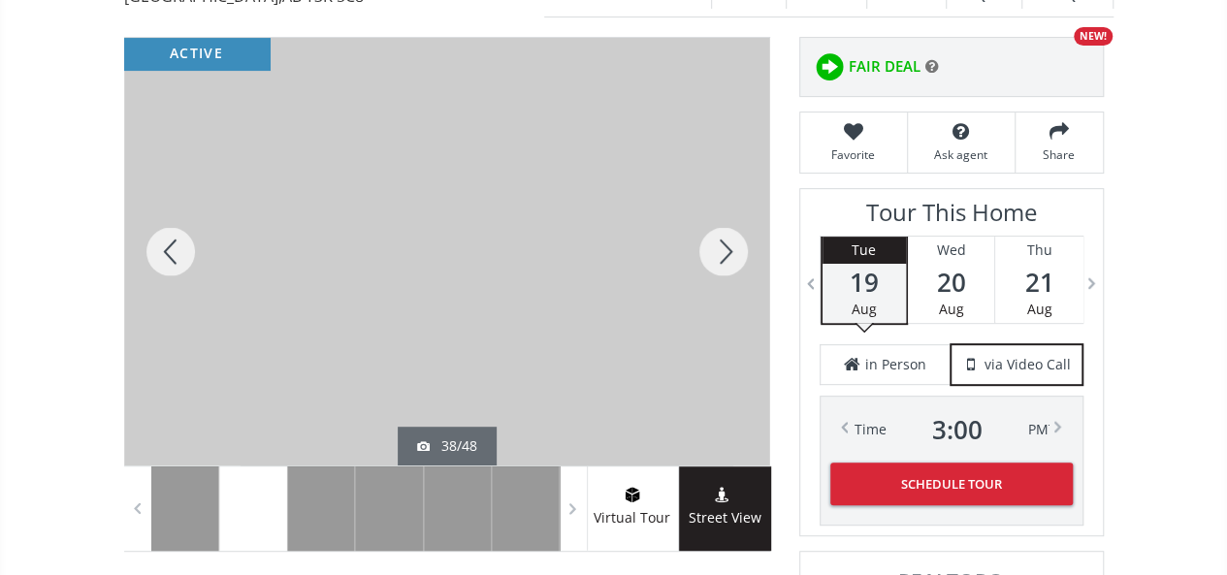
click at [720, 243] on div at bounding box center [723, 252] width 93 height 428
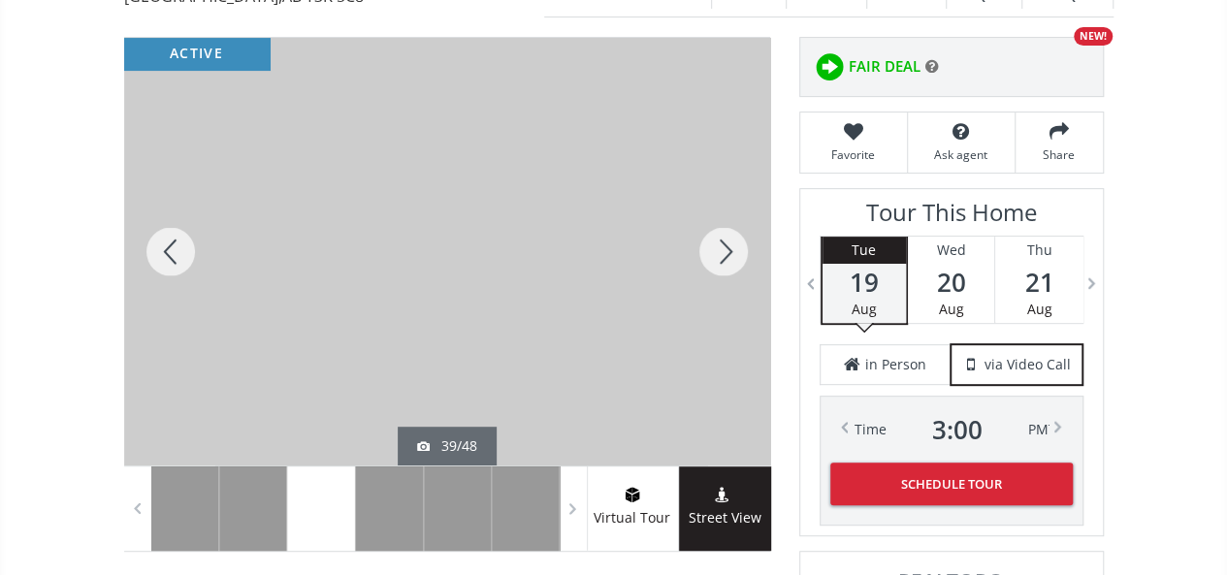
click at [720, 243] on div at bounding box center [723, 252] width 93 height 428
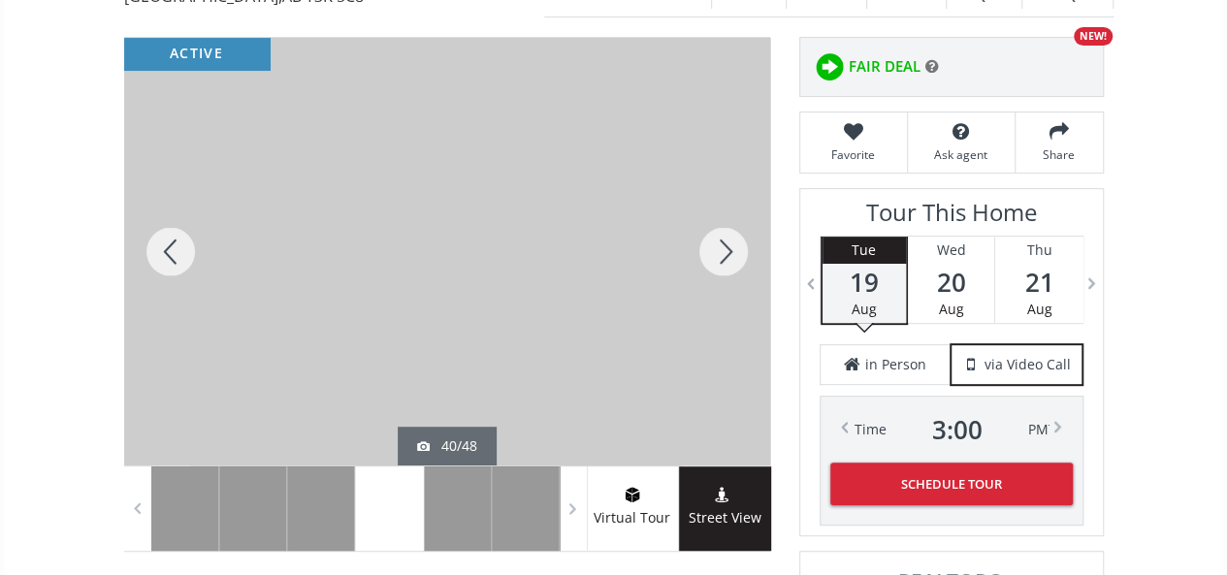
click at [720, 243] on div at bounding box center [723, 252] width 93 height 428
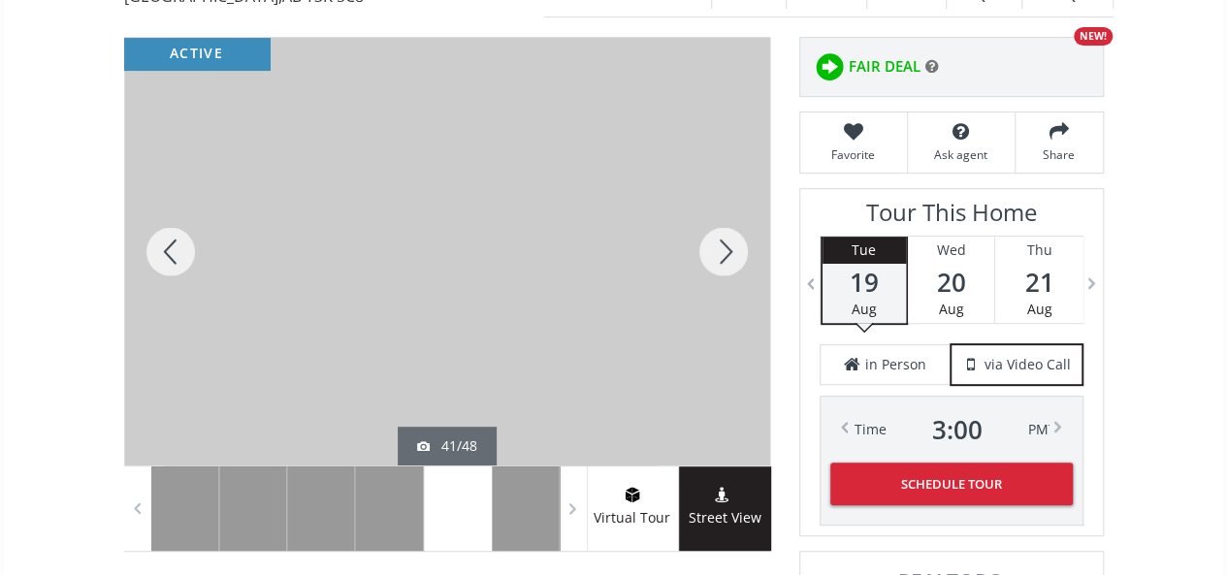
click at [720, 243] on div at bounding box center [723, 252] width 93 height 428
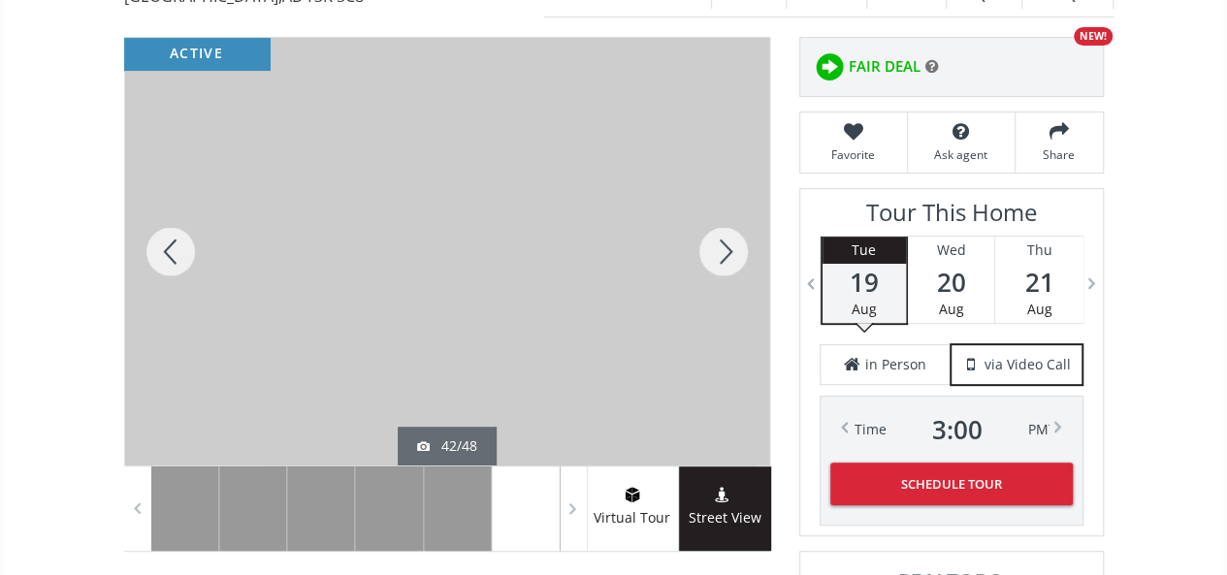
click at [720, 243] on div at bounding box center [723, 252] width 93 height 428
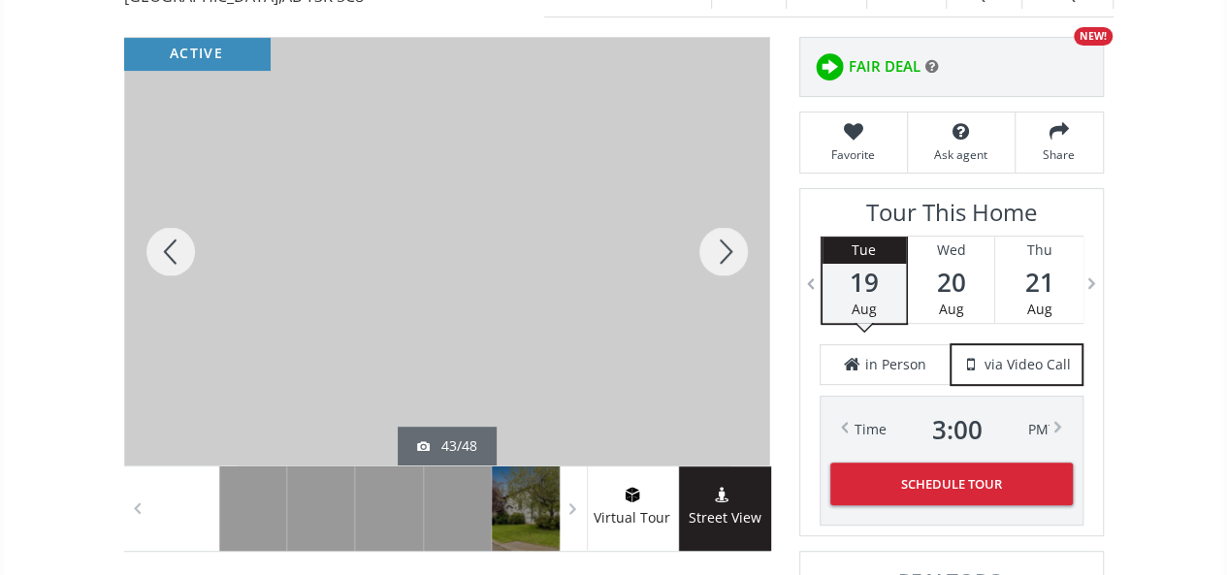
click at [720, 243] on div at bounding box center [723, 252] width 93 height 428
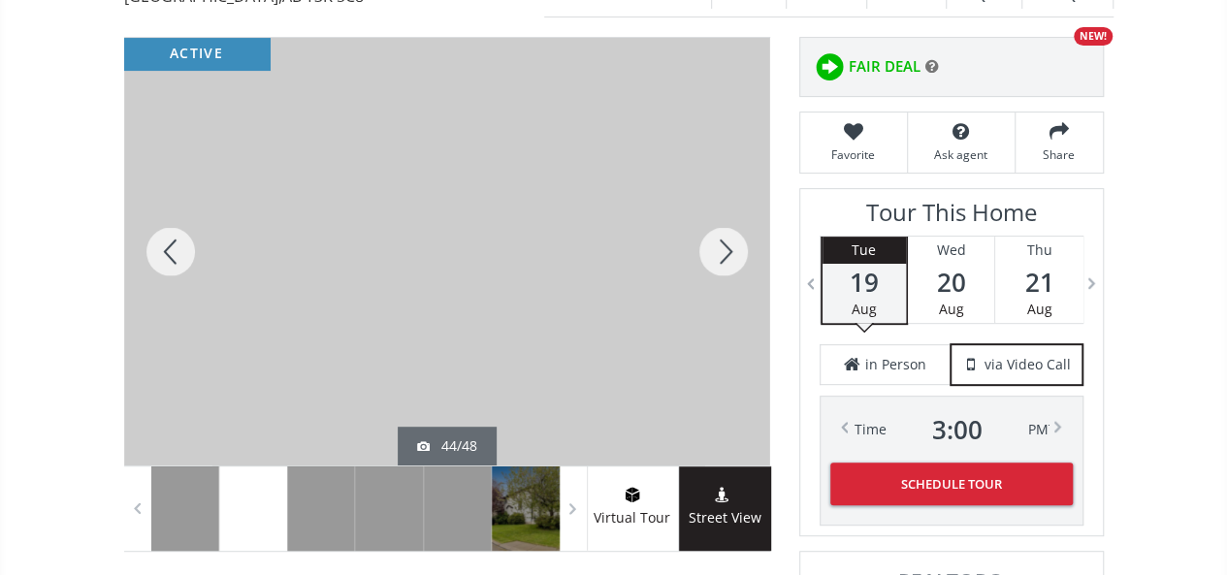
click at [720, 243] on div at bounding box center [723, 252] width 93 height 428
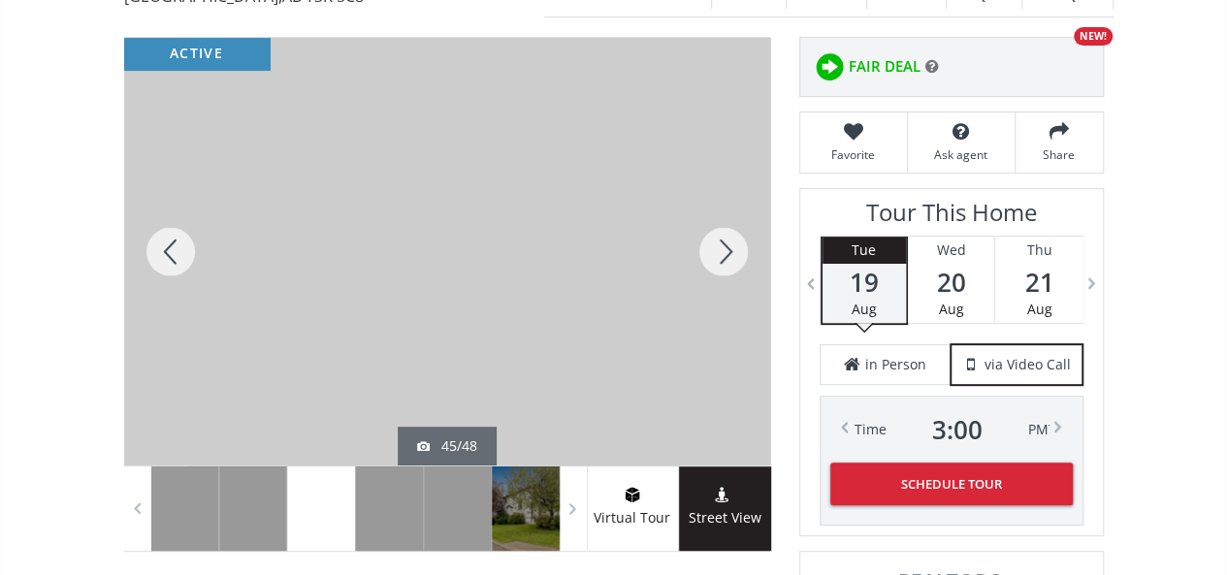
click at [720, 243] on div at bounding box center [723, 252] width 93 height 428
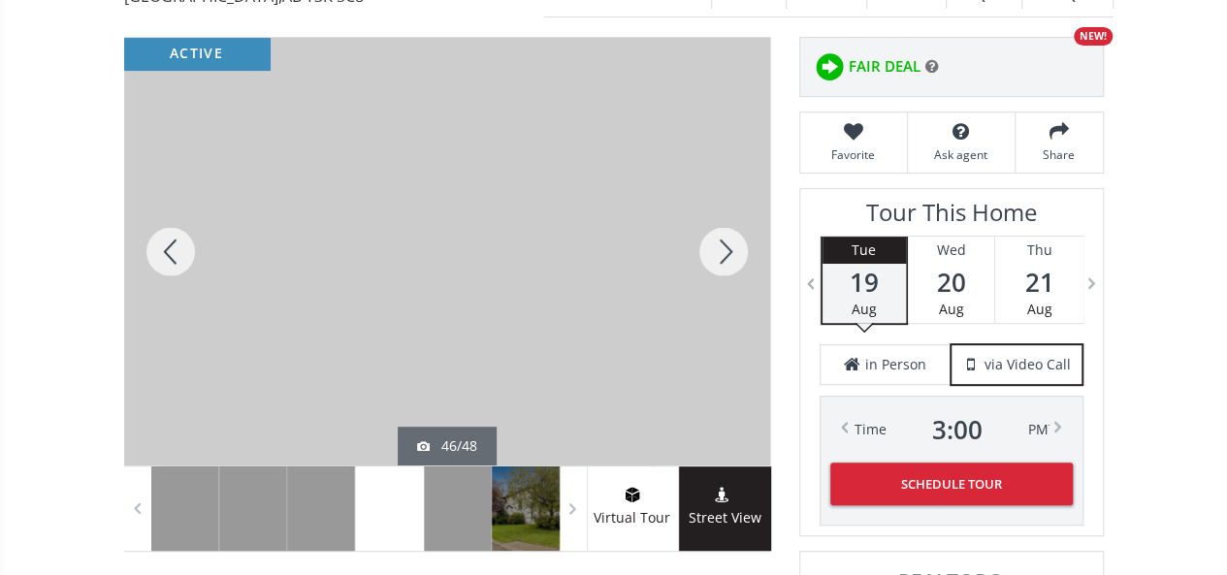
click at [720, 243] on div at bounding box center [723, 252] width 93 height 428
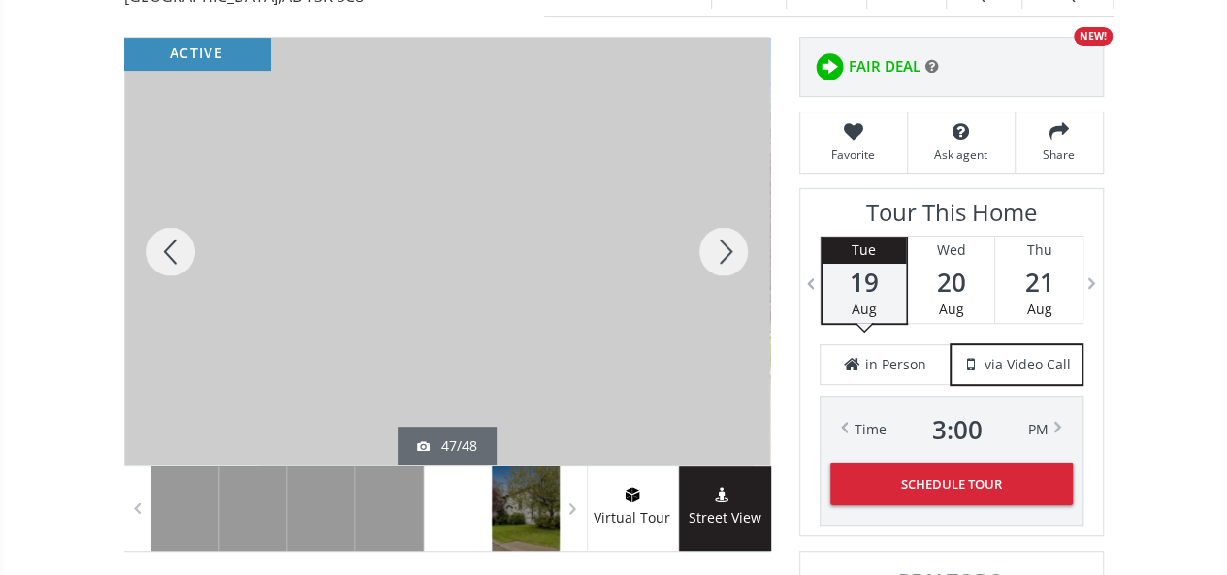
click at [720, 243] on div at bounding box center [723, 252] width 93 height 428
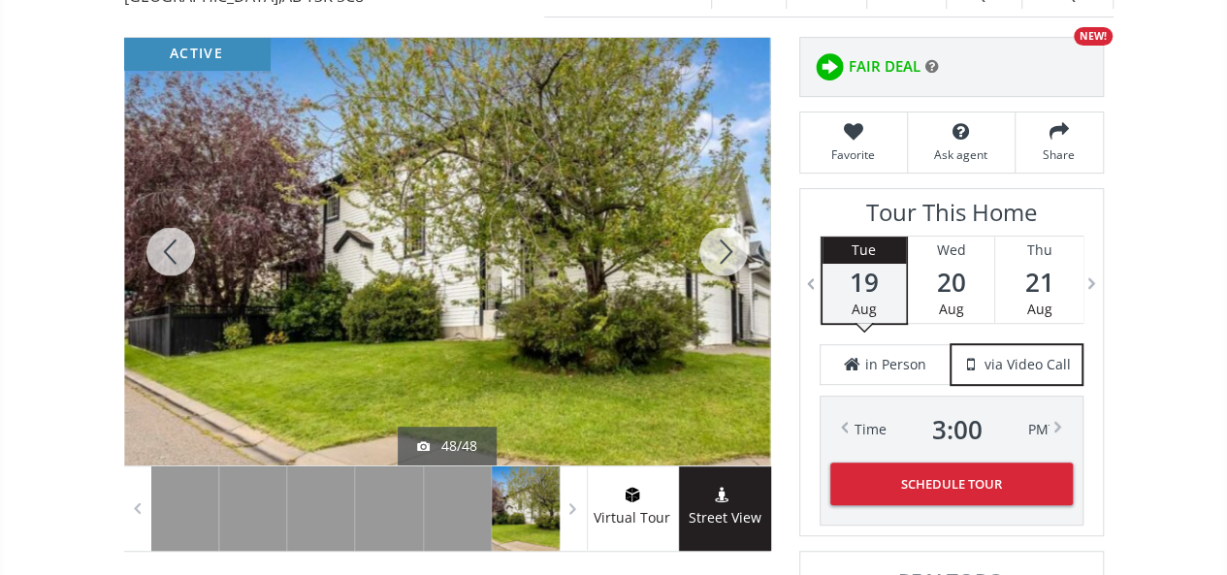
click at [720, 243] on div at bounding box center [723, 252] width 93 height 428
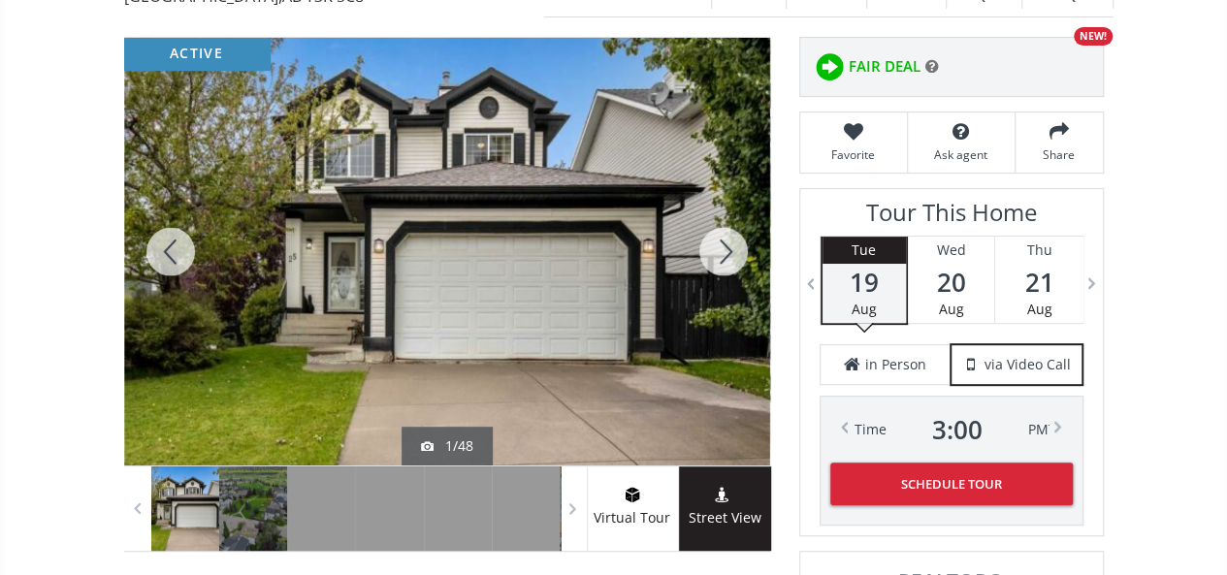
click at [720, 243] on div at bounding box center [723, 252] width 93 height 428
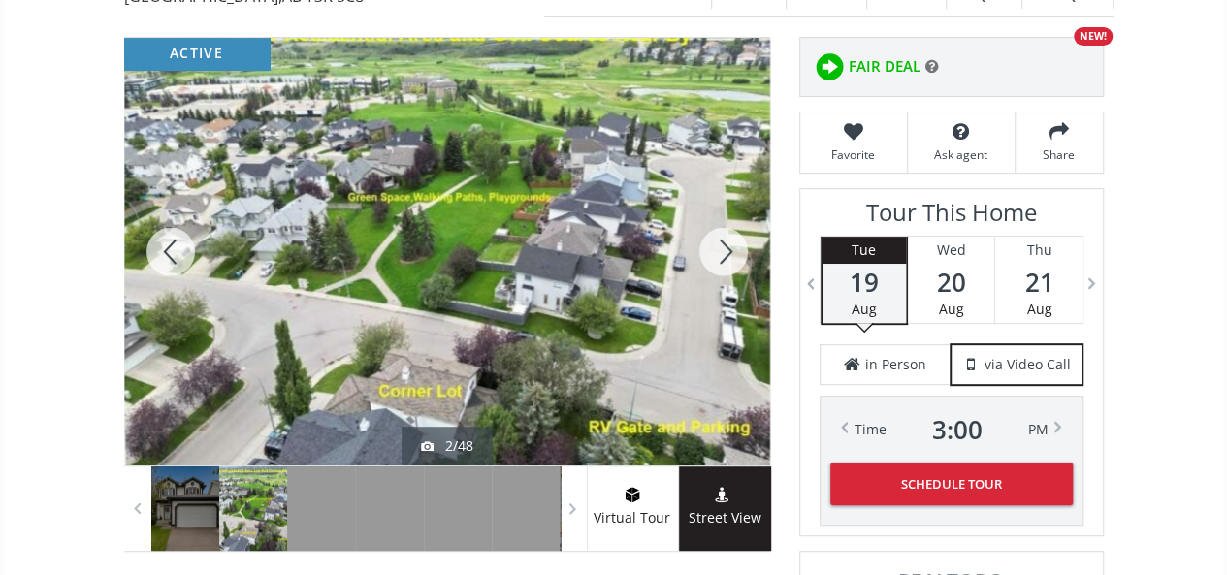
click at [417, 250] on div at bounding box center [447, 252] width 646 height 428
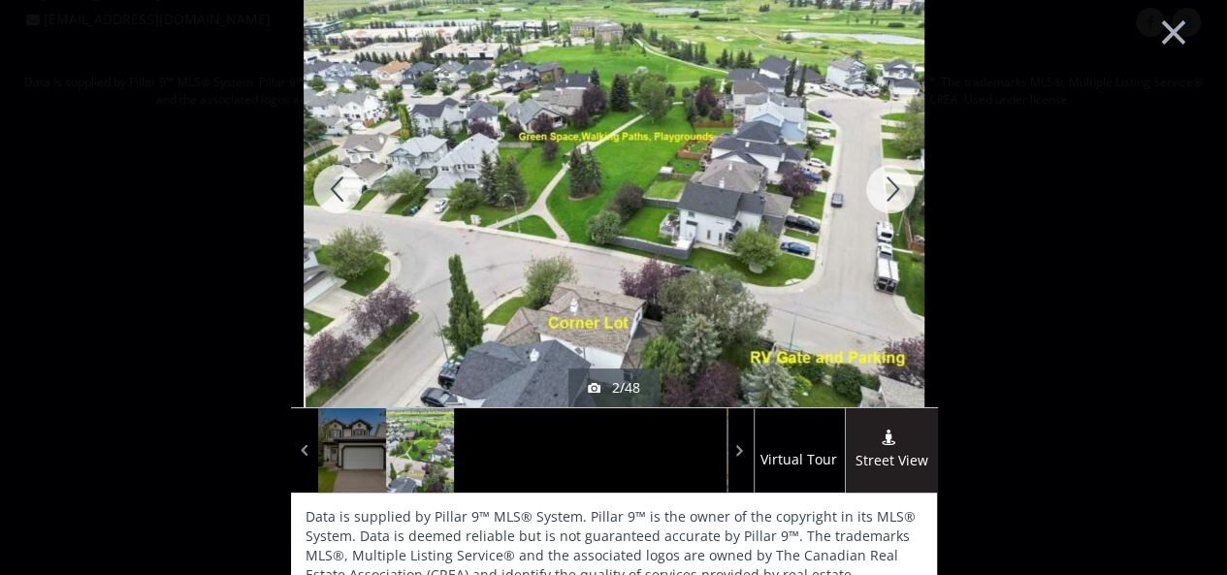
click at [883, 177] on div at bounding box center [890, 189] width 93 height 437
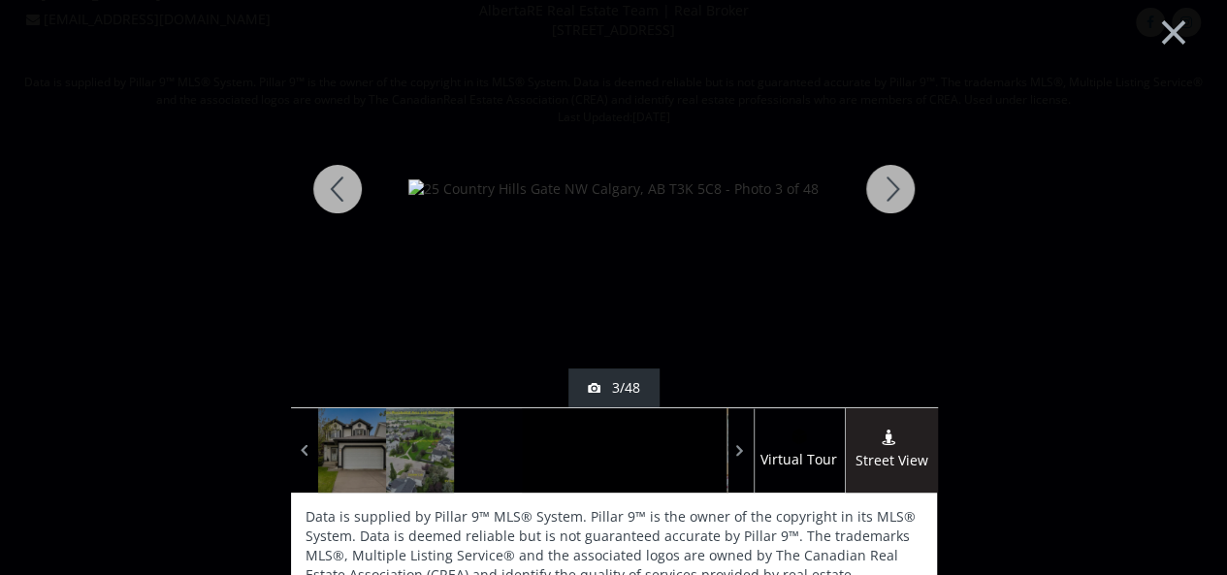
click at [883, 177] on div at bounding box center [890, 189] width 93 height 437
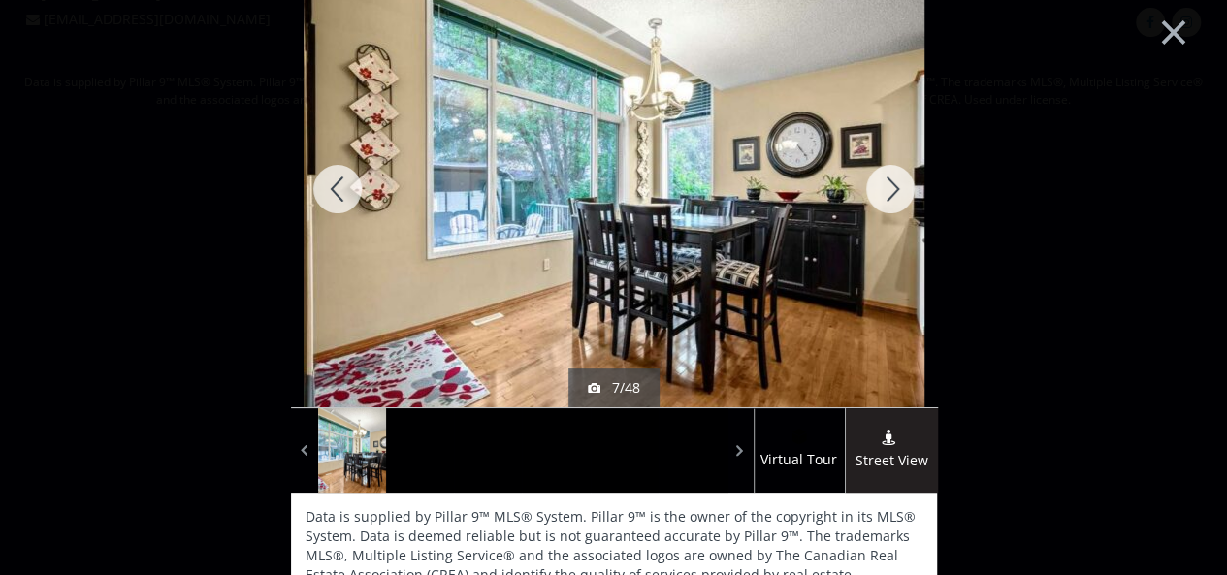
click at [883, 177] on div at bounding box center [890, 189] width 93 height 437
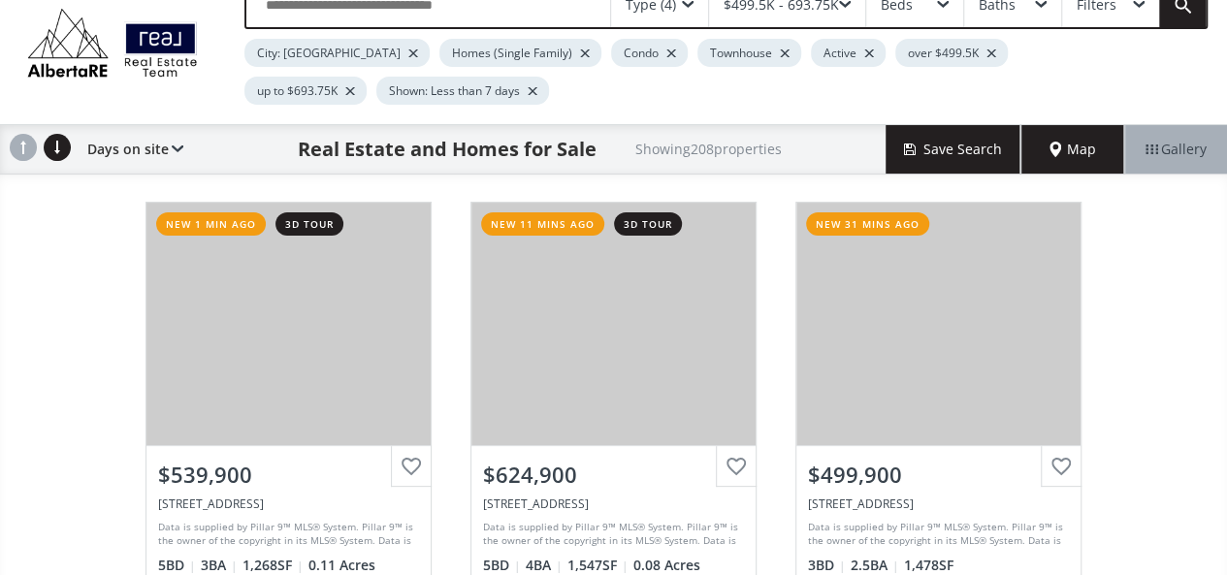
scroll to position [4336, 0]
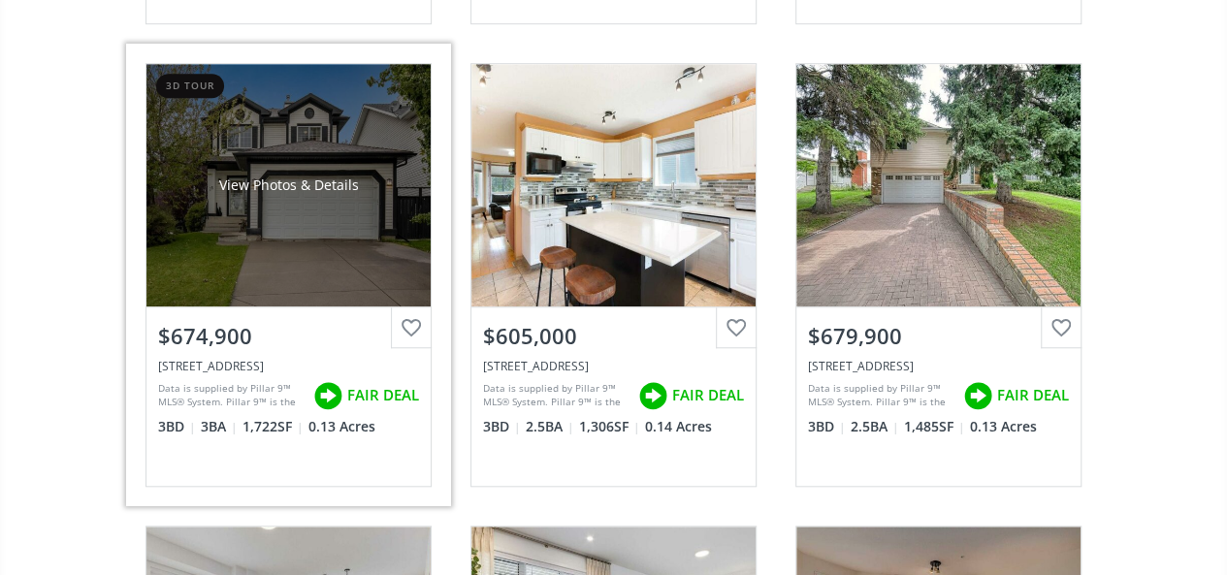
click at [297, 259] on div "View Photos & Details" at bounding box center [288, 185] width 284 height 243
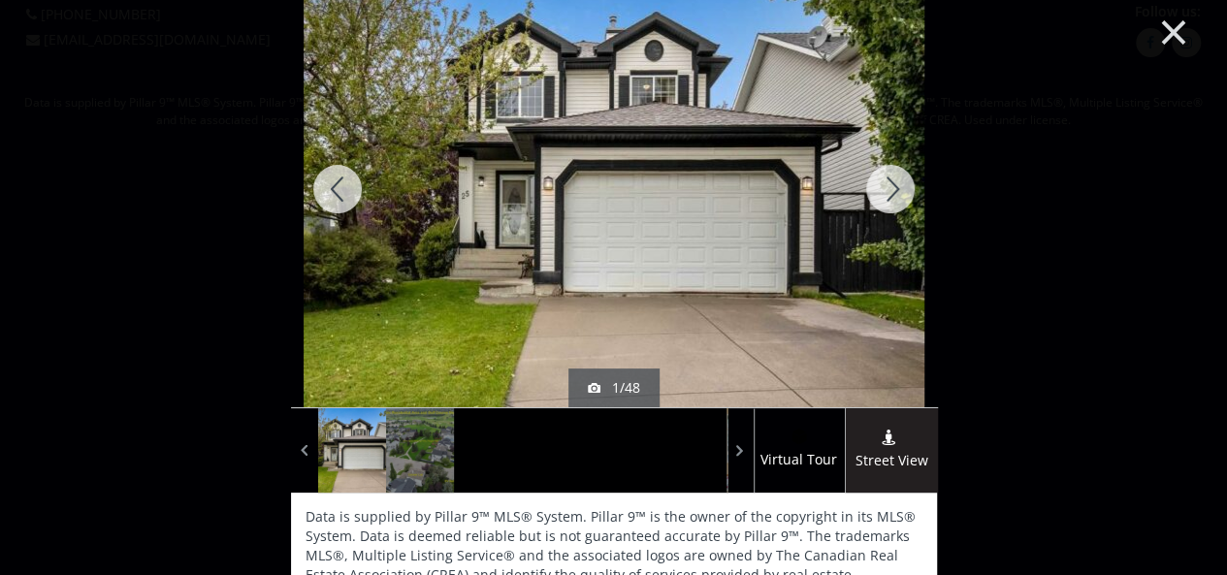
click at [1155, 28] on button "×" at bounding box center [1173, 30] width 107 height 80
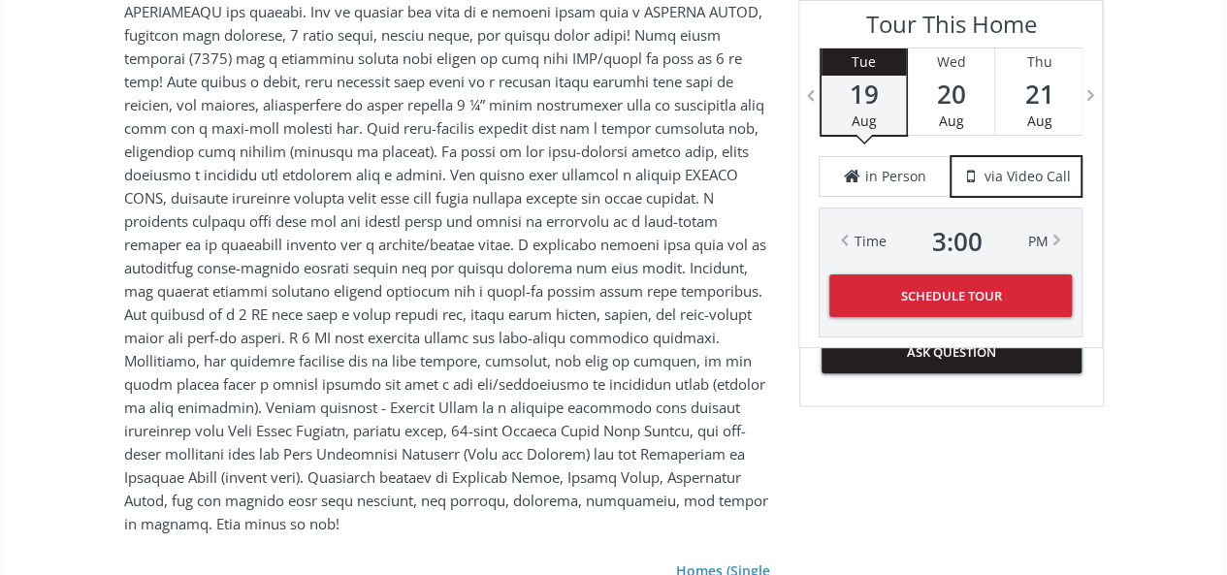
scroll to position [962, 0]
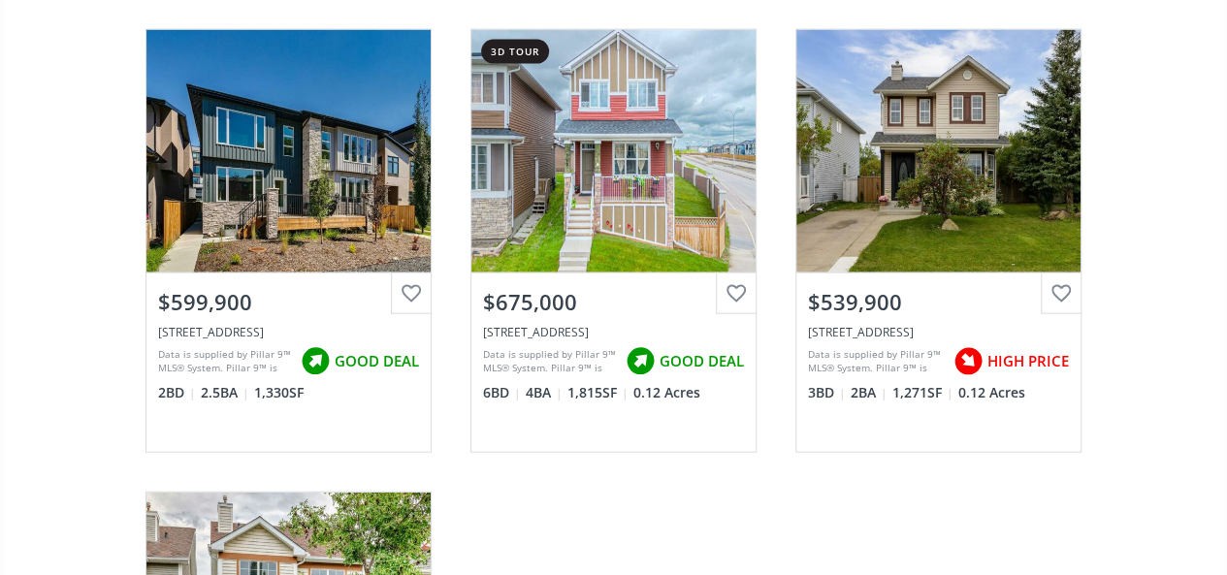
scroll to position [5848, 0]
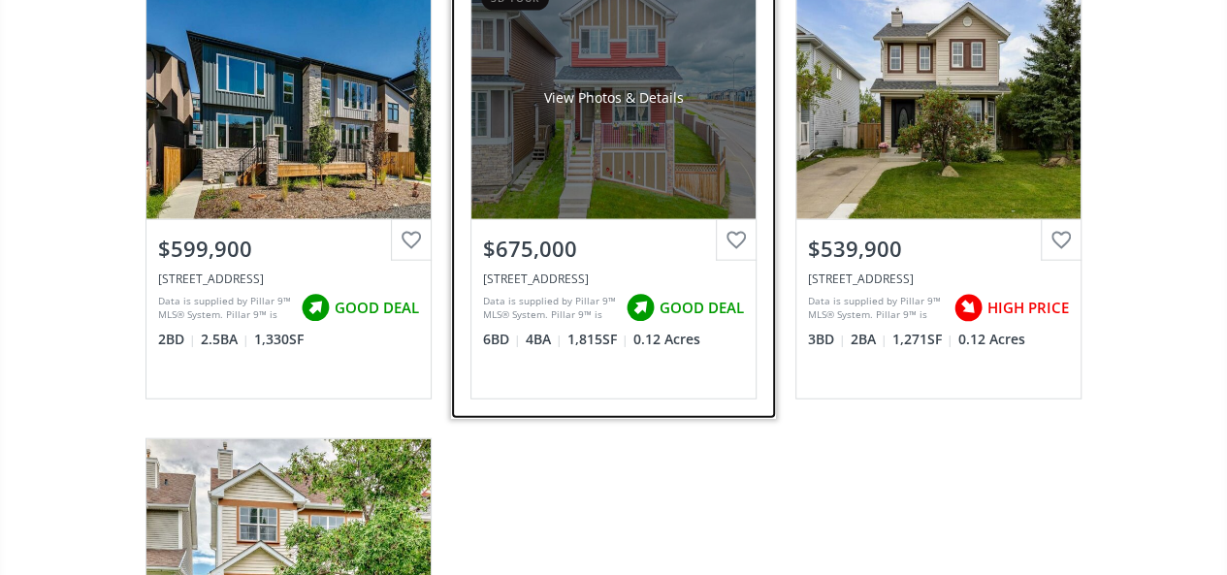
click at [692, 160] on div "View Photos & Details" at bounding box center [613, 98] width 284 height 243
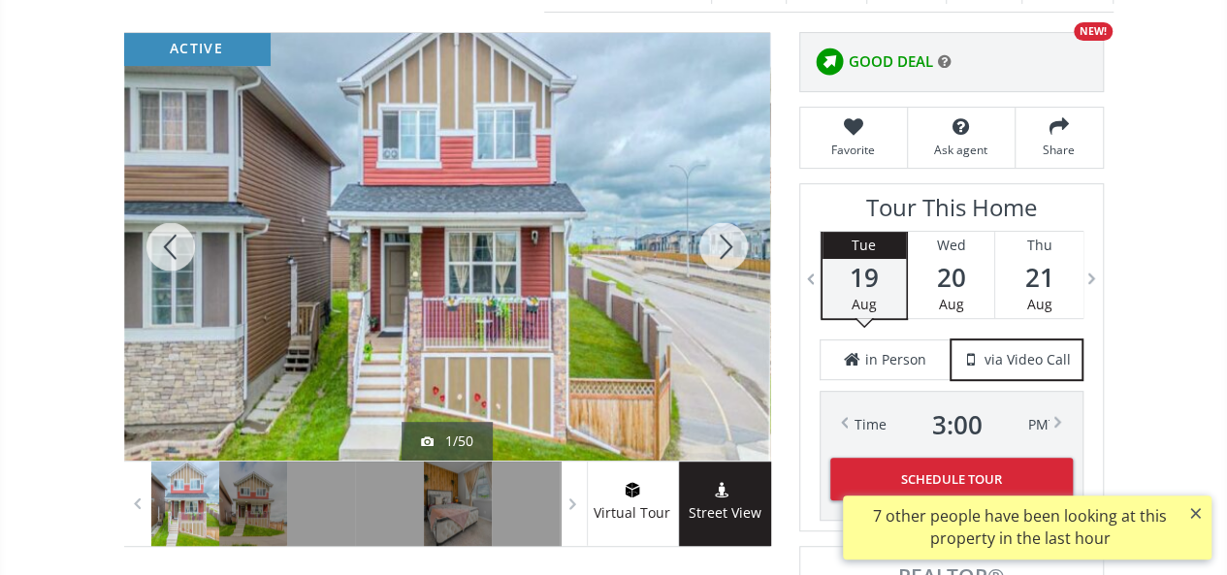
scroll to position [331, 0]
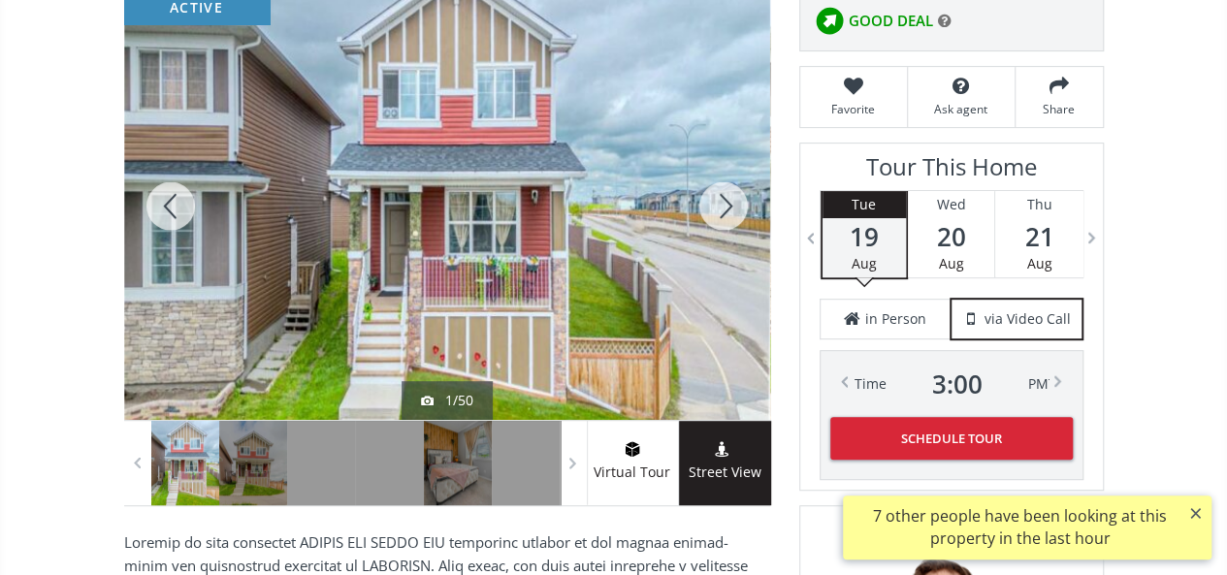
click at [729, 192] on div at bounding box center [723, 206] width 93 height 428
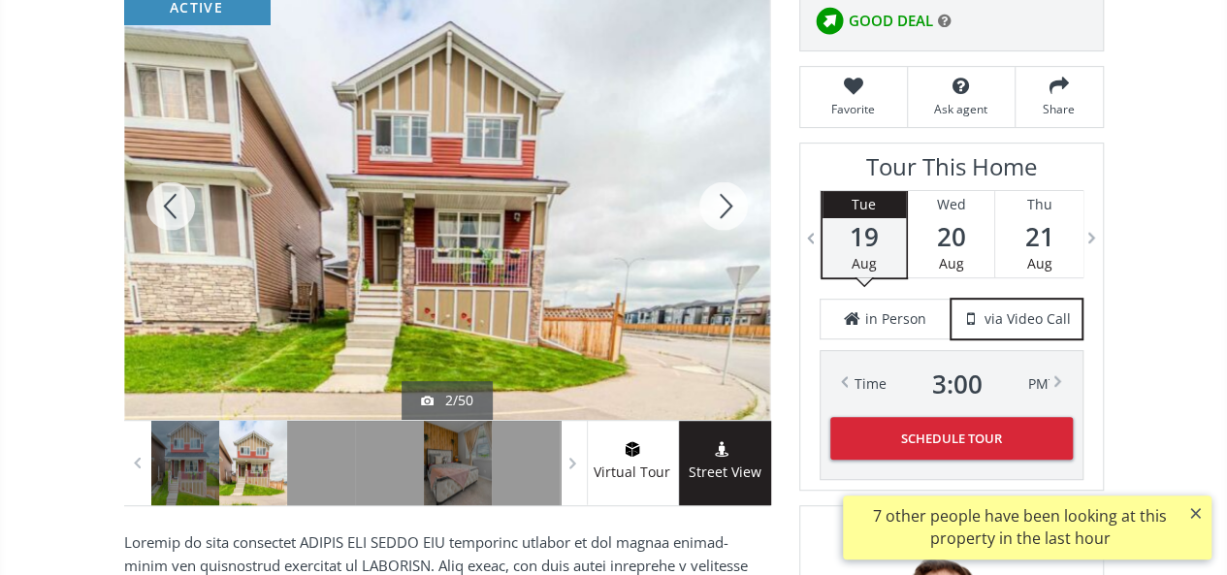
click at [729, 192] on div at bounding box center [723, 206] width 93 height 428
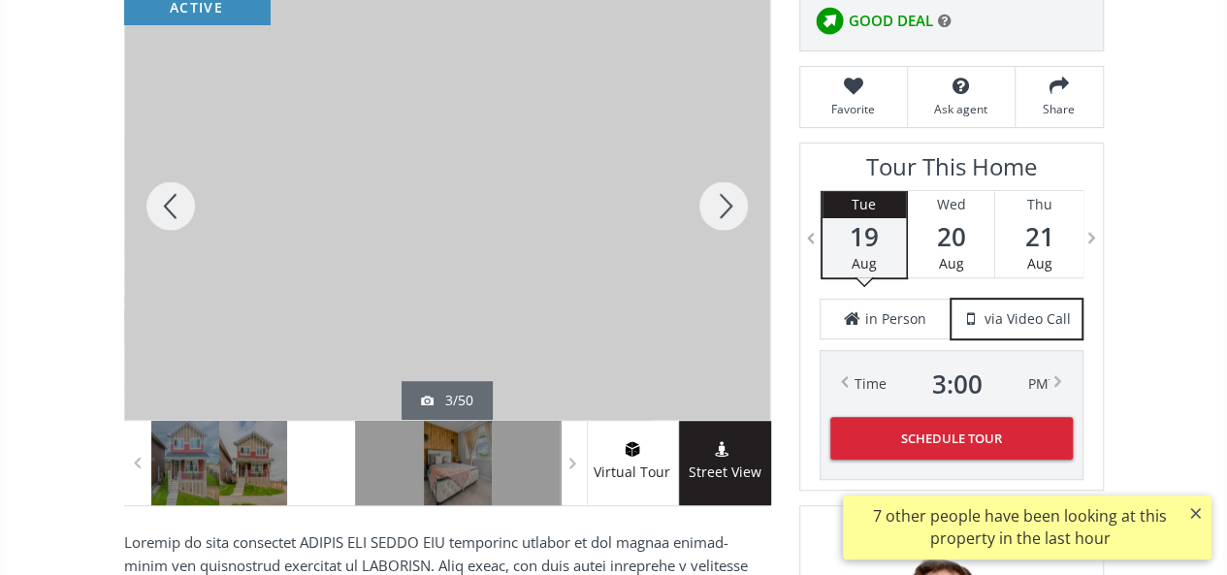
click at [729, 192] on div at bounding box center [723, 206] width 93 height 428
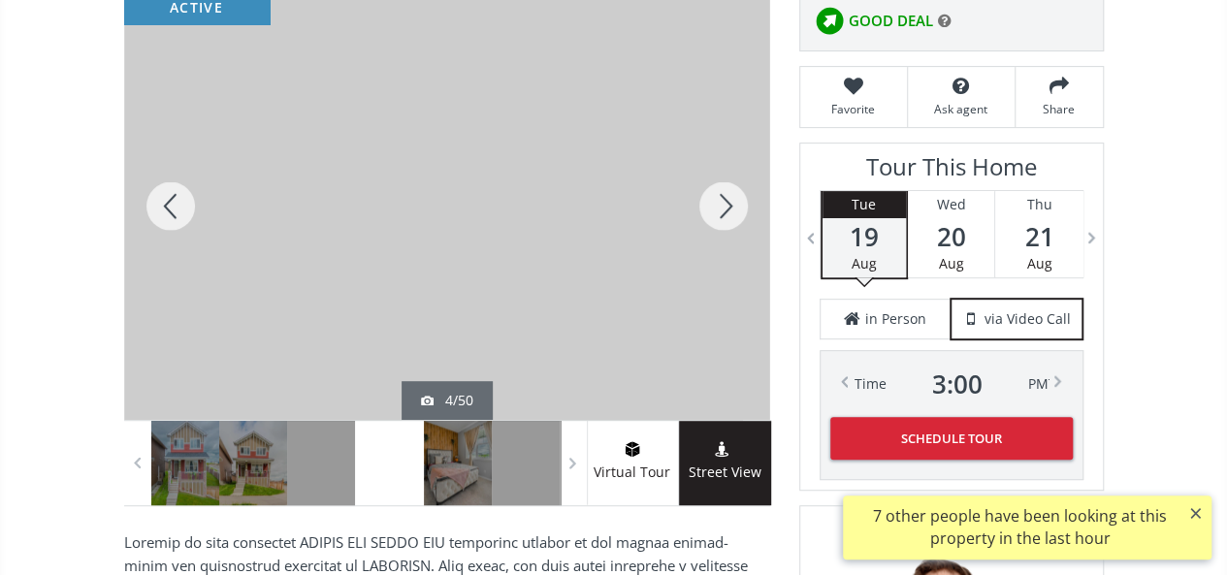
click at [729, 192] on div at bounding box center [723, 206] width 93 height 428
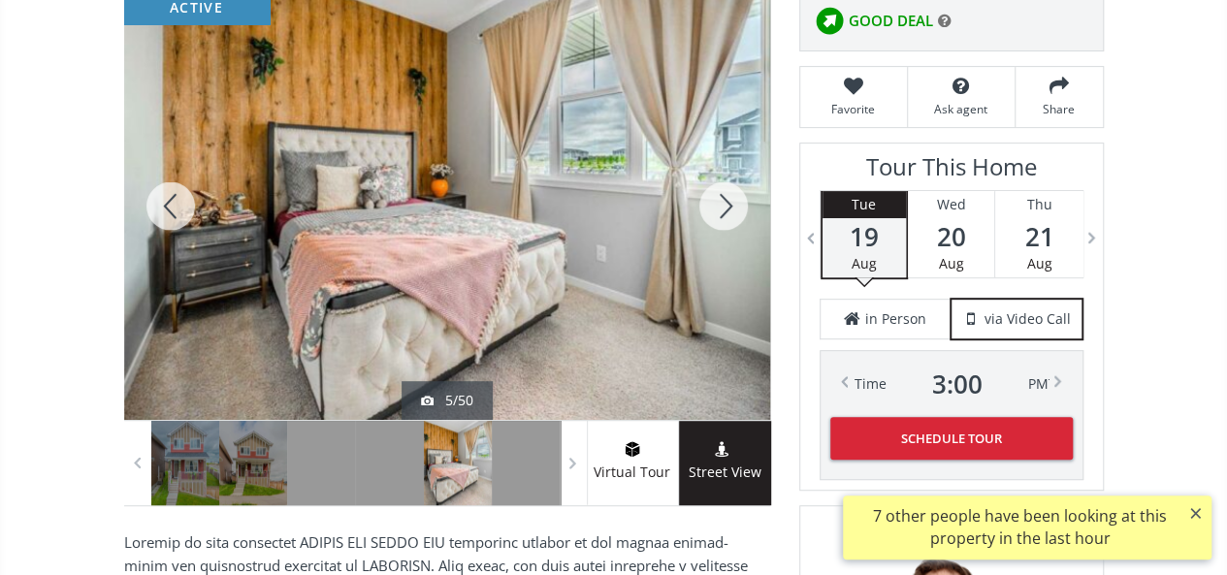
click at [729, 192] on div at bounding box center [723, 206] width 93 height 428
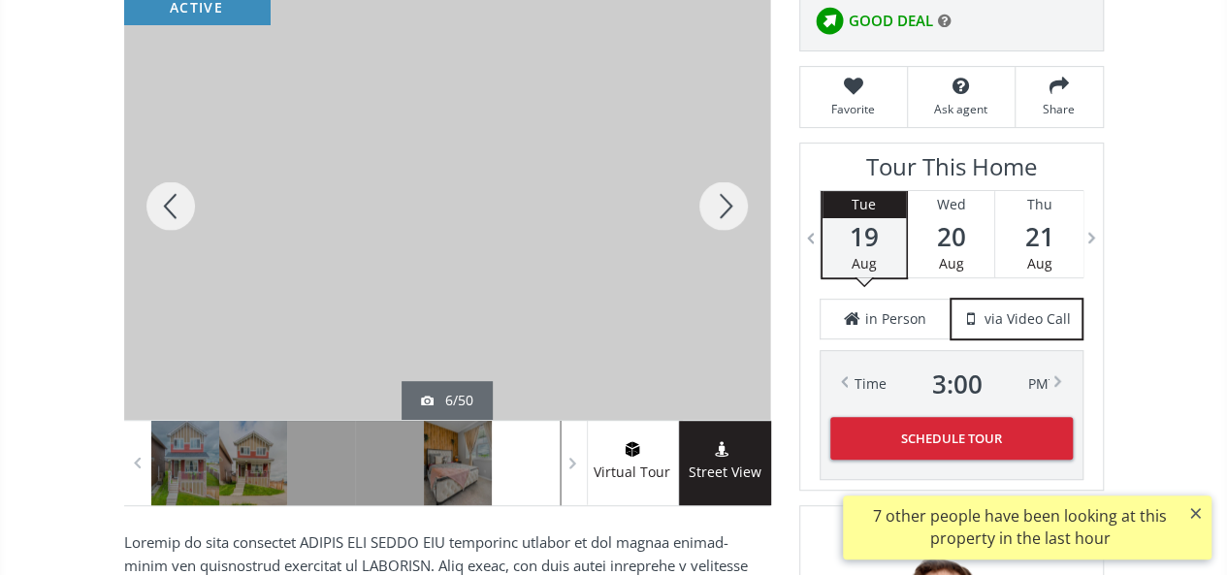
click at [729, 192] on div at bounding box center [723, 206] width 93 height 428
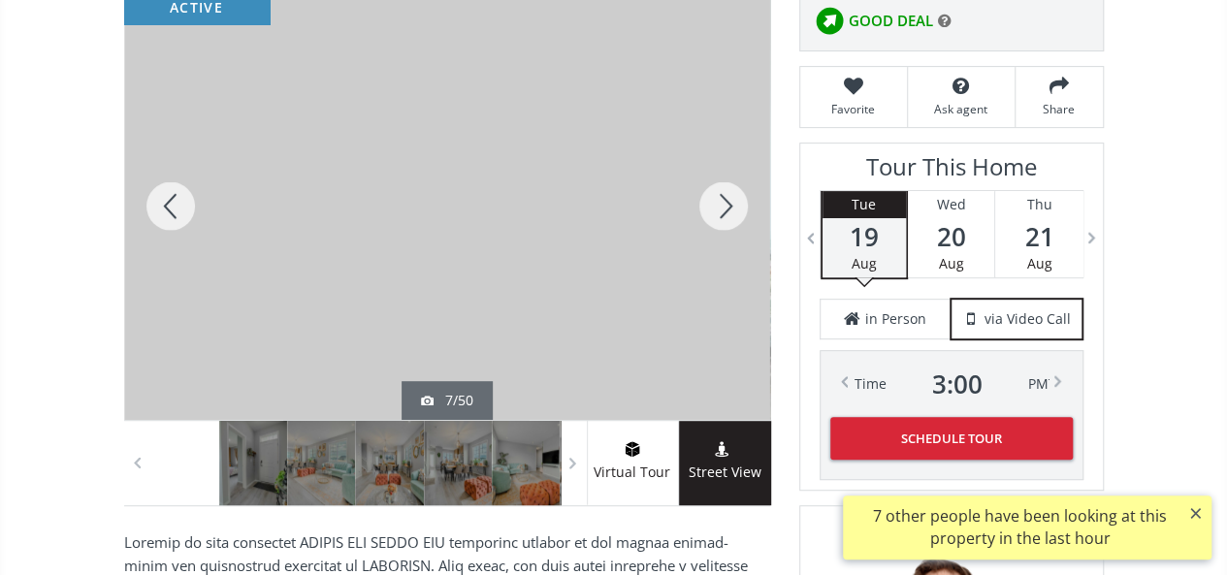
click at [729, 192] on div at bounding box center [723, 206] width 93 height 428
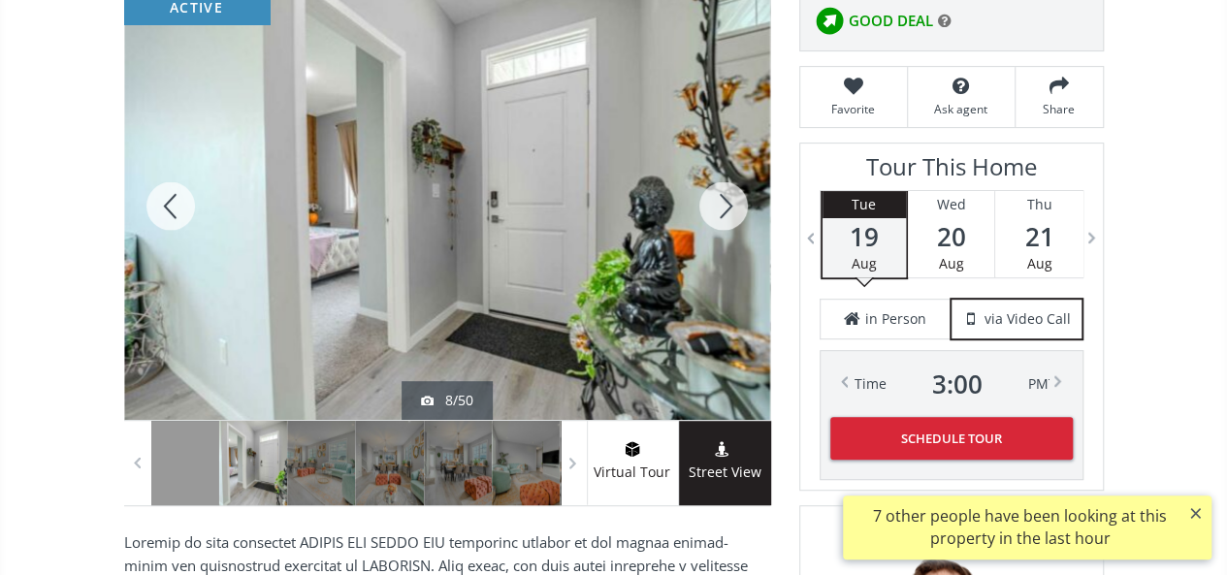
click at [729, 192] on div at bounding box center [723, 206] width 93 height 428
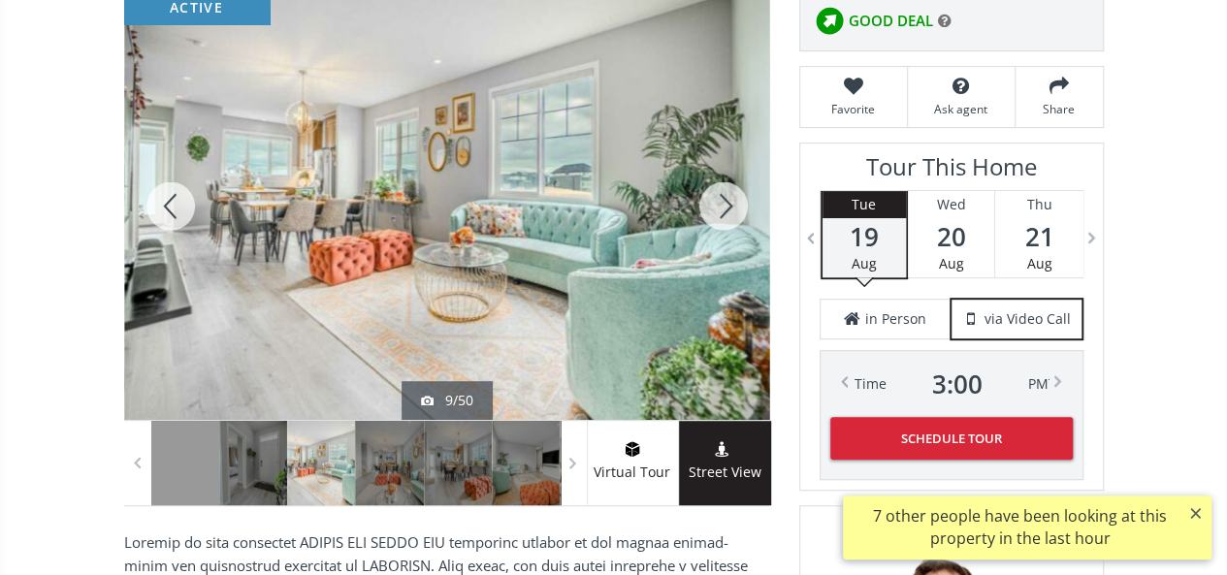
click at [729, 192] on div at bounding box center [723, 206] width 93 height 428
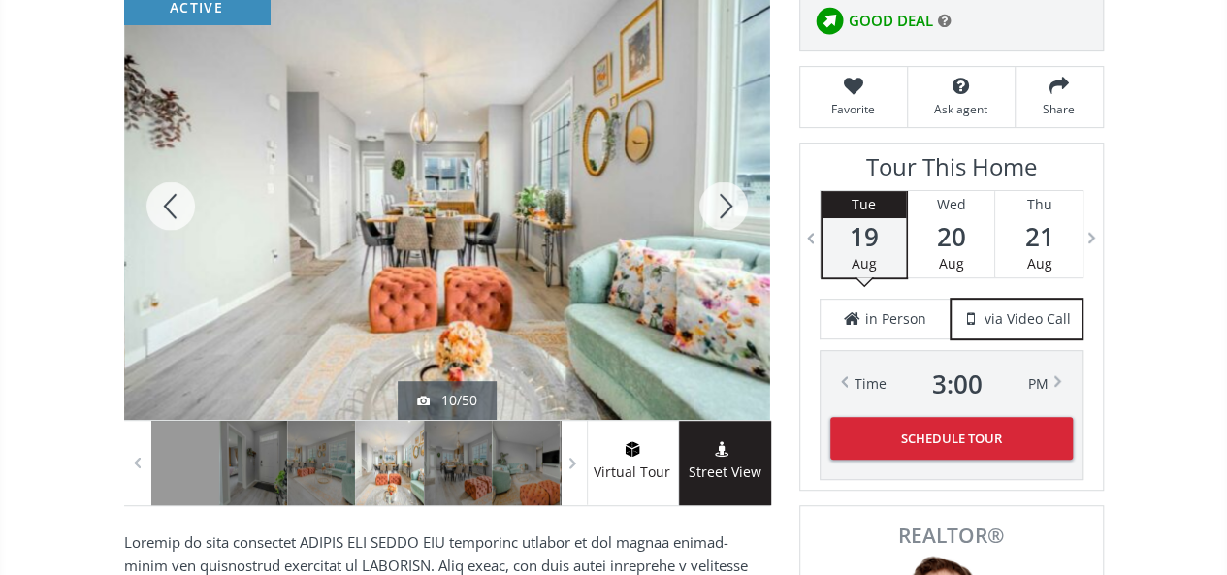
click at [729, 192] on div at bounding box center [723, 206] width 93 height 428
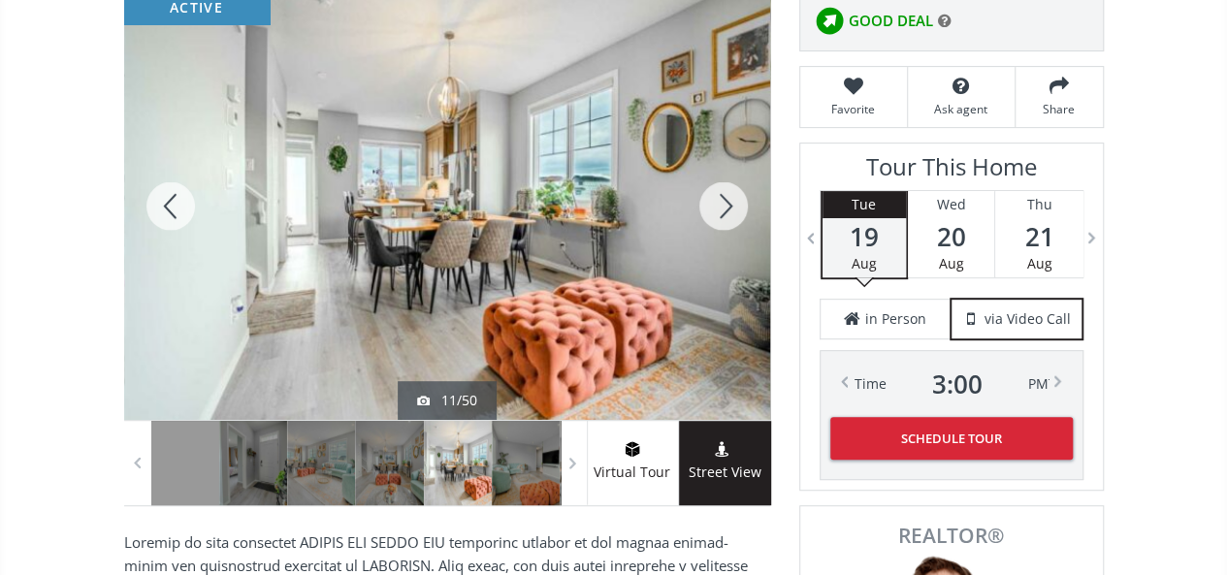
click at [729, 192] on div at bounding box center [723, 206] width 93 height 428
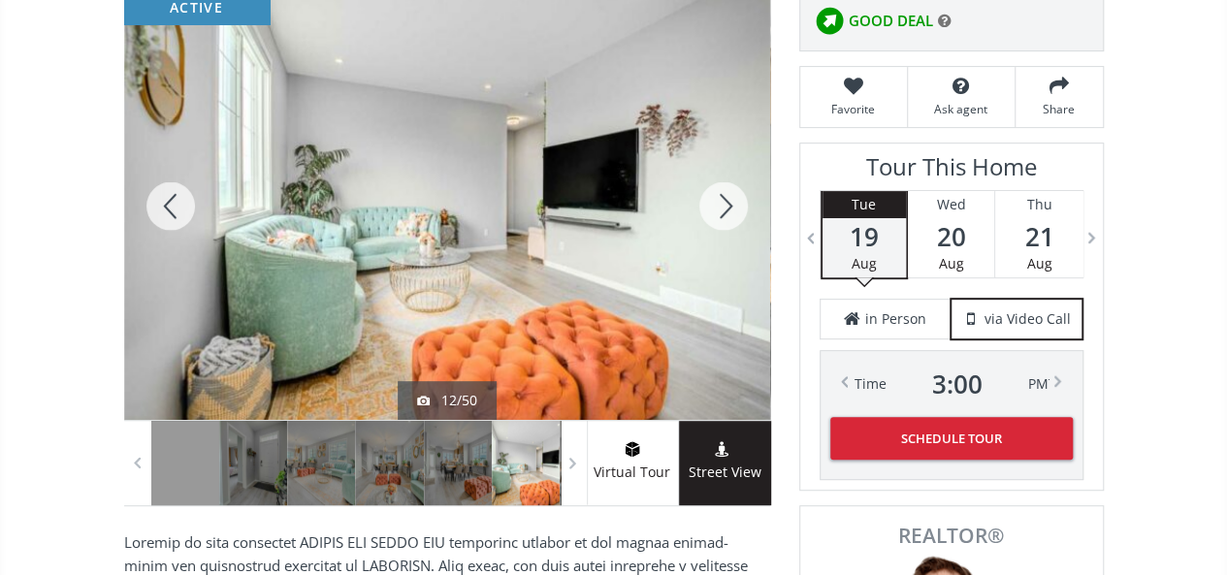
click at [729, 192] on div at bounding box center [723, 206] width 93 height 428
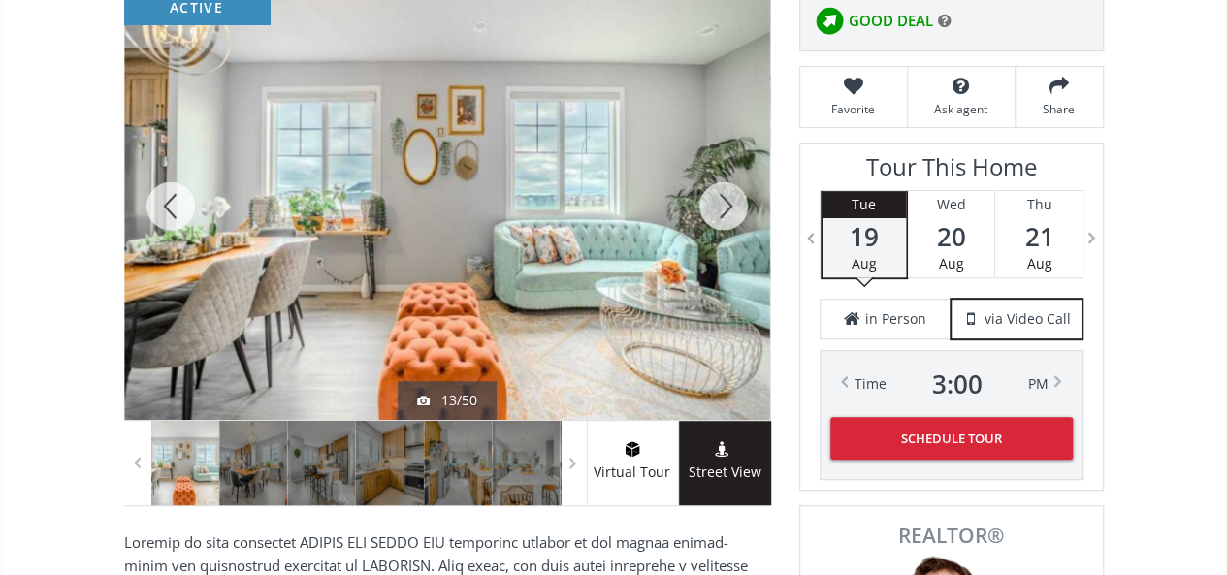
click at [729, 192] on div at bounding box center [723, 206] width 93 height 428
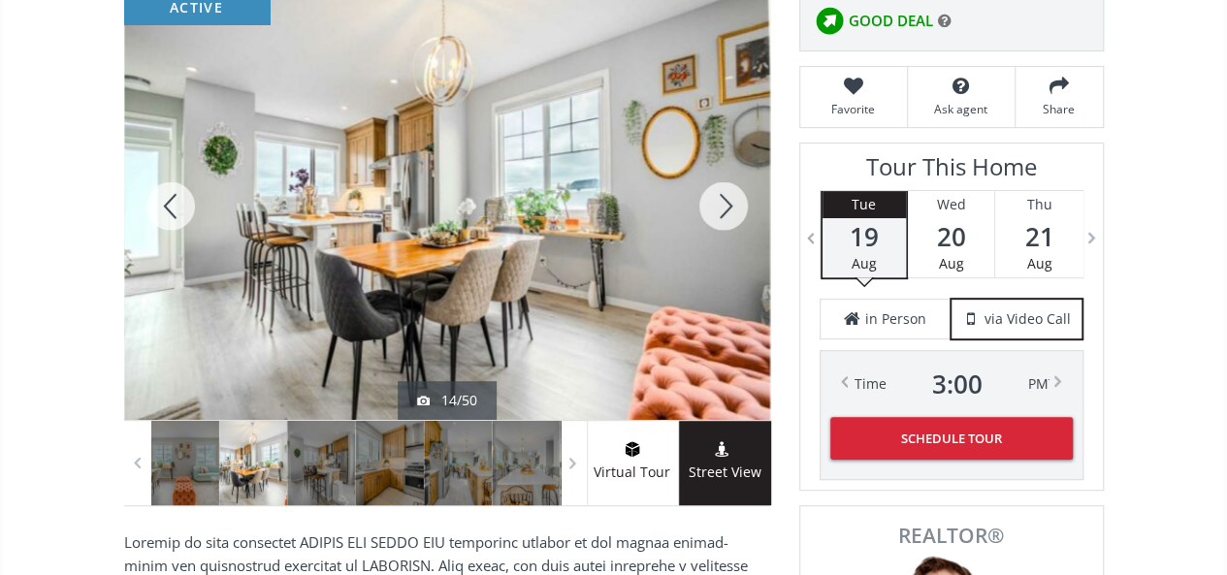
click at [729, 192] on div at bounding box center [723, 206] width 93 height 428
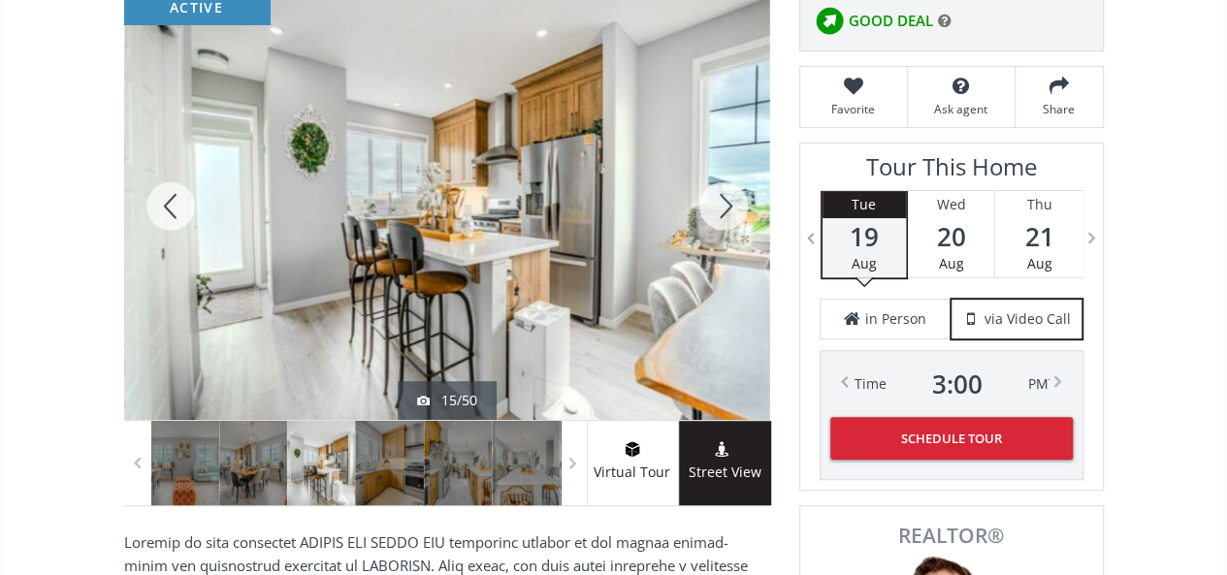
click at [729, 192] on div at bounding box center [723, 206] width 93 height 428
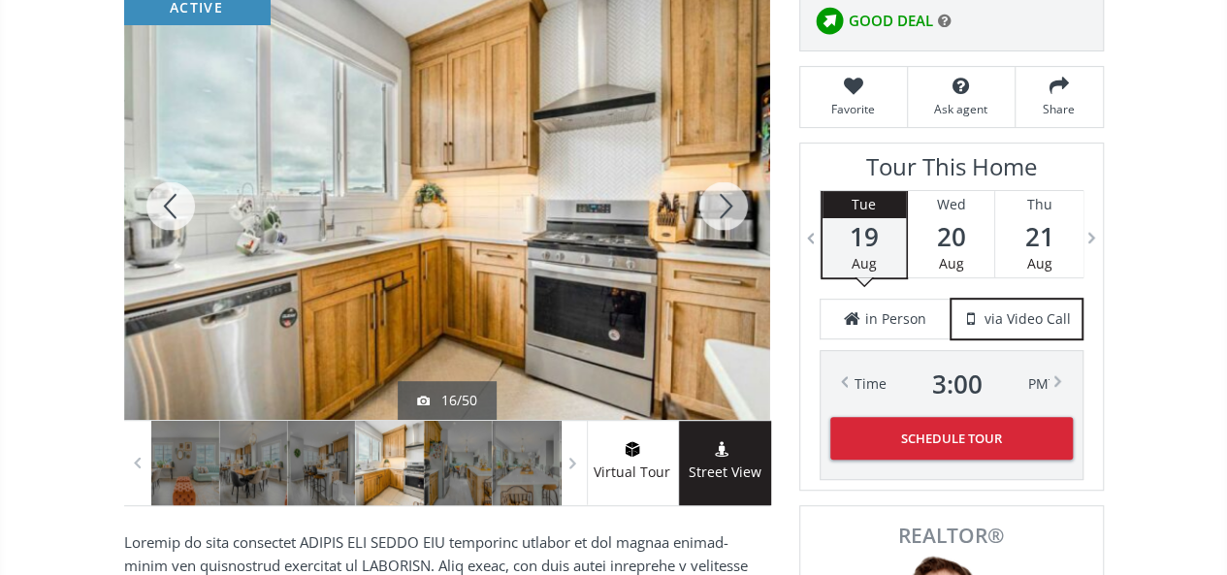
click at [729, 192] on div at bounding box center [723, 206] width 93 height 428
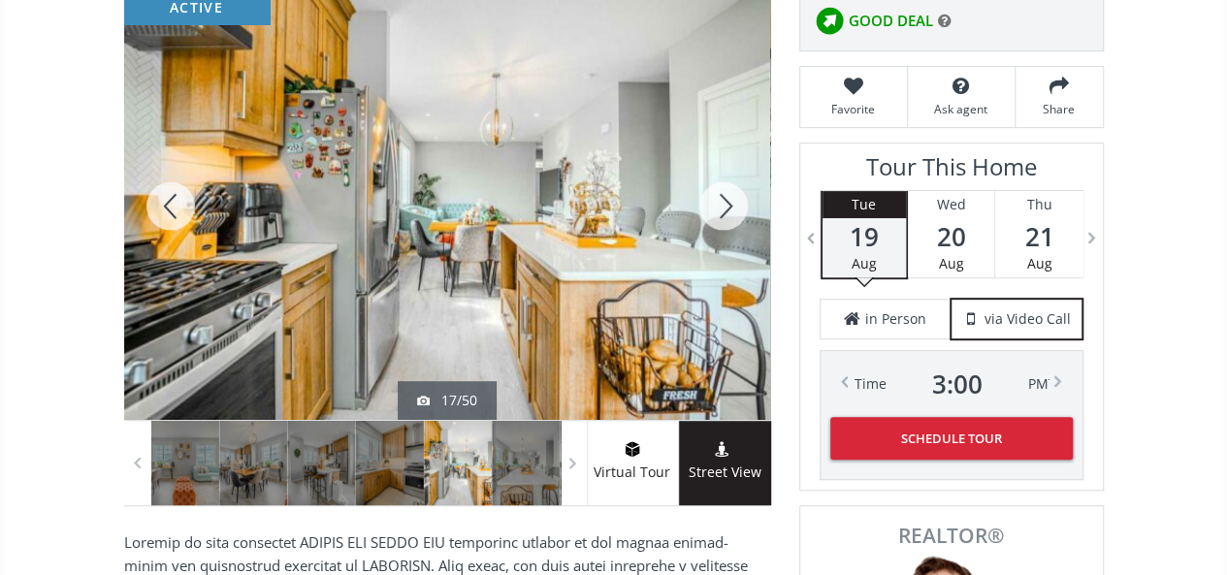
click at [729, 192] on div at bounding box center [723, 206] width 93 height 428
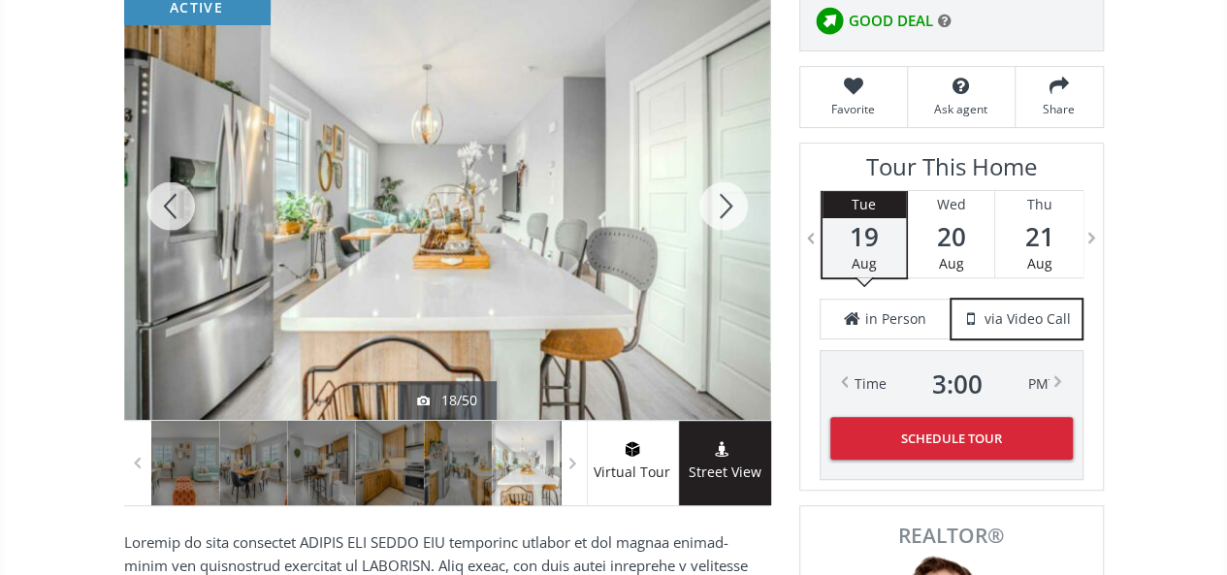
click at [729, 192] on div at bounding box center [723, 206] width 93 height 428
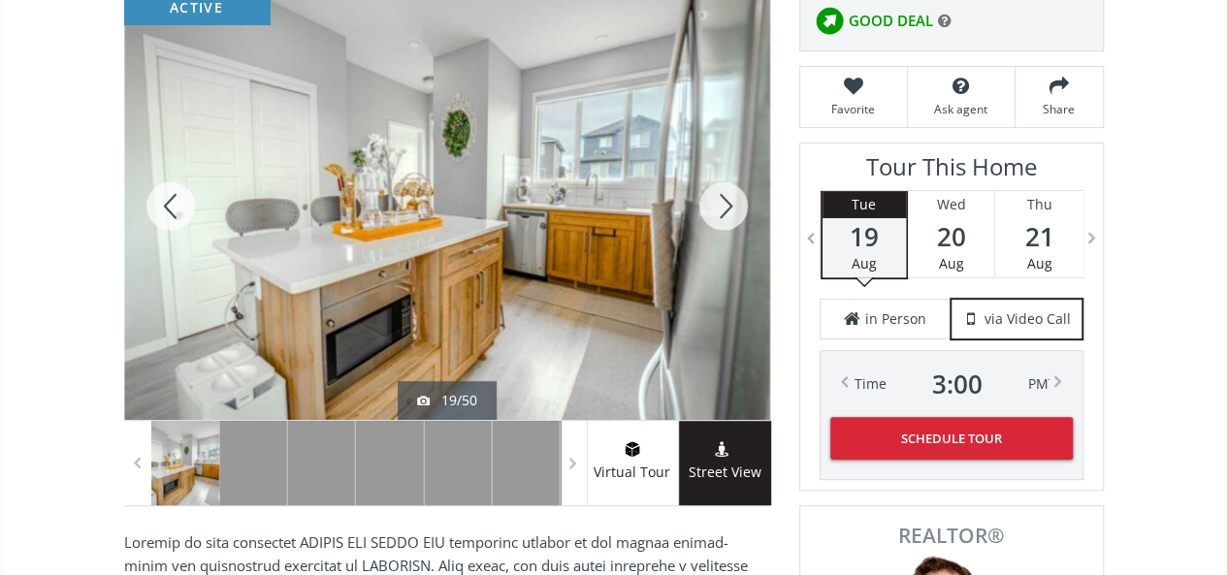
click at [729, 192] on div at bounding box center [723, 206] width 93 height 428
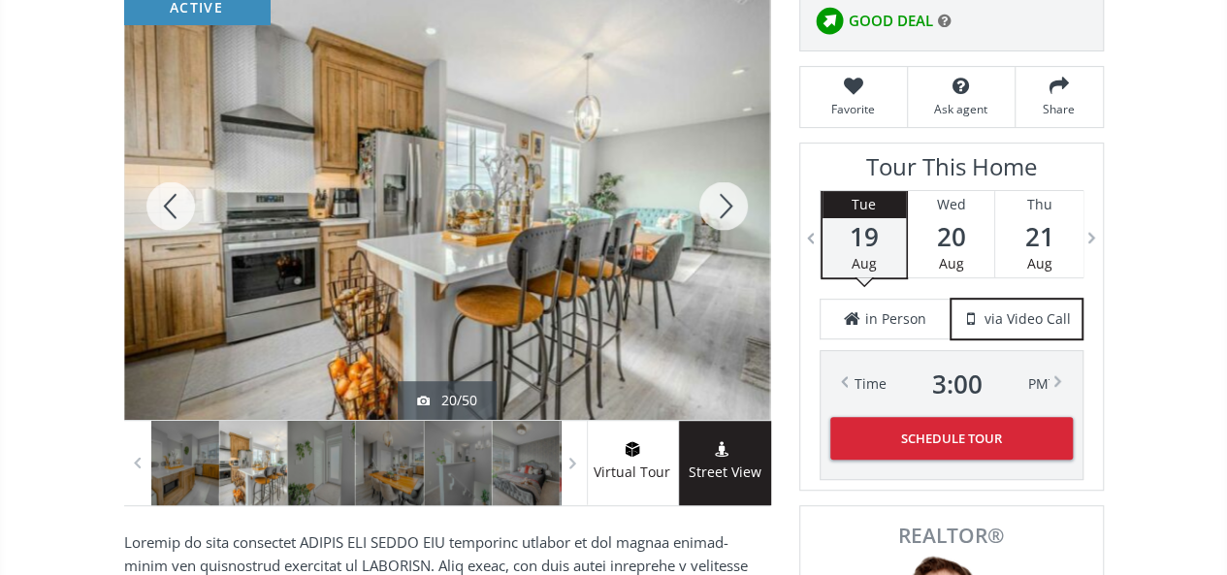
click at [729, 192] on div at bounding box center [723, 206] width 93 height 428
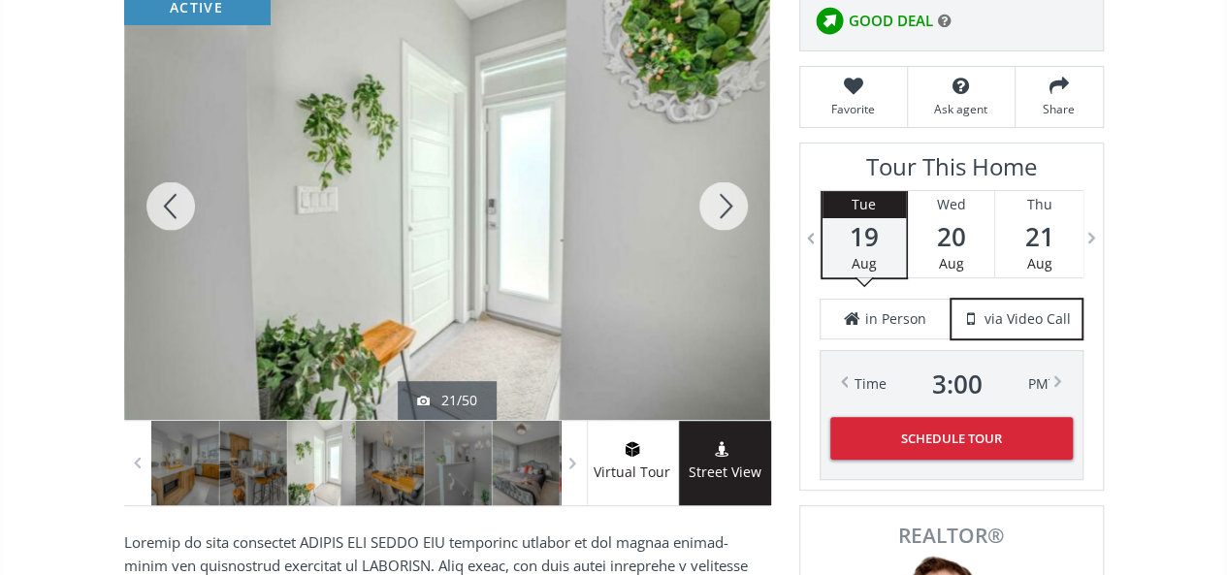
click at [729, 192] on div at bounding box center [723, 206] width 93 height 428
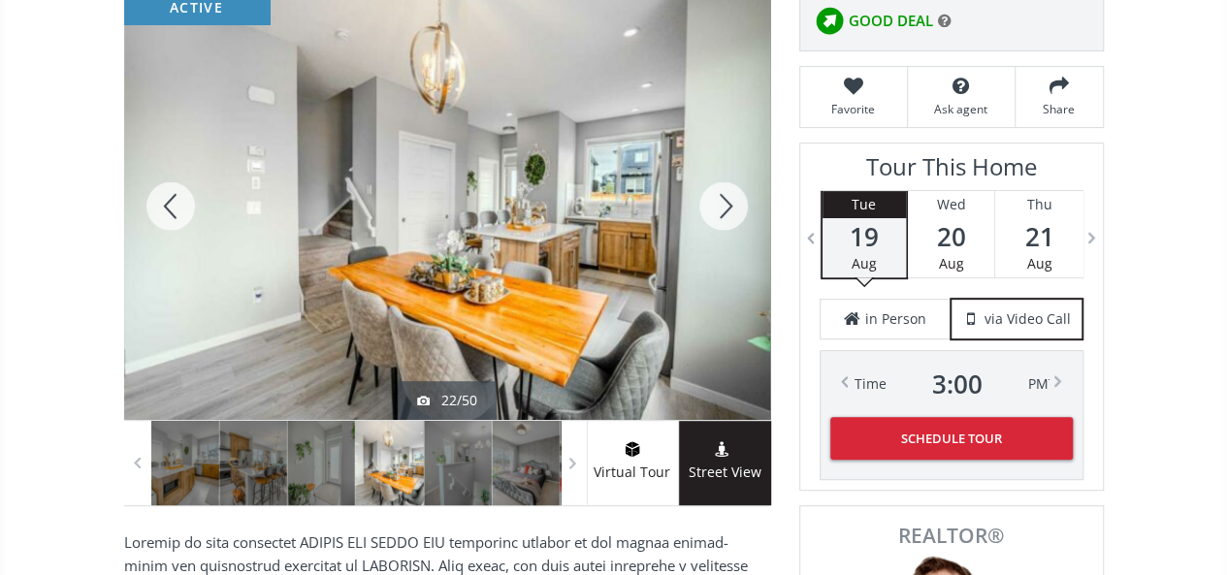
click at [729, 192] on div at bounding box center [723, 206] width 93 height 428
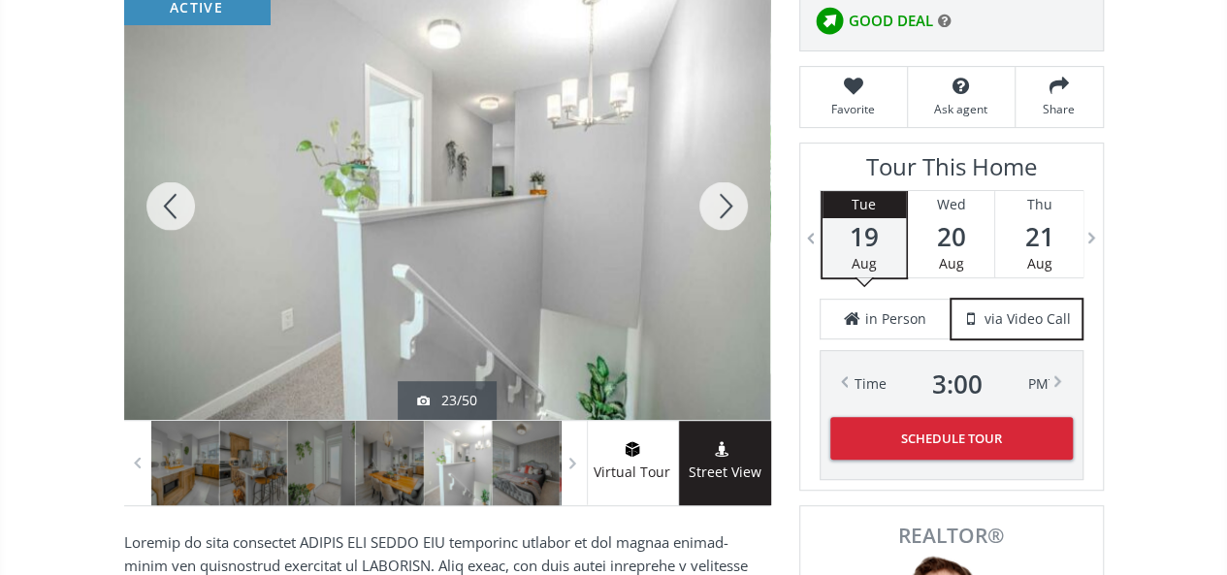
click at [729, 192] on div at bounding box center [723, 206] width 93 height 428
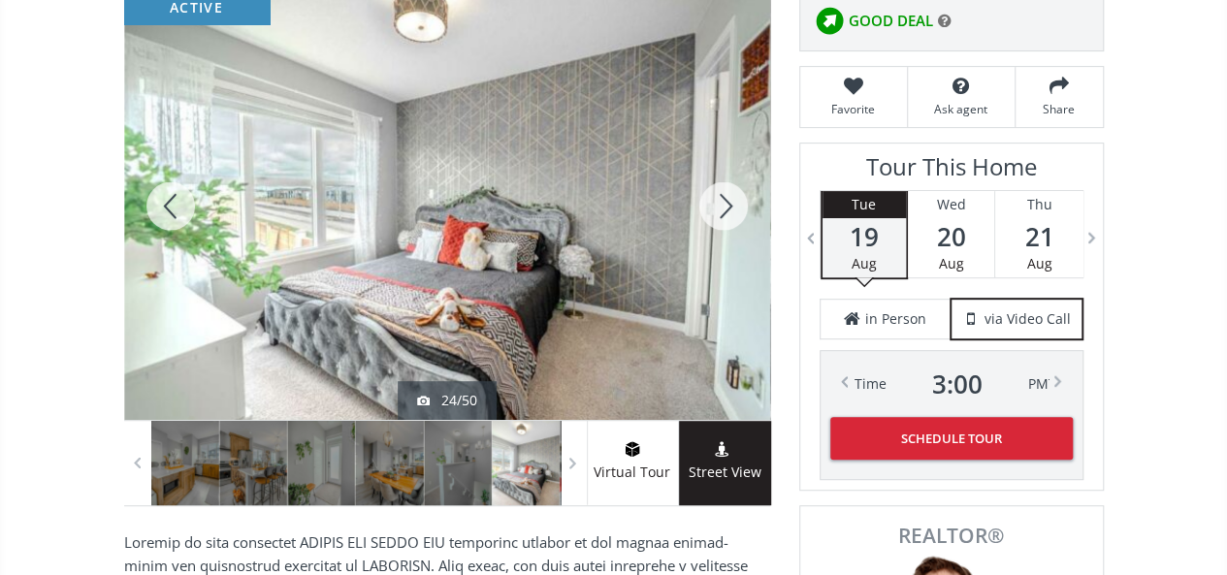
click at [729, 192] on div at bounding box center [723, 206] width 93 height 428
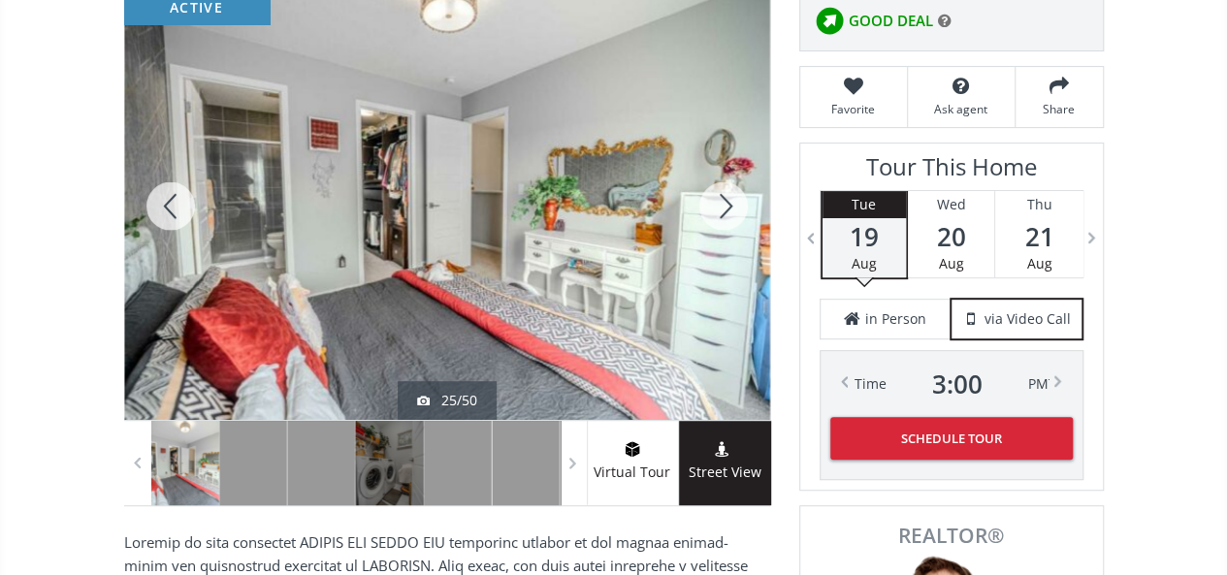
click at [729, 192] on div at bounding box center [723, 206] width 93 height 428
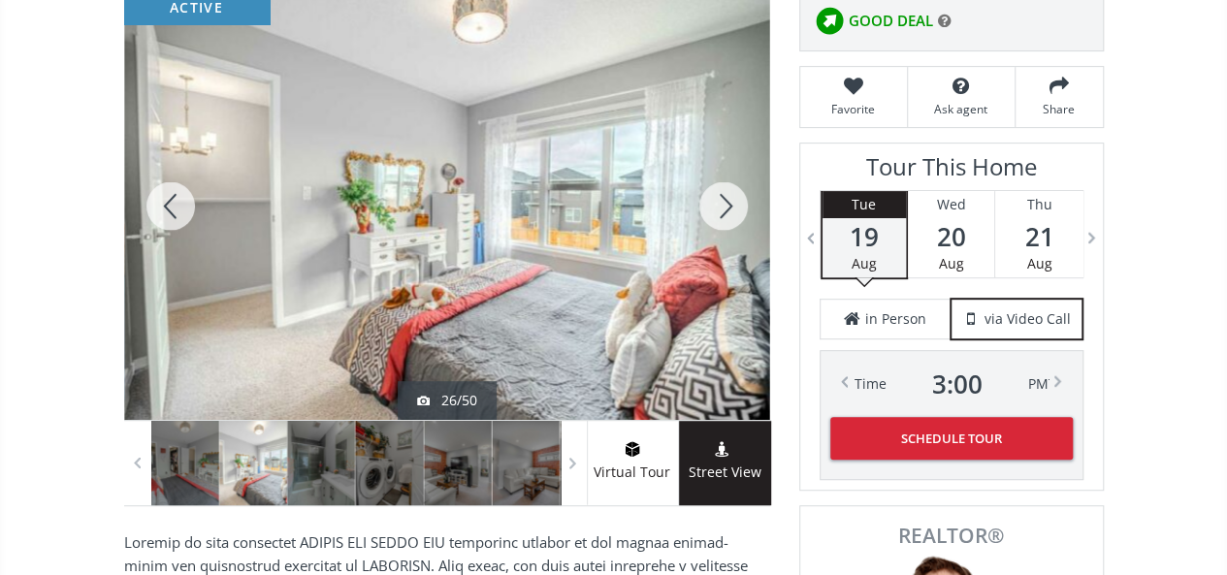
click at [729, 192] on div at bounding box center [723, 206] width 93 height 428
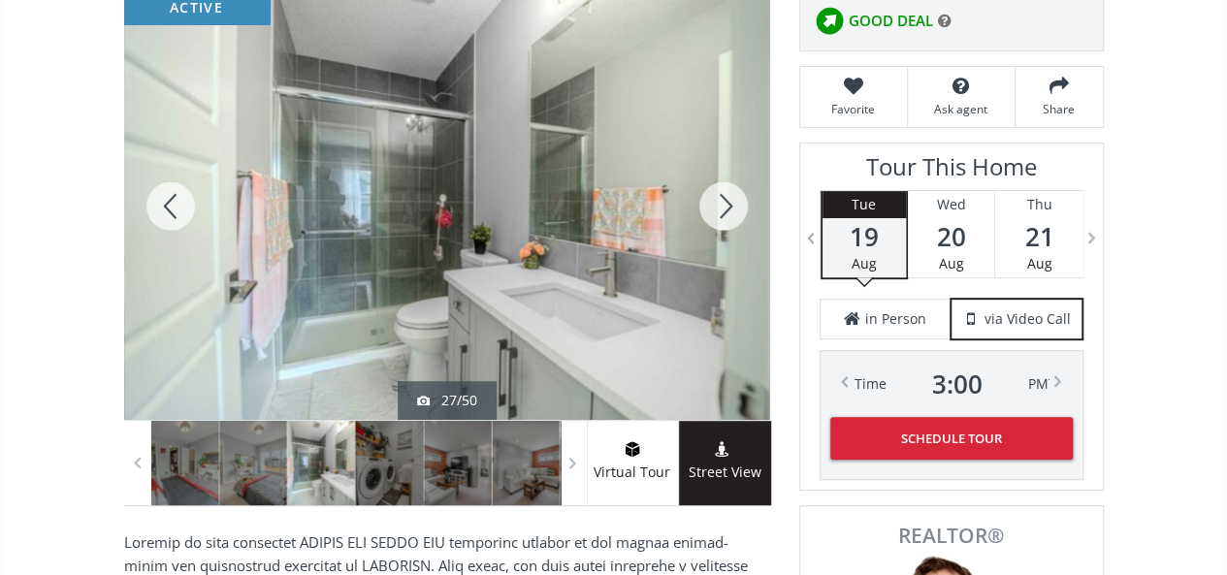
click at [169, 196] on div at bounding box center [170, 206] width 93 height 428
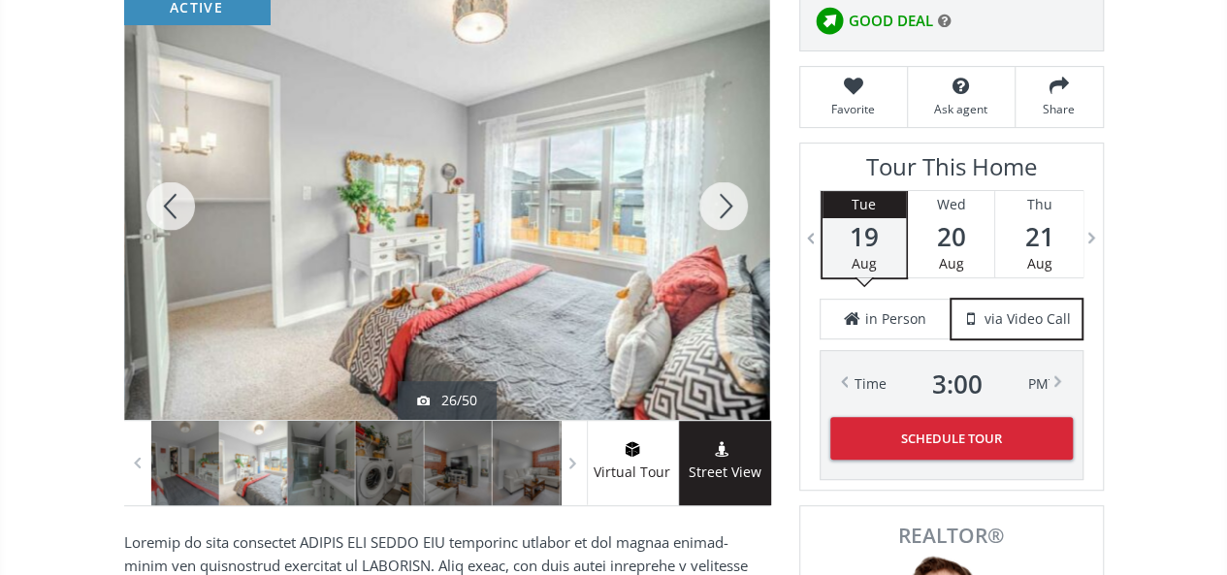
click at [169, 196] on div at bounding box center [170, 206] width 93 height 428
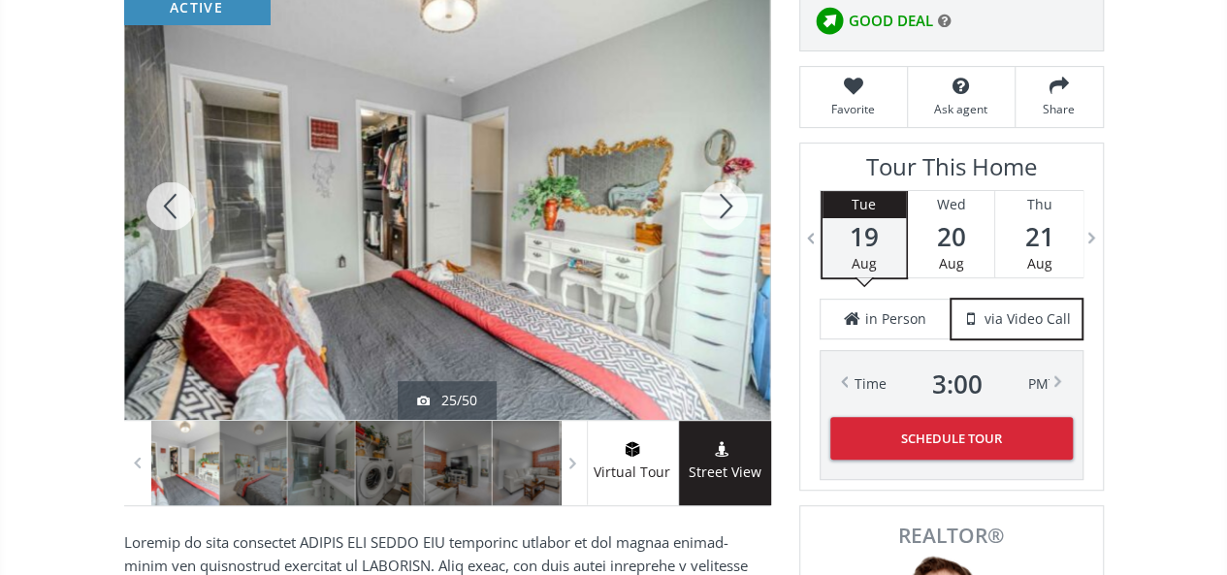
click at [731, 198] on div at bounding box center [723, 206] width 93 height 428
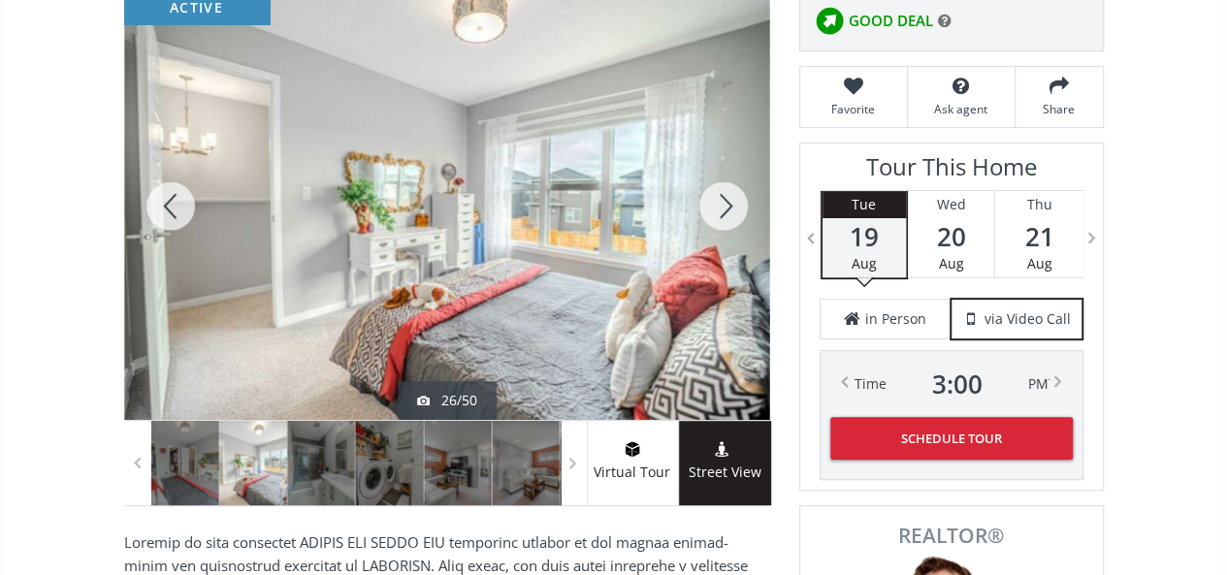
click at [731, 198] on div at bounding box center [723, 206] width 93 height 428
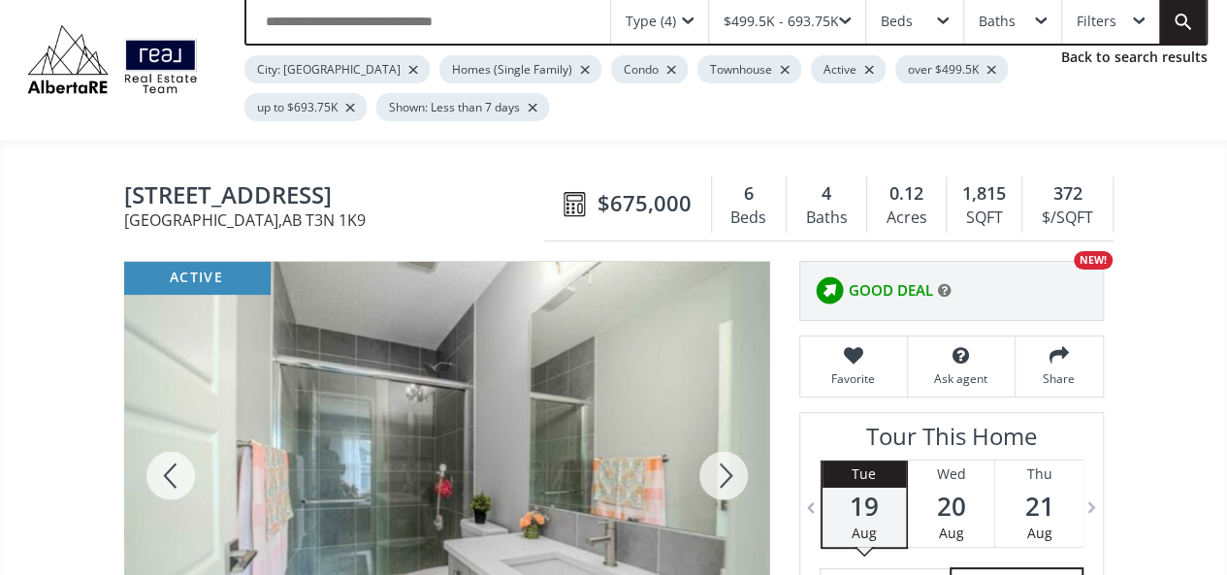
scroll to position [0, 0]
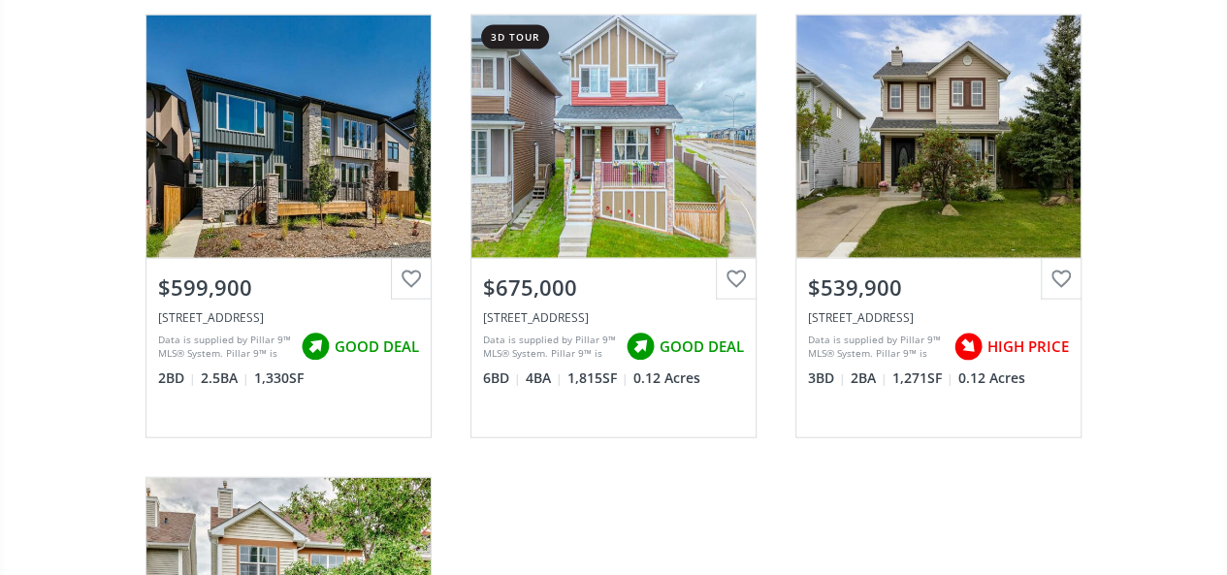
scroll to position [5797, 0]
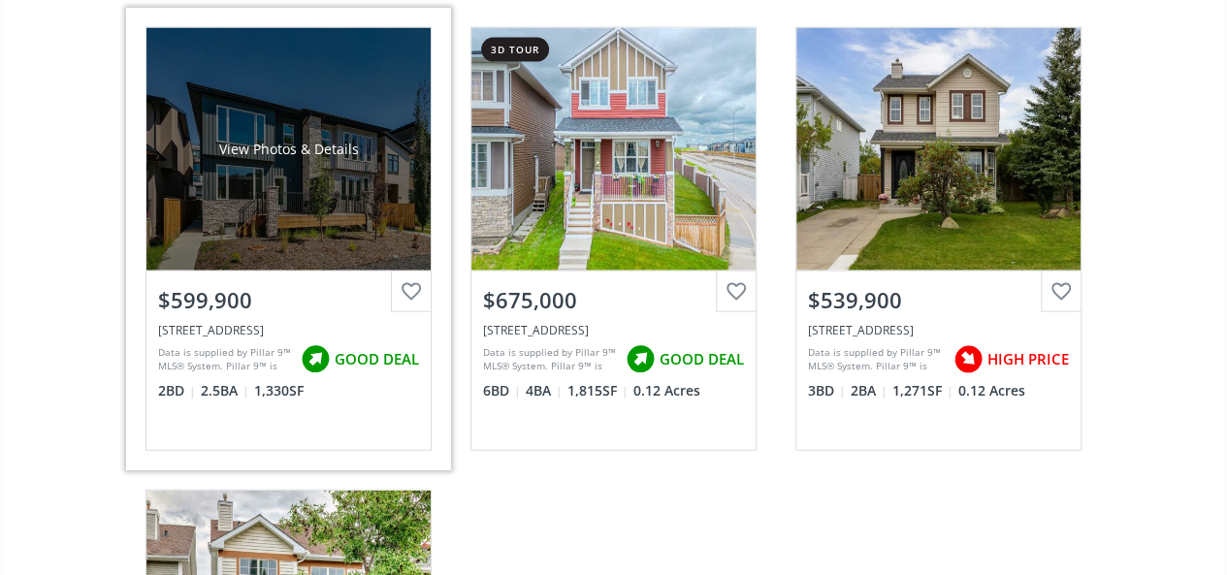
scroll to position [1377, 0]
